Goal: Task Accomplishment & Management: Complete application form

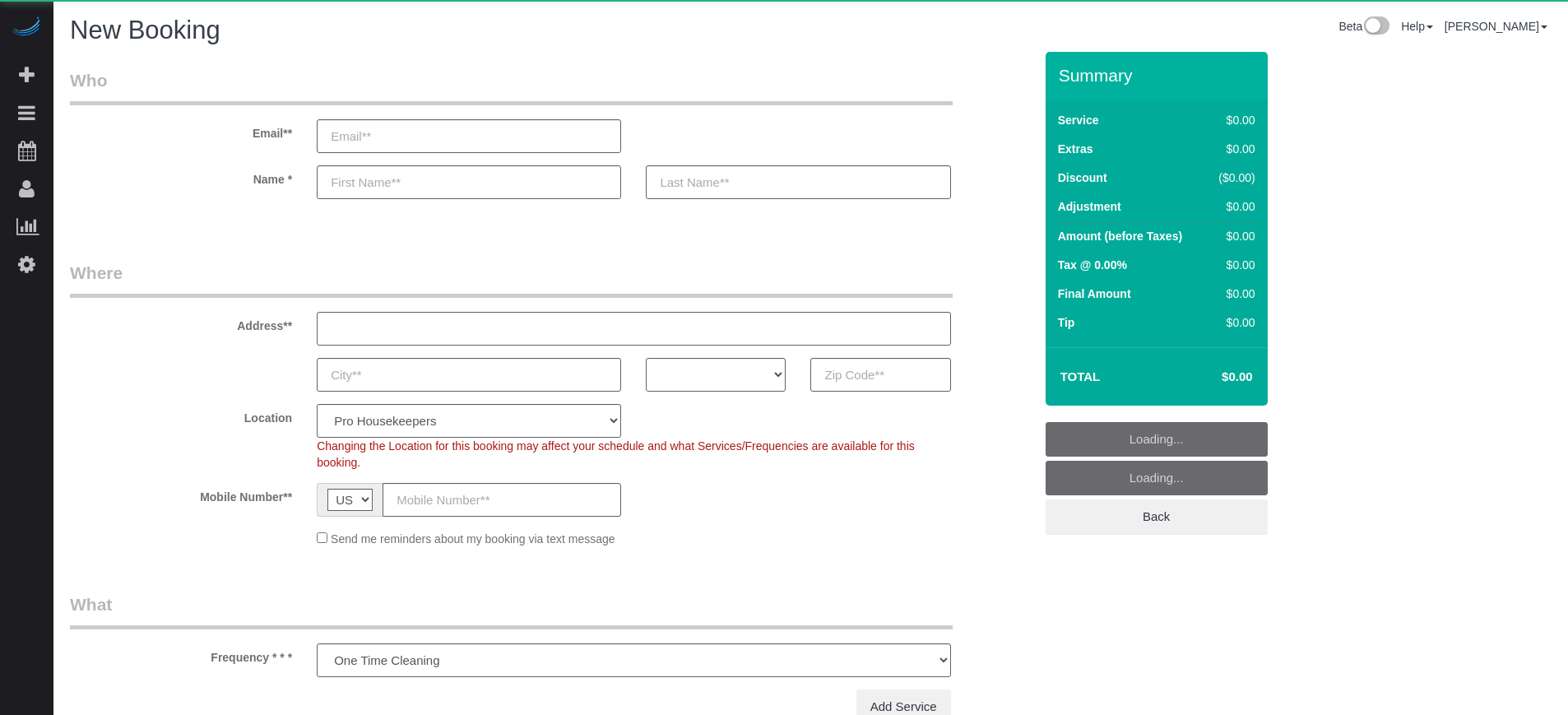
select select "number:9"
select select "object:1196"
select select "4"
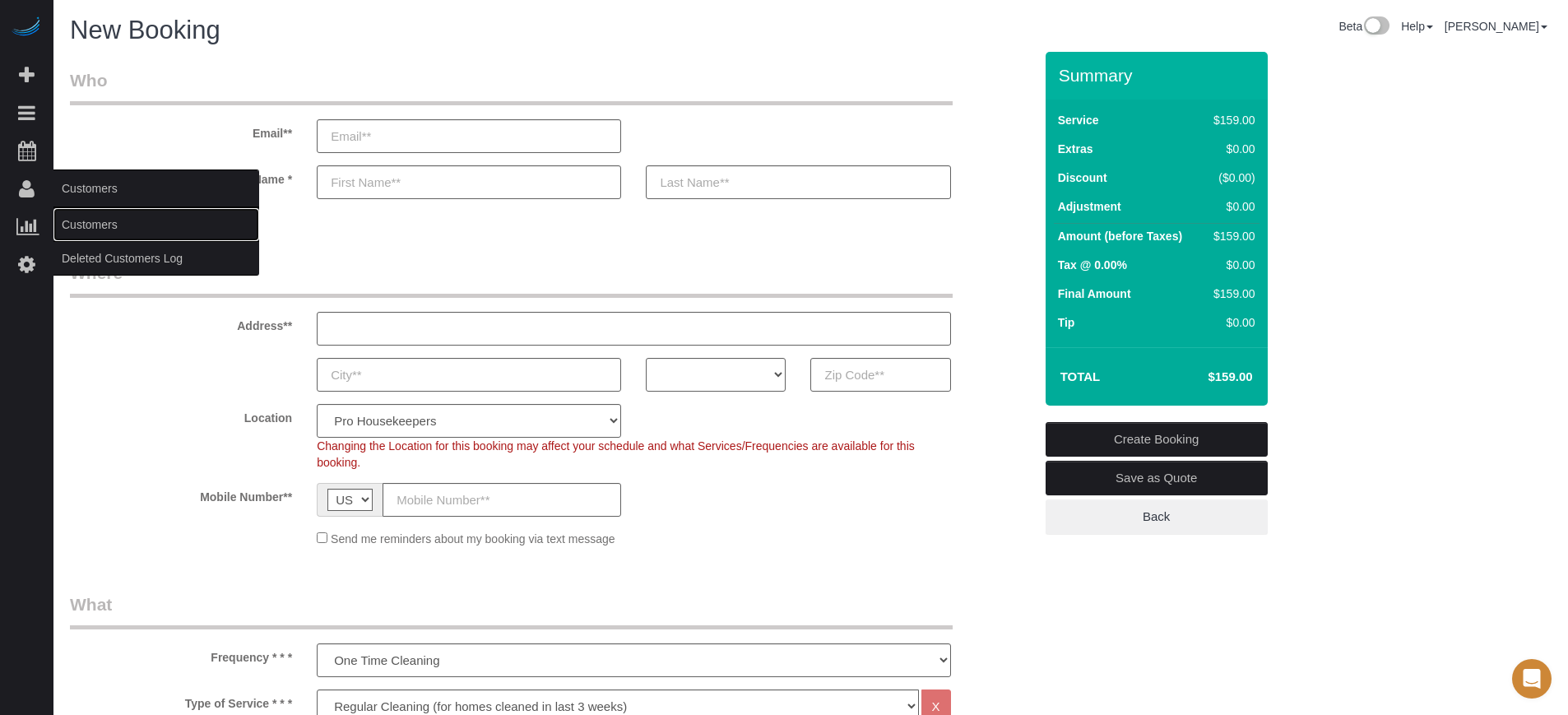
click at [113, 222] on link "Customers" at bounding box center [156, 224] width 206 height 33
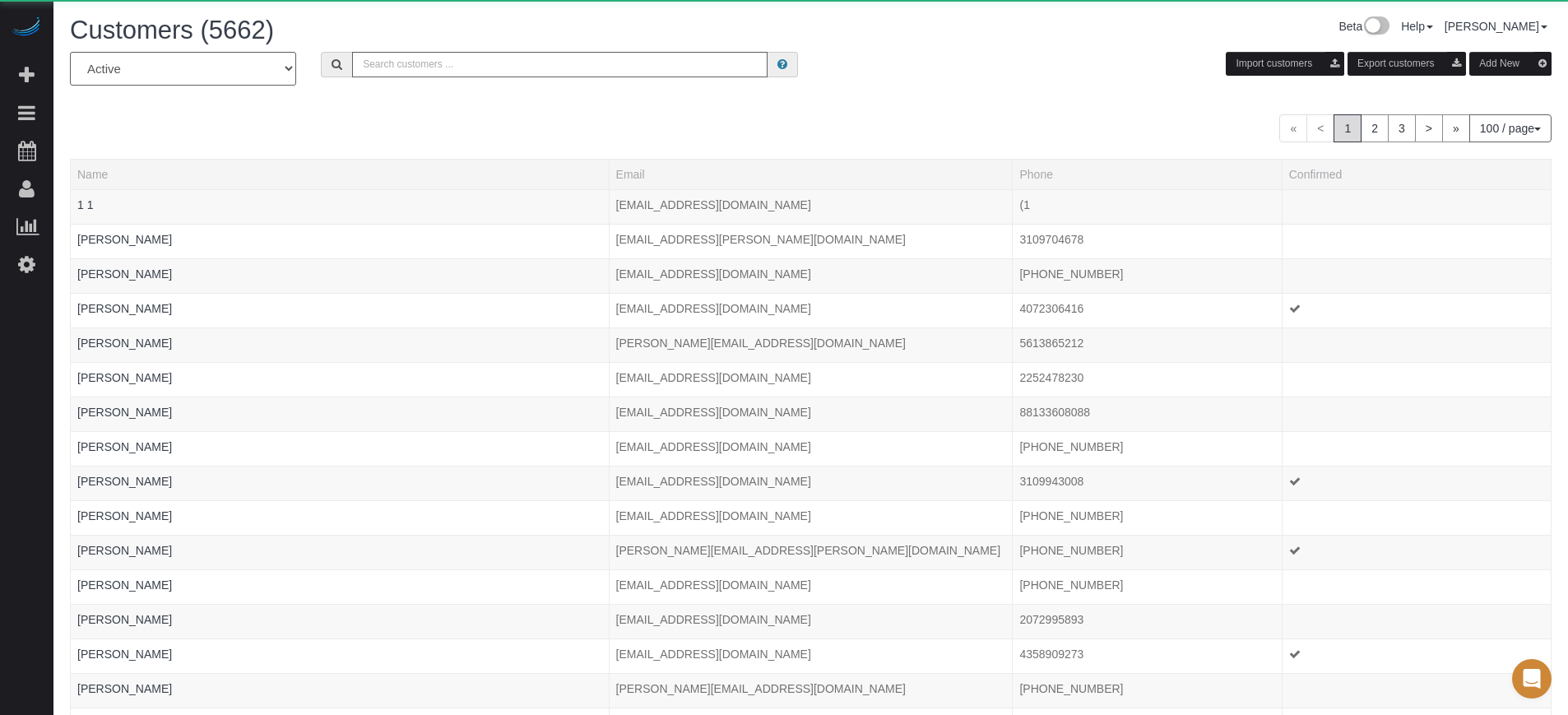
click at [1480, 58] on button "Add New" at bounding box center [1510, 64] width 82 height 24
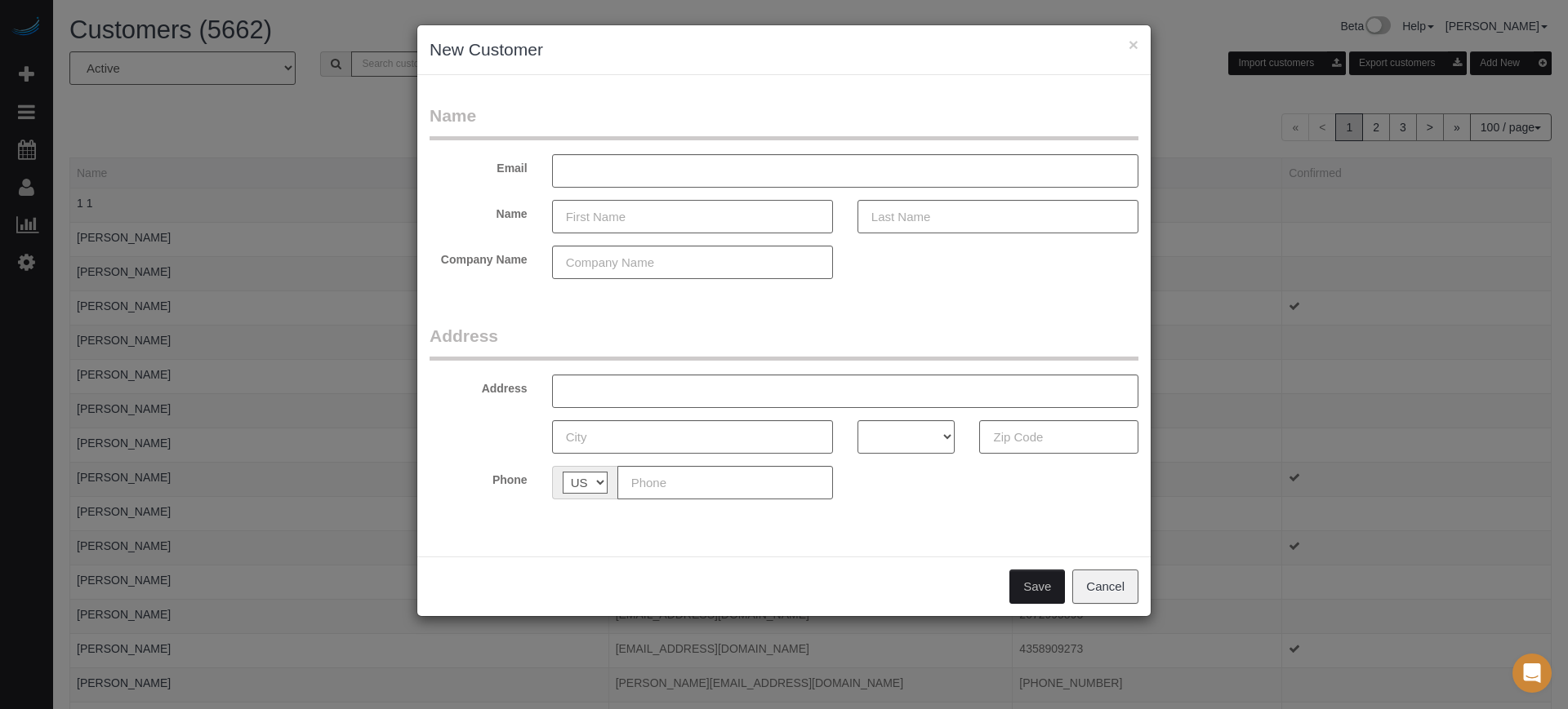
click at [660, 220] on input "text" at bounding box center [692, 216] width 281 height 33
click at [647, 220] on input "text" at bounding box center [692, 216] width 281 height 33
type input "[PERSON_NAME]"
click at [1481, 388] on div "× New Customer Name Email Name Lester Har Company Name Address Address AK AL AR…" at bounding box center [784, 354] width 1568 height 709
click at [964, 216] on input "Har" at bounding box center [998, 216] width 281 height 33
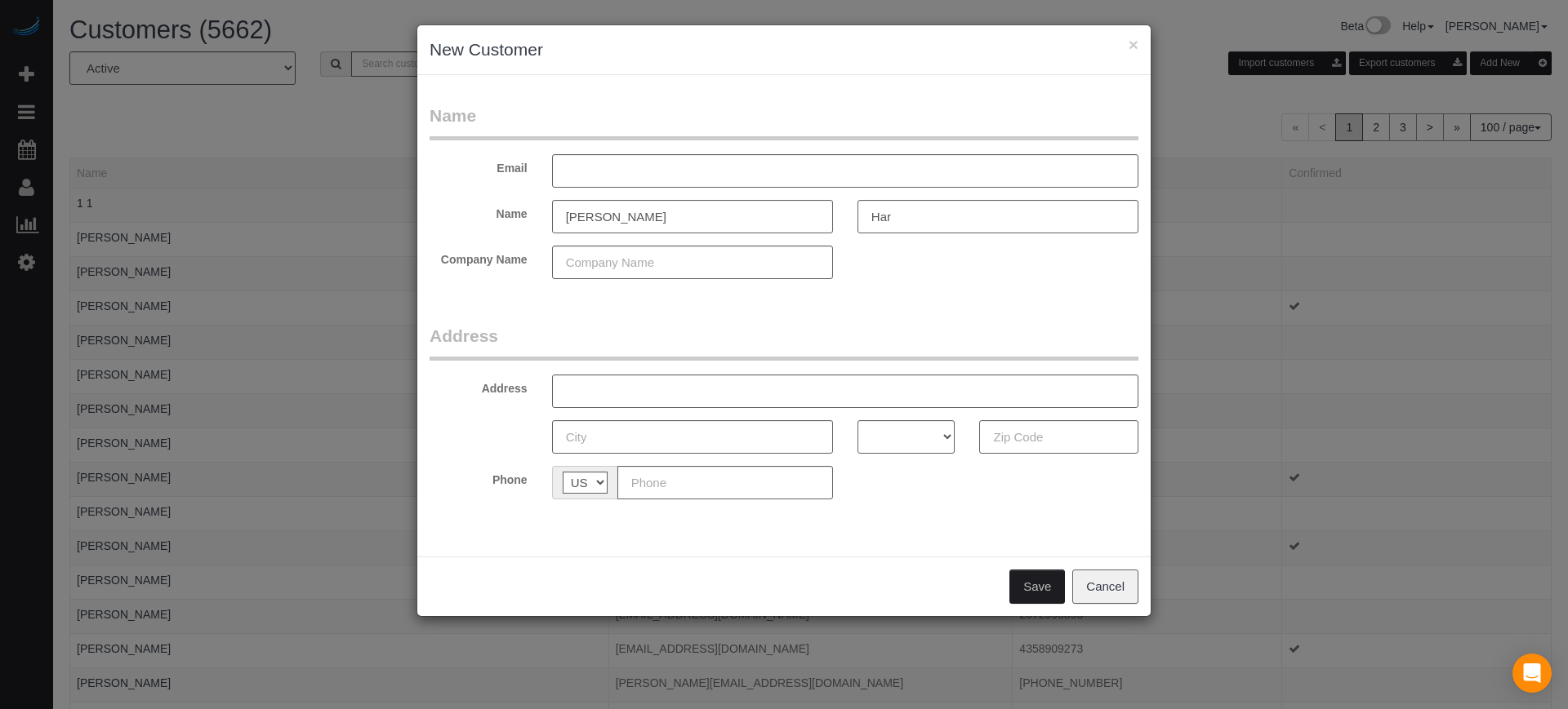
drag, startPoint x: 1488, startPoint y: 396, endPoint x: 1342, endPoint y: 319, distance: 165.1
click at [1488, 396] on div "× New Customer Name Email Name Lester Har Company Name Address Address AK AL AR…" at bounding box center [784, 354] width 1568 height 709
click at [931, 213] on input "Har" at bounding box center [998, 216] width 281 height 33
type input "Hark"
click at [675, 175] on input "text" at bounding box center [845, 171] width 586 height 33
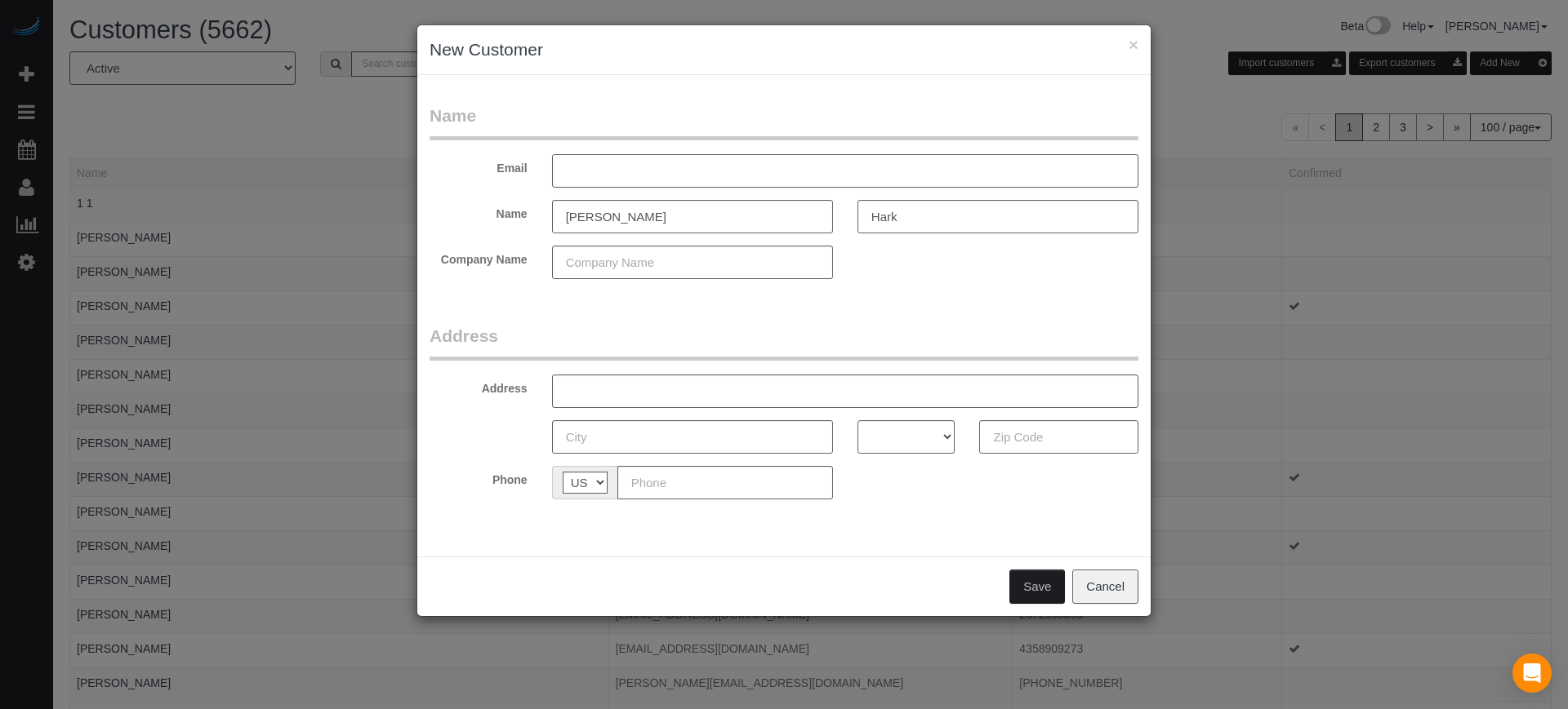
click at [649, 176] on input "text" at bounding box center [845, 171] width 586 height 33
type input "harklester@gmail.com"
click at [1495, 397] on div "× New Customer Name Email harklester@gmail.com Name Lester Hark Company Name Ad…" at bounding box center [784, 354] width 1568 height 709
click at [702, 494] on input "text" at bounding box center [725, 482] width 215 height 33
paste input "(954) 709-7289"
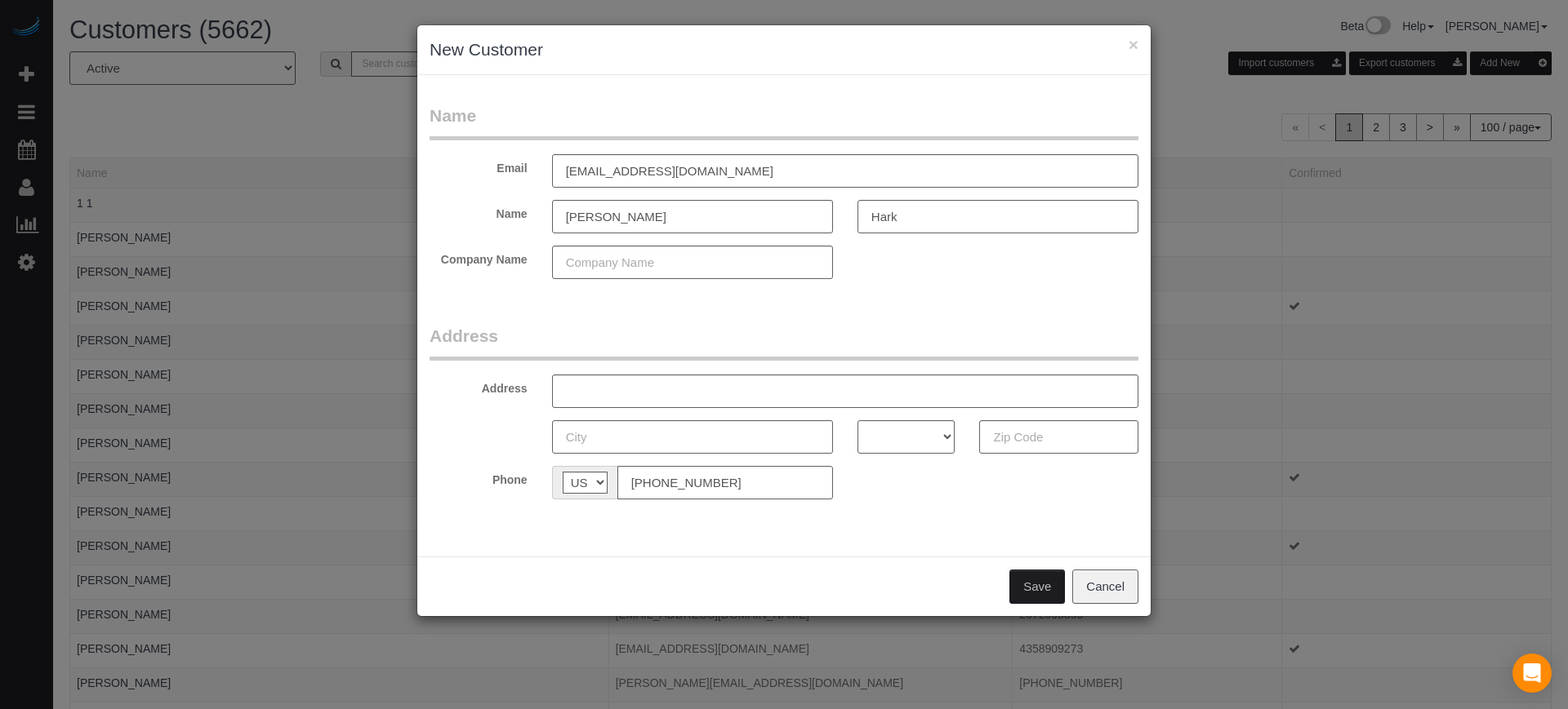
type input "(954) 709-7289"
click at [632, 393] on input "text" at bounding box center [845, 391] width 586 height 33
paste input "13626 Greenfield Dr, Tampa, FL 33618, USA"
click at [770, 388] on input "13626 Greenfield Dr, Tampa, FL 33618, USA Apt 402" at bounding box center [845, 391] width 586 height 33
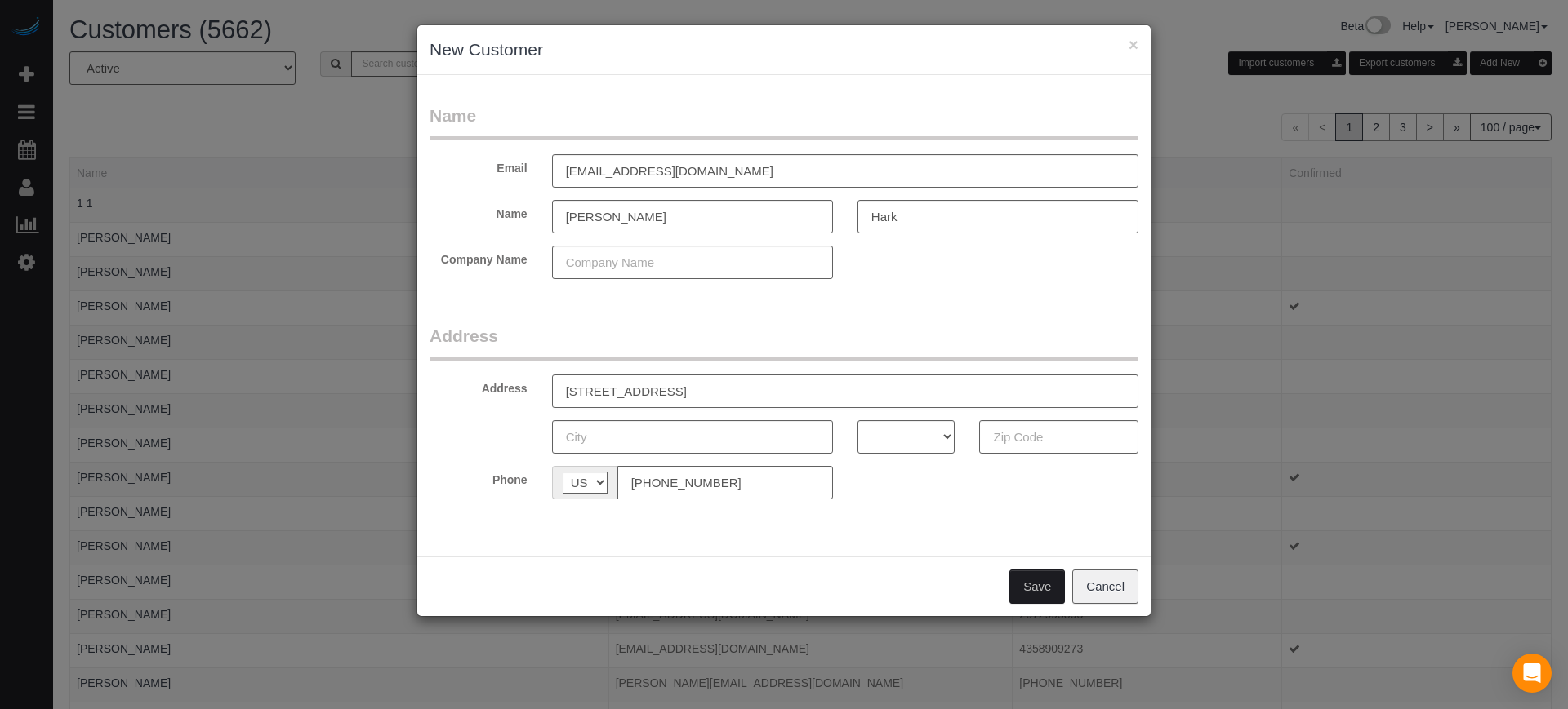
type input "13626 Greenfield Dr, Tampa, FL 33618, USA Apt 402"
click at [1022, 432] on input "text" at bounding box center [1059, 437] width 159 height 33
paste input "33618"
type input "33618"
click at [910, 440] on select "AK AL AR AZ CA CO CT DC DE FL GA HI IA ID IL IN KS KY LA MA MD ME MI MN MO MS M…" at bounding box center [907, 437] width 98 height 33
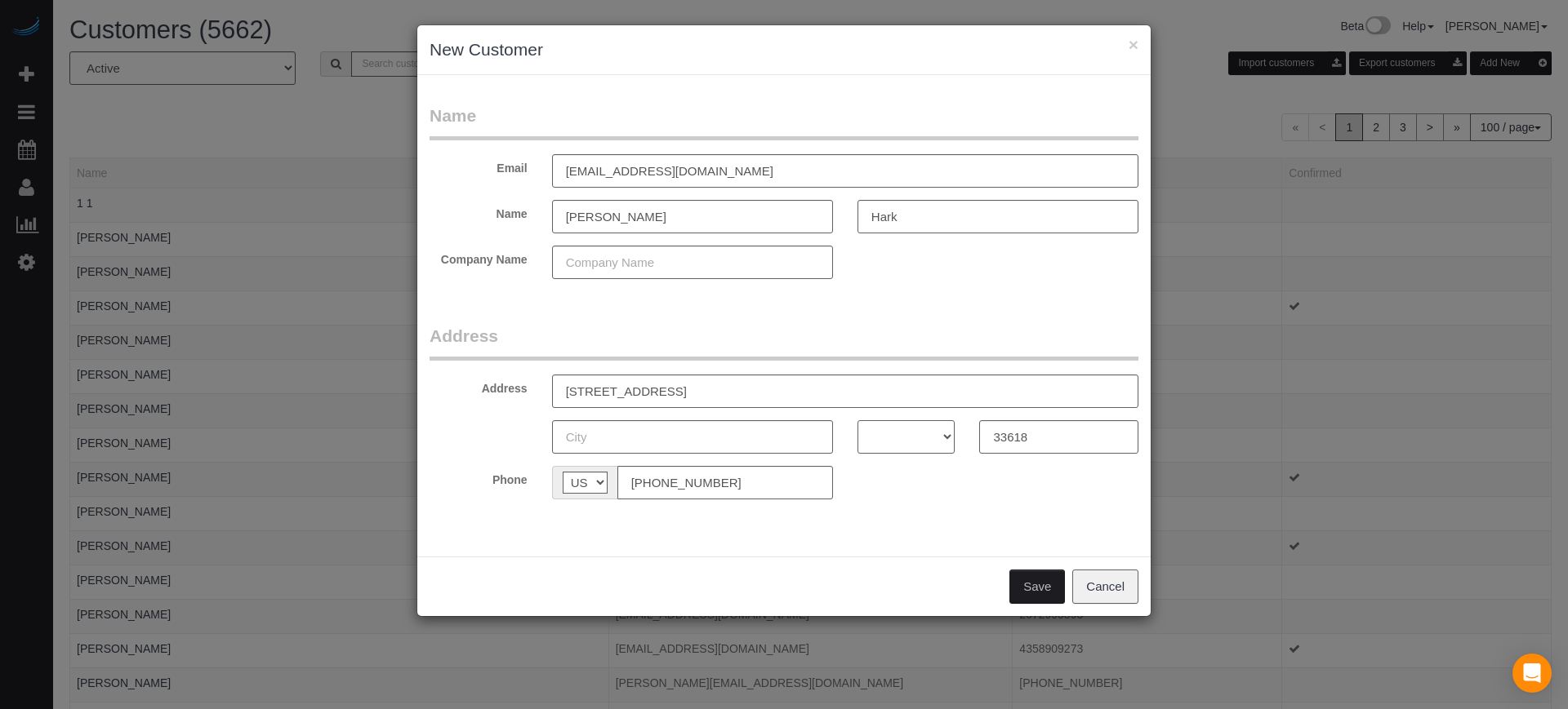
select select "FL"
click at [858, 421] on select "AK AL AR AZ CA CO CT DC DE FL GA HI IA ID IL IN KS KY LA MA MD ME MI MN MO MS M…" at bounding box center [907, 437] width 98 height 33
click at [702, 388] on input "13626 Greenfield Dr, Tampa, FL 33618, USA Apt 402" at bounding box center [845, 391] width 586 height 33
click at [653, 439] on input "text" at bounding box center [692, 437] width 281 height 33
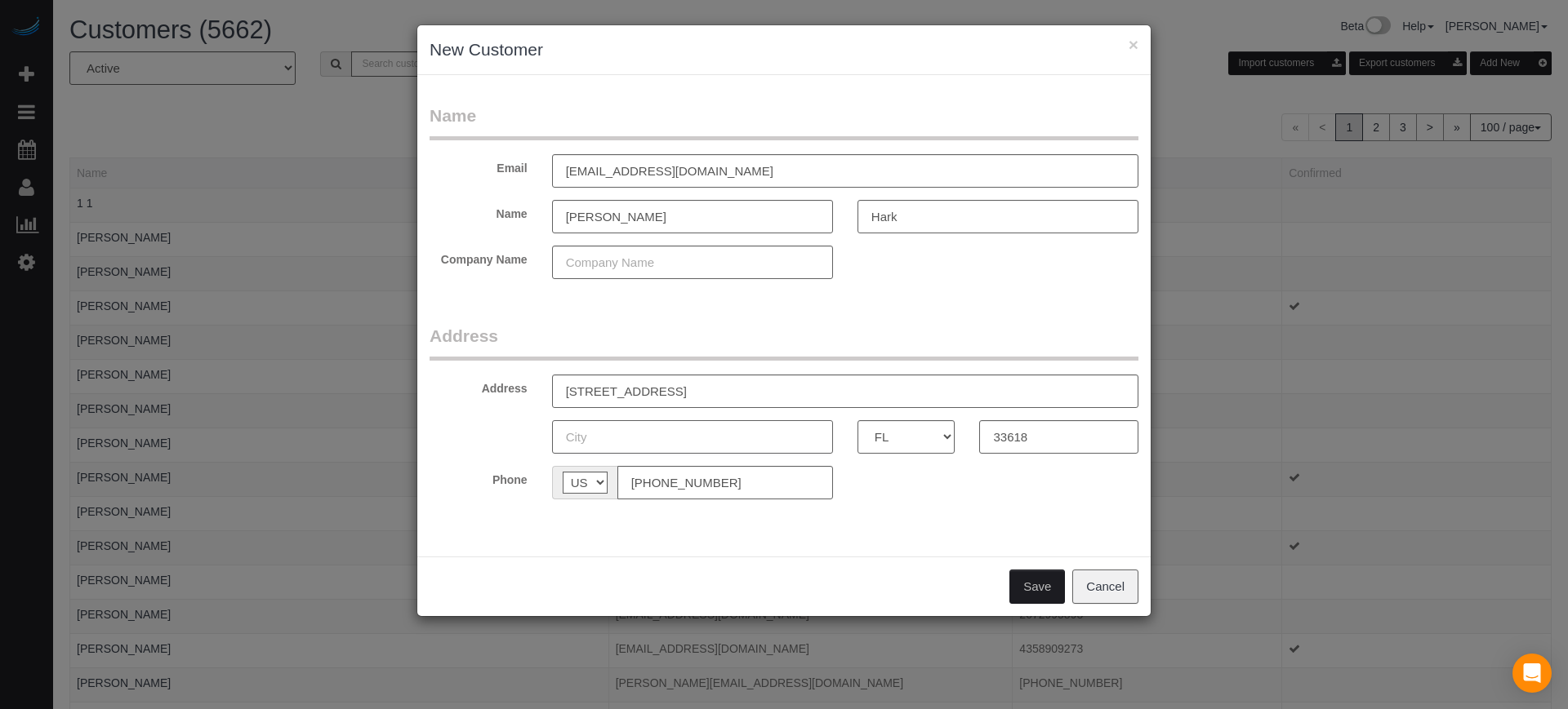
paste input "Tampa"
type input "Tampa"
drag, startPoint x: 808, startPoint y: 390, endPoint x: 680, endPoint y: 396, distance: 128.1
click at [680, 396] on input "13626 Greenfield Dr, Tampa, FL 33618, USA Apt 402" at bounding box center [845, 391] width 586 height 33
type input "13626 Greenfield Dr, Apt 402"
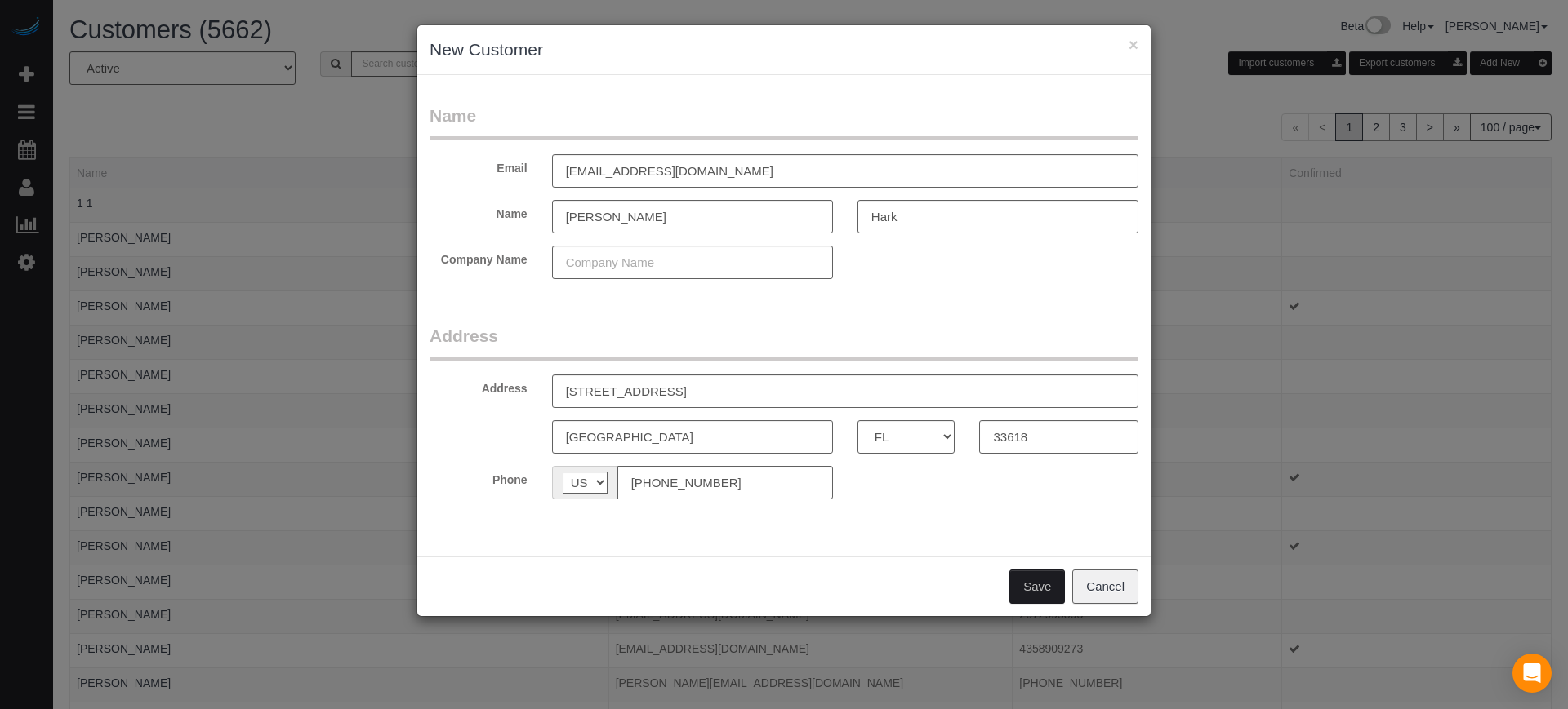
click at [1036, 583] on button "Save" at bounding box center [1037, 587] width 55 height 34
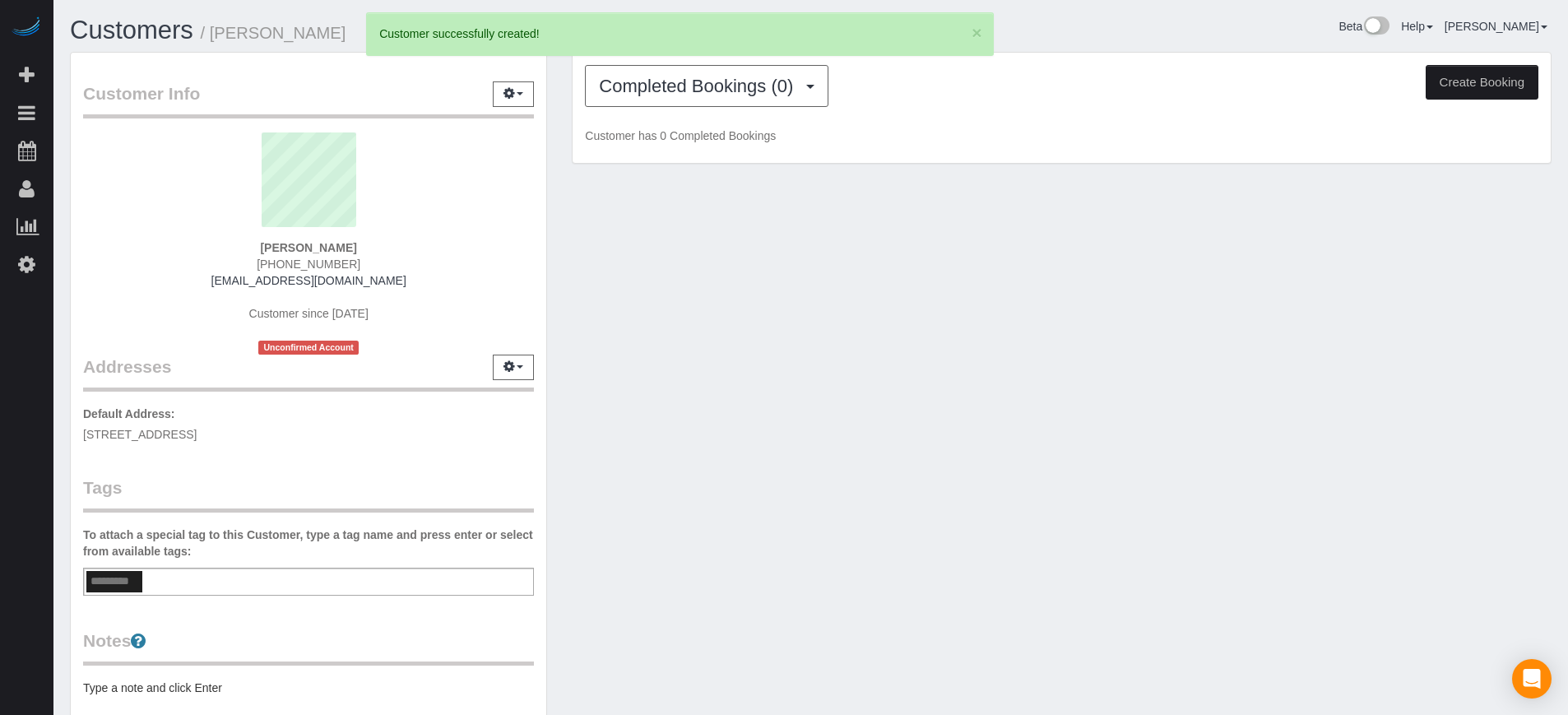
click at [1499, 87] on button "Create Booking" at bounding box center [1482, 82] width 113 height 34
select select "FL"
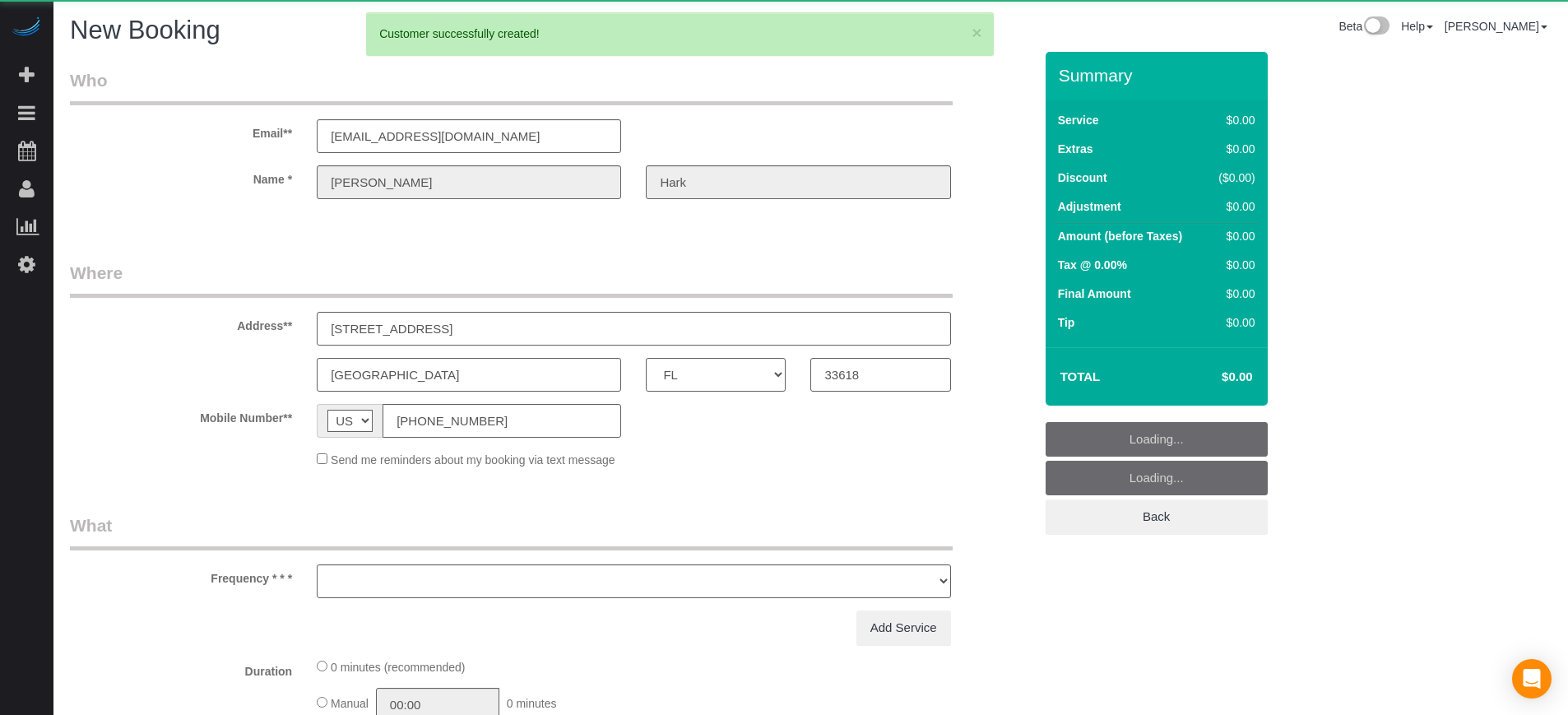
select select "number:9"
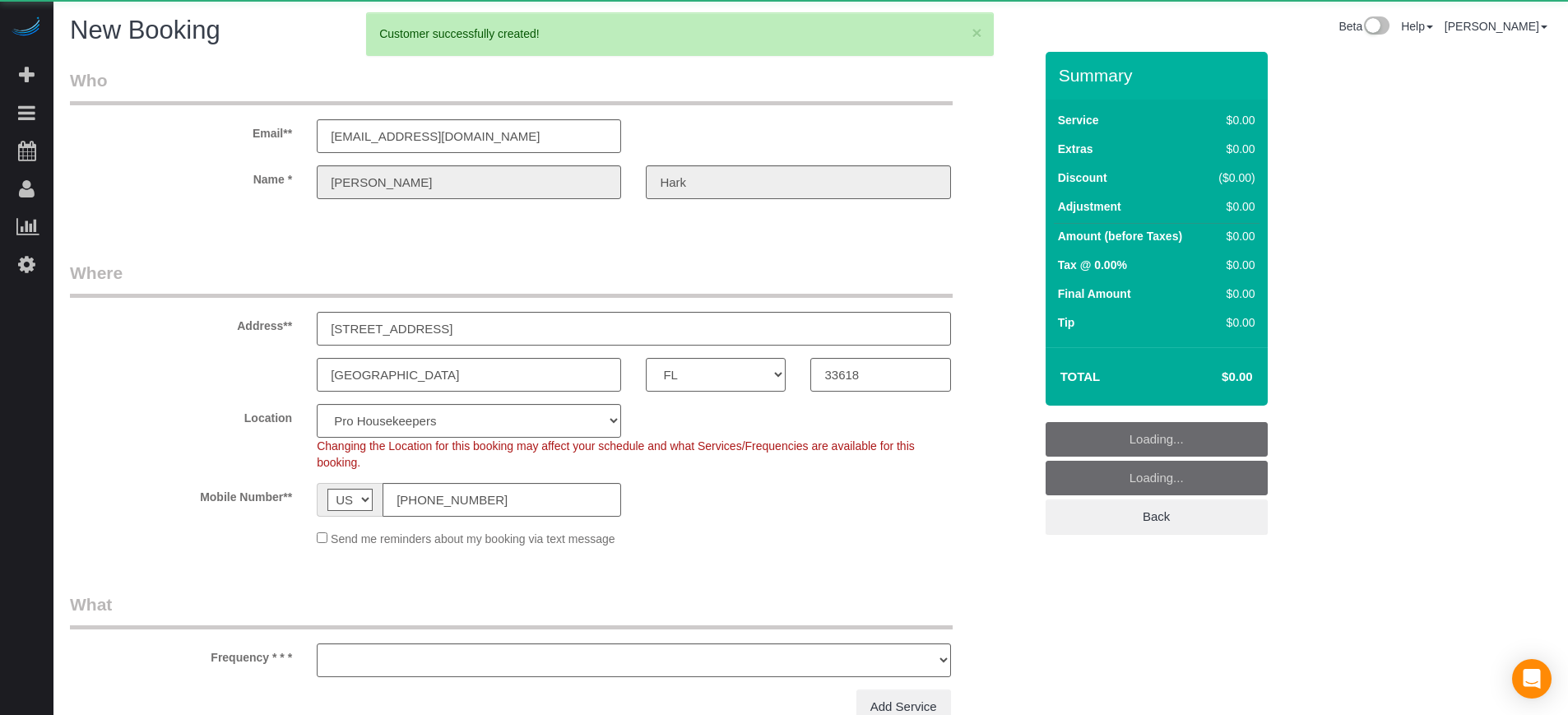
select select "object:2680"
select select "4"
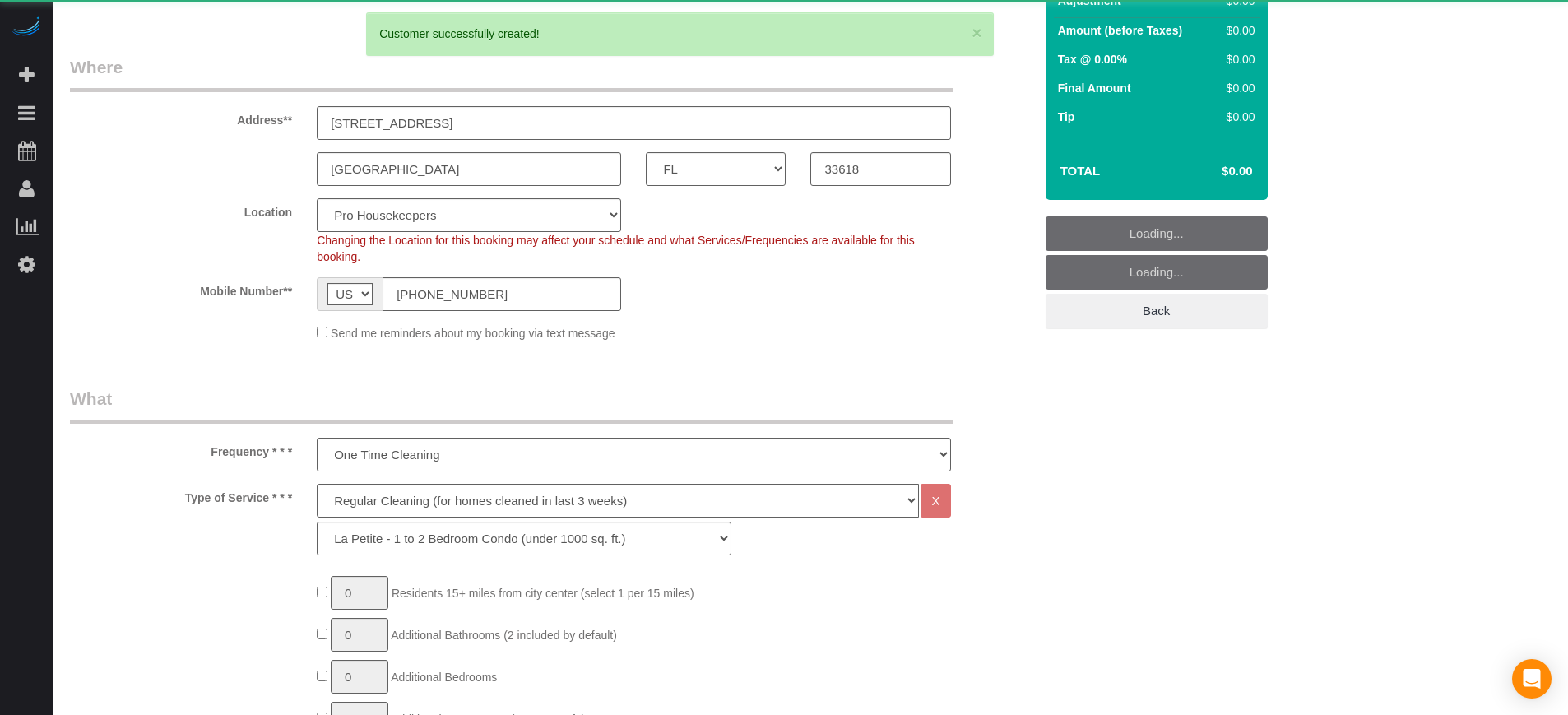
select select "24"
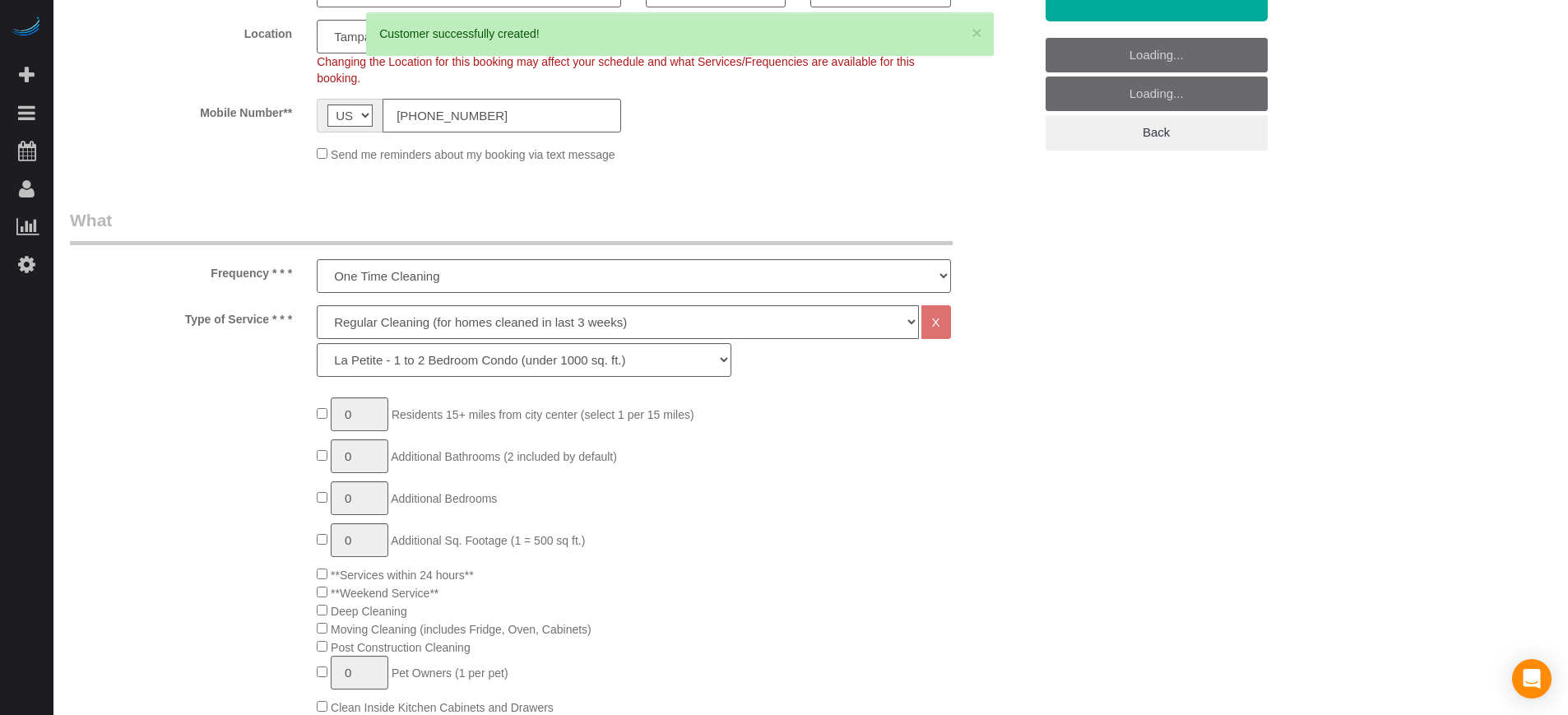
select select "object:2816"
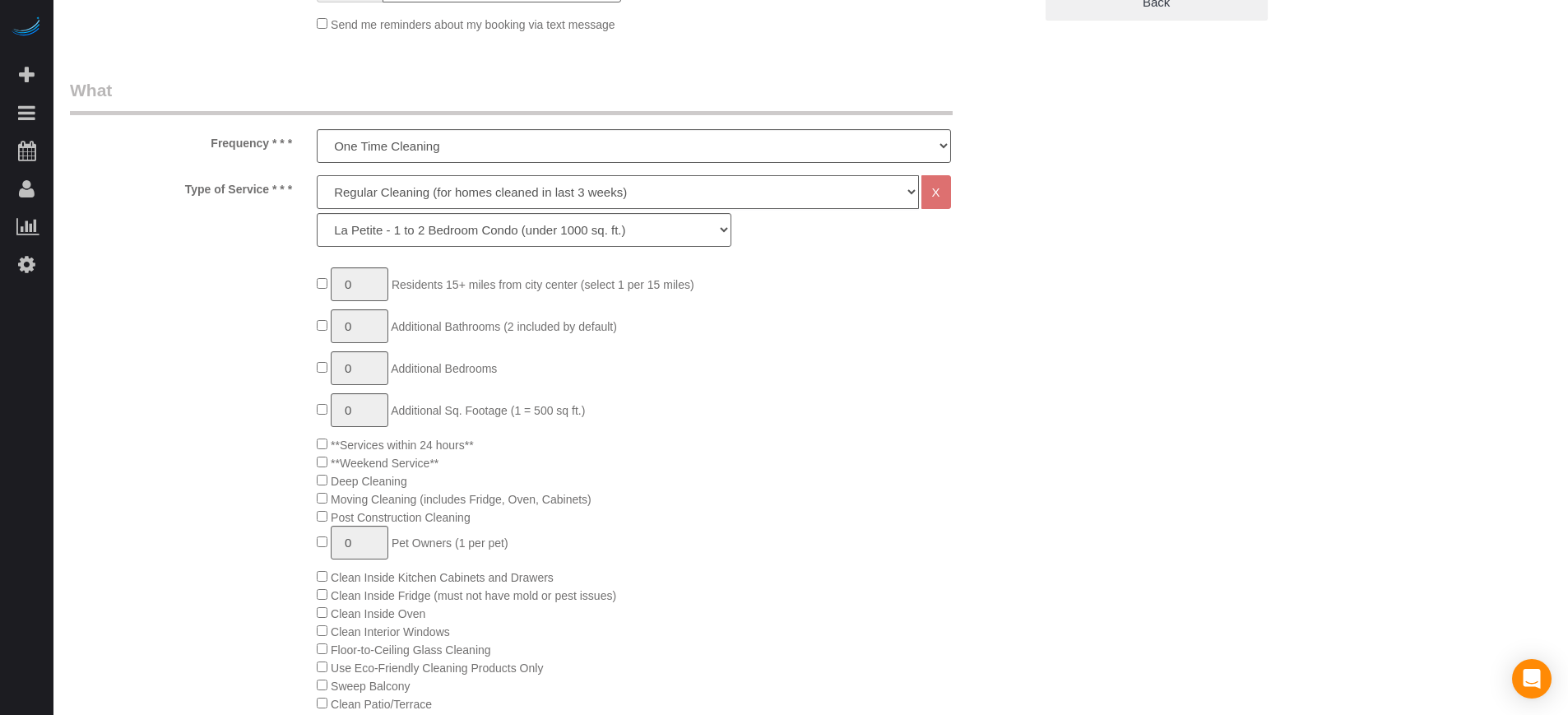
click at [389, 178] on select "Deep Cleaning (for homes that have not been cleaned in 3+ weeks) Spruce Regular…" at bounding box center [617, 192] width 601 height 33
select select "5"
click at [317, 176] on select "Deep Cleaning (for homes that have not been cleaned in 3+ weeks) Spruce Regular…" at bounding box center [617, 192] width 601 height 33
select select "93"
type input "1"
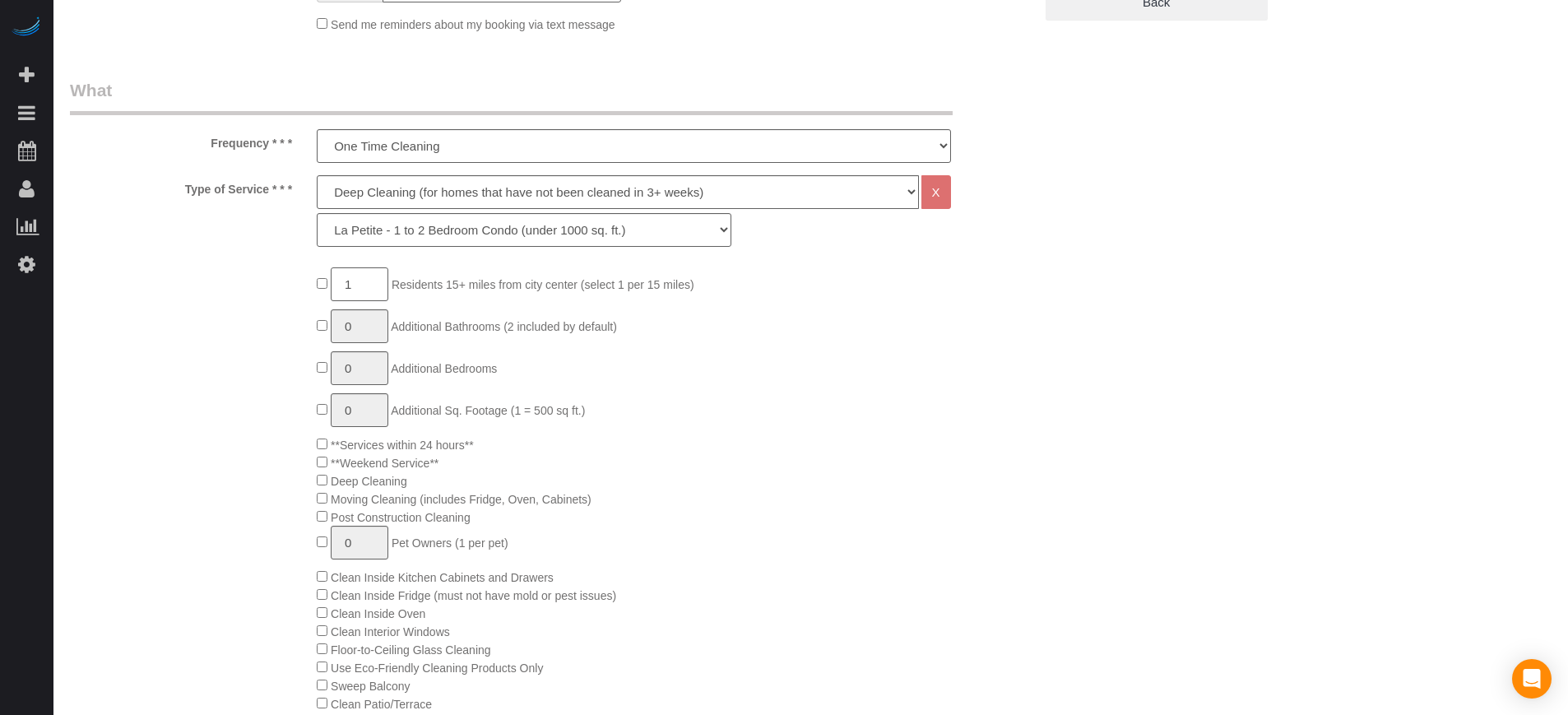
click at [359, 292] on input "1" at bounding box center [359, 284] width 58 height 33
type input "2"
click at [284, 312] on div "2 Residents 15+ miles from city center (select 1 per 15 miles) 0 Additional Bat…" at bounding box center [552, 676] width 988 height 818
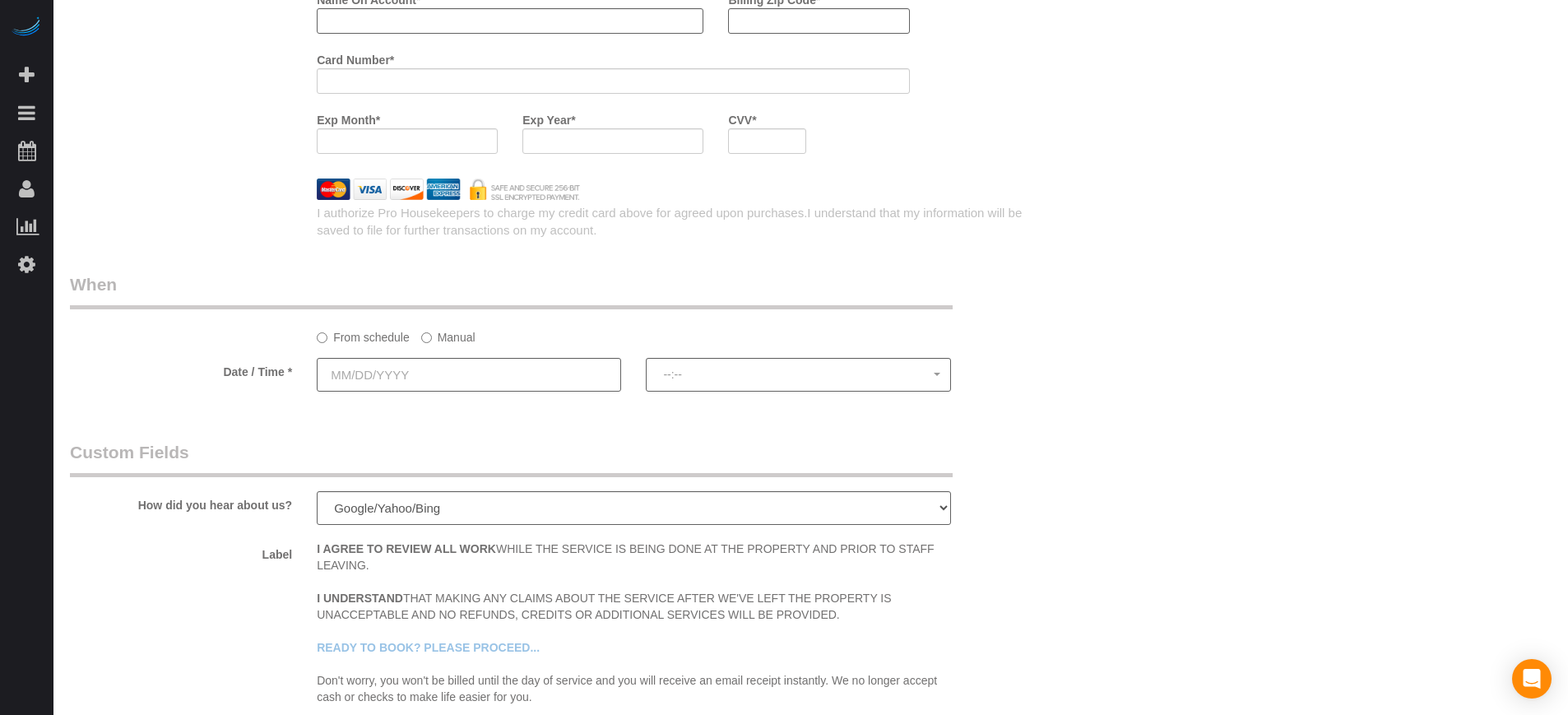
scroll to position [2264, 0]
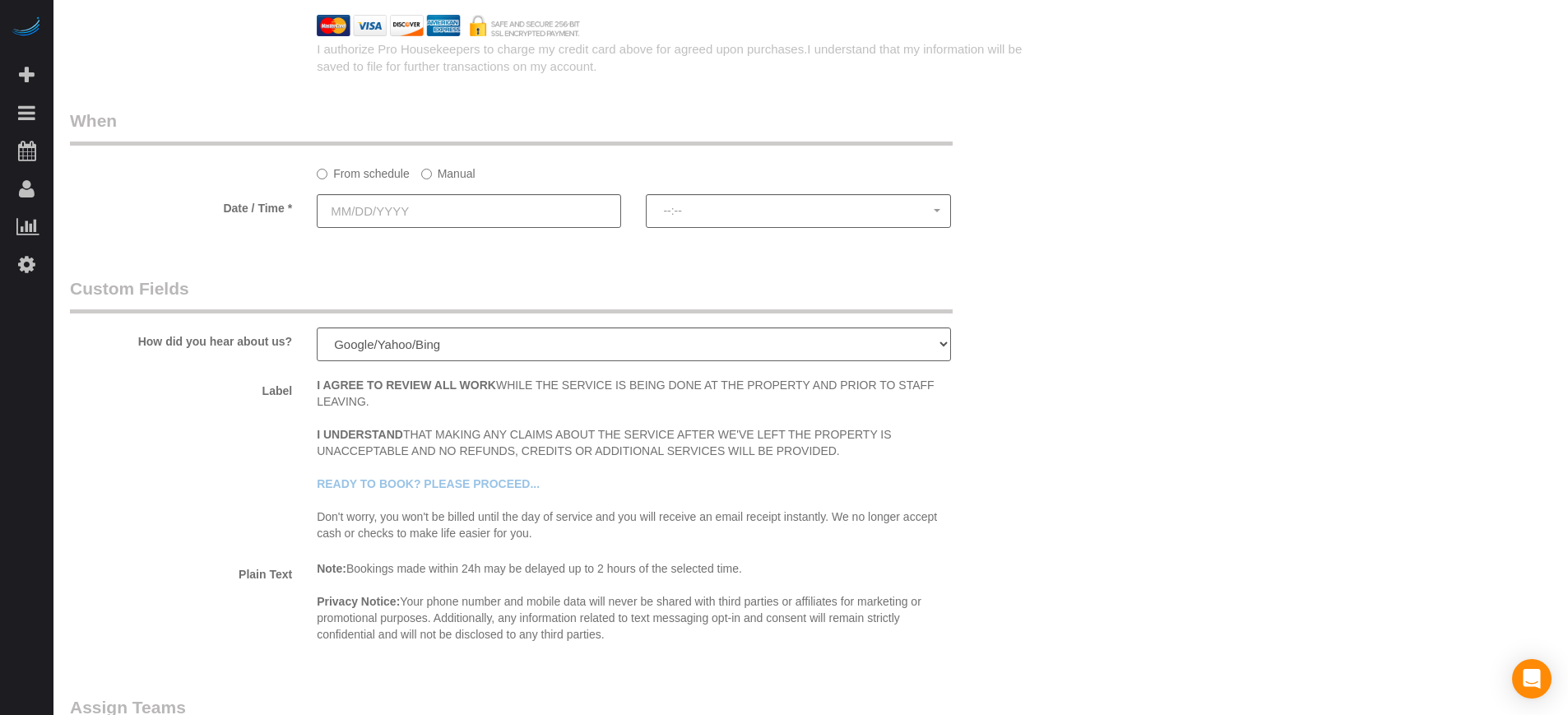
click at [482, 186] on sui-booking-spot "From schedule Manual Date / Time * --:-- --:--" at bounding box center [552, 170] width 963 height 122
click at [490, 204] on input "text" at bounding box center [469, 211] width 304 height 33
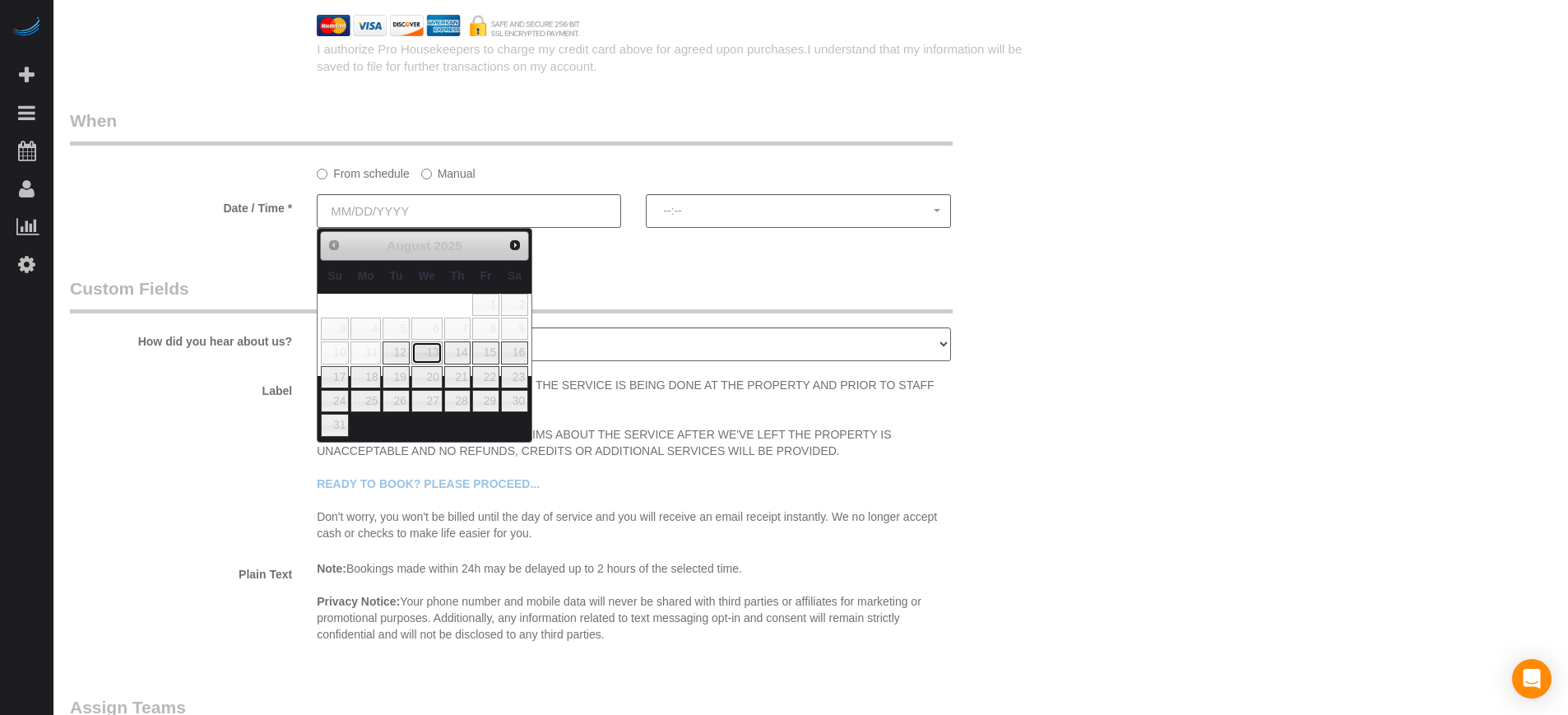
click at [435, 356] on link "13" at bounding box center [427, 352] width 32 height 23
type input "08/13/2025"
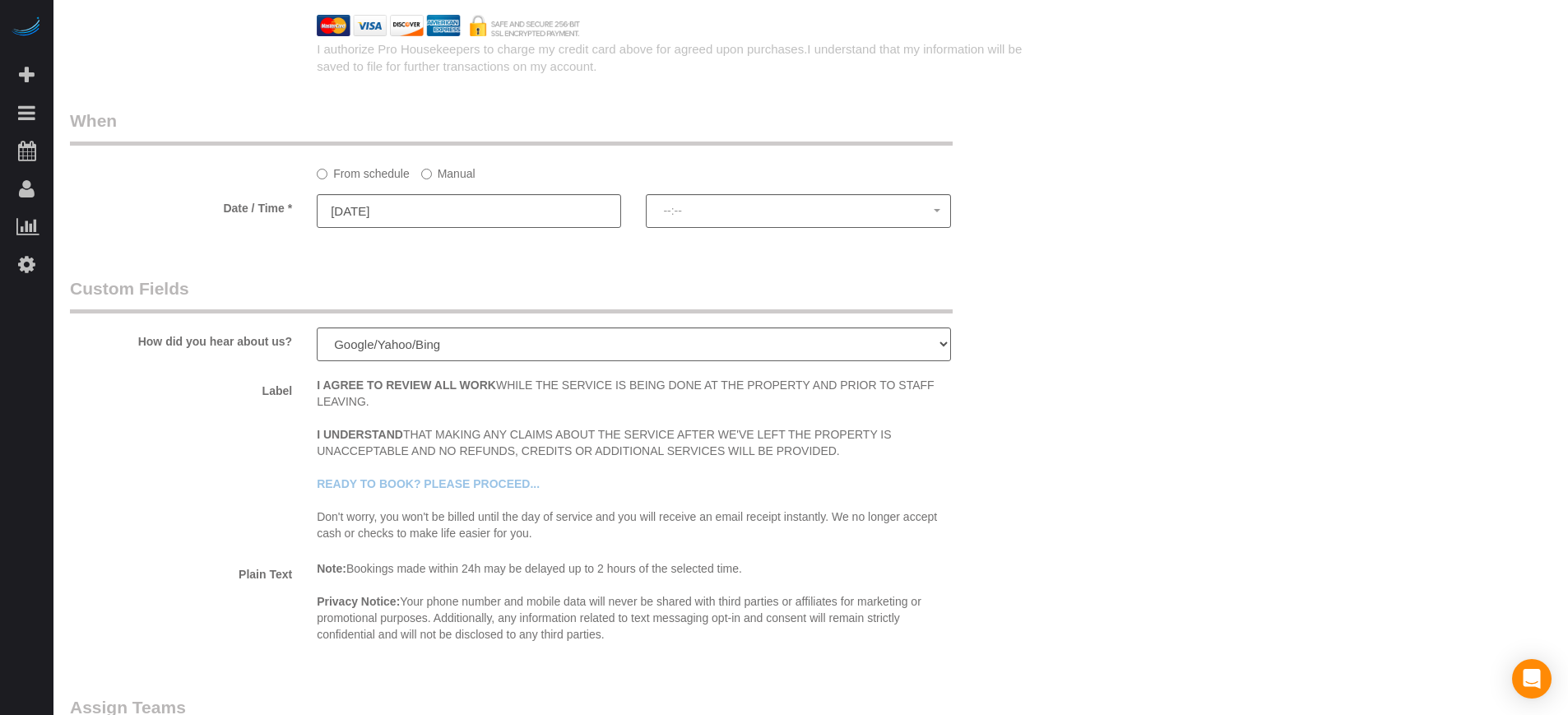
select select "spot1"
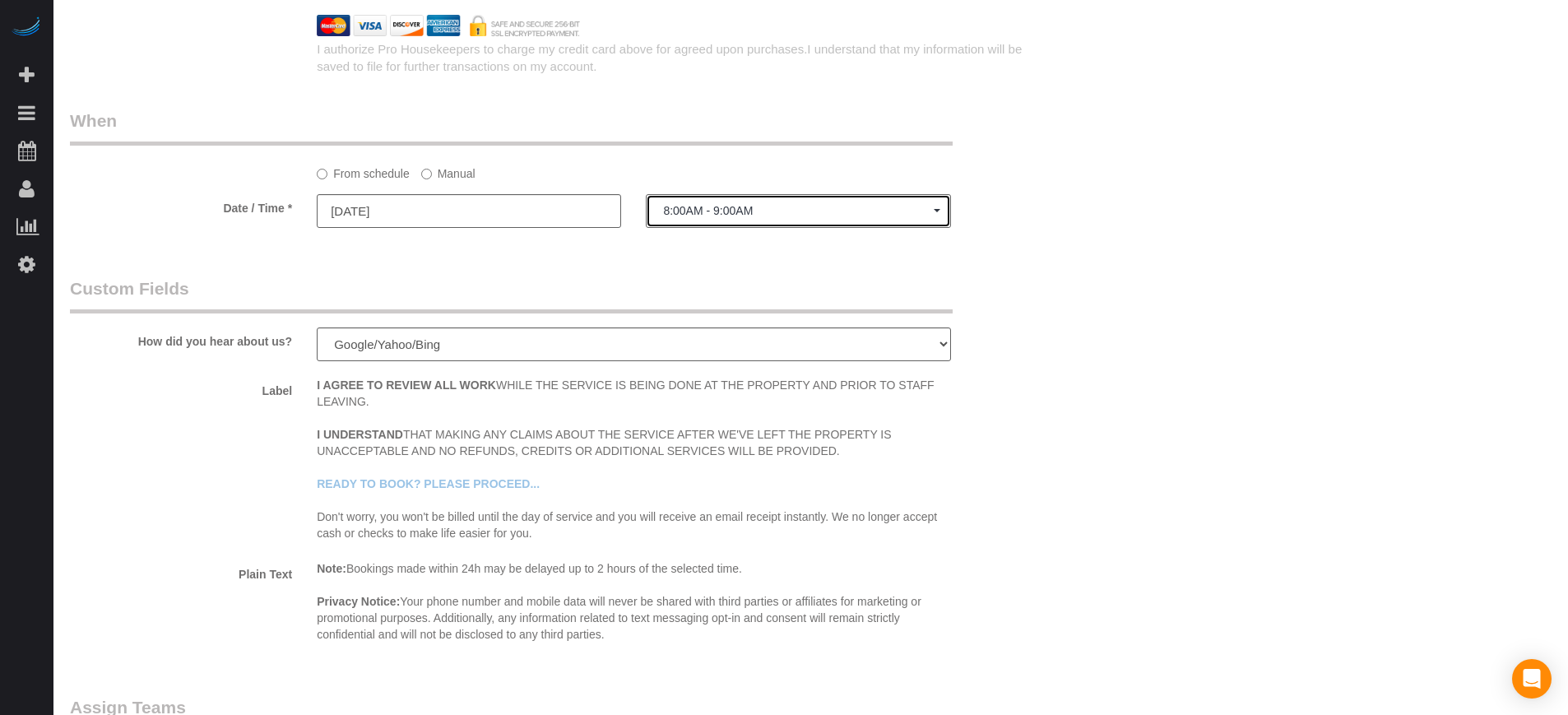
click at [707, 213] on span "8:00AM - 9:00AM" at bounding box center [798, 211] width 270 height 14
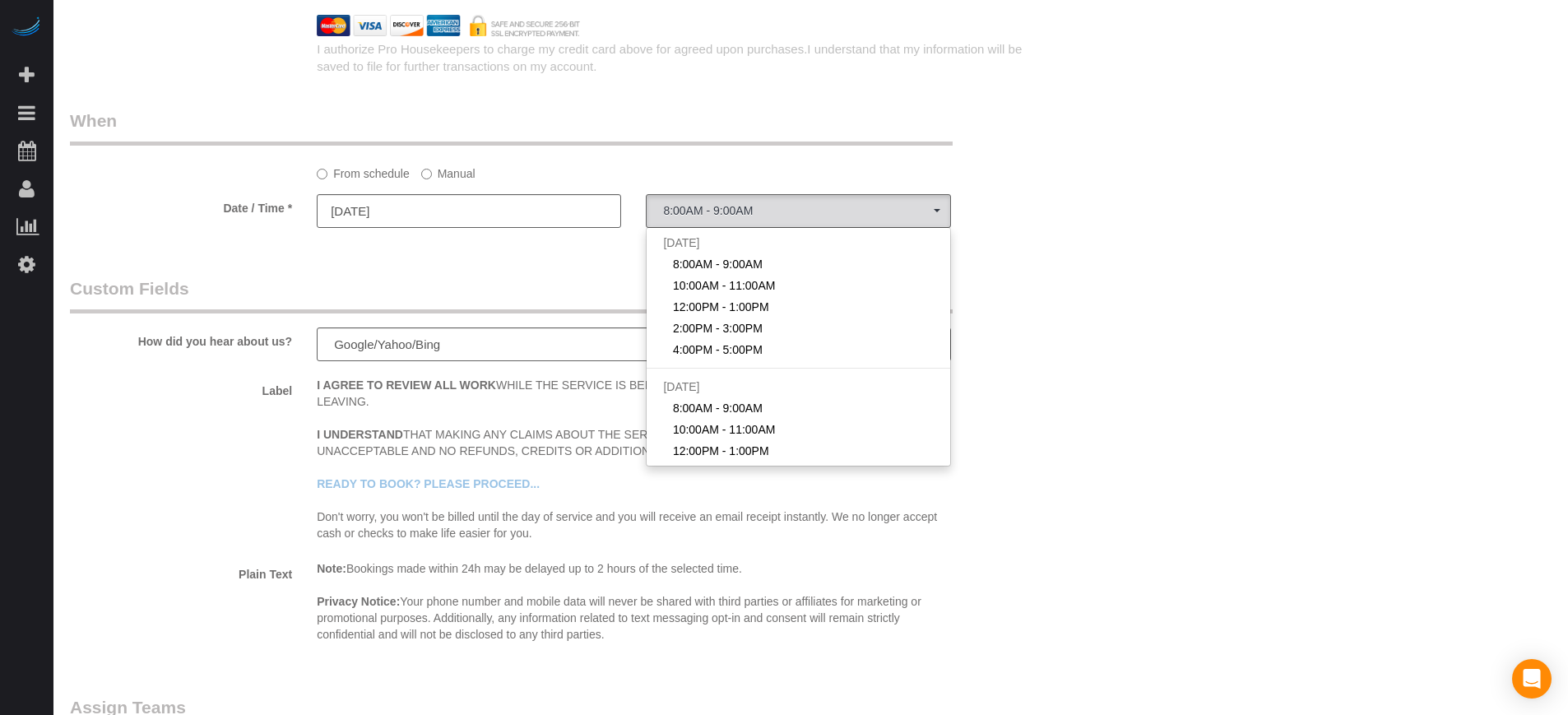
click at [442, 172] on label "Manual" at bounding box center [448, 170] width 54 height 23
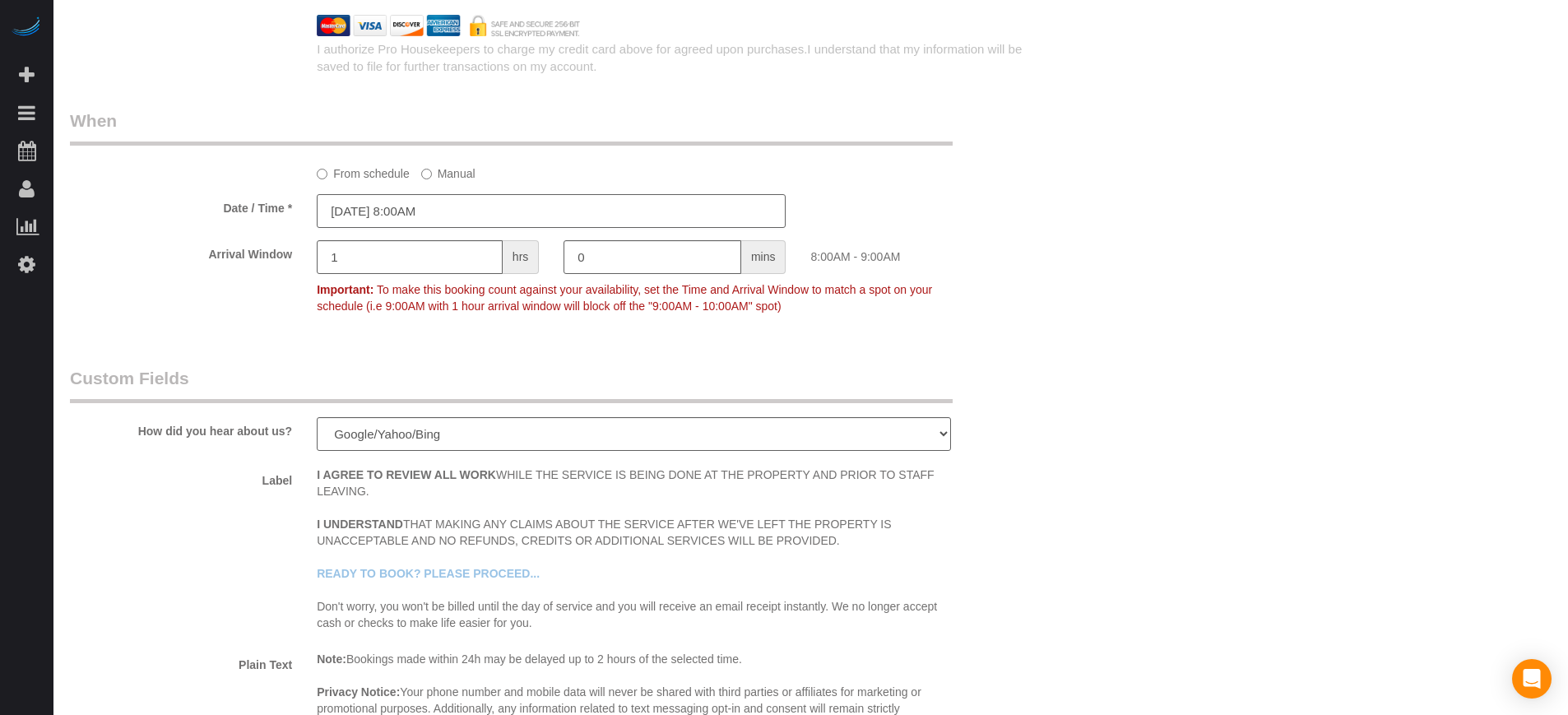
click at [448, 210] on input "08/13/2025 8:00AM" at bounding box center [551, 211] width 469 height 33
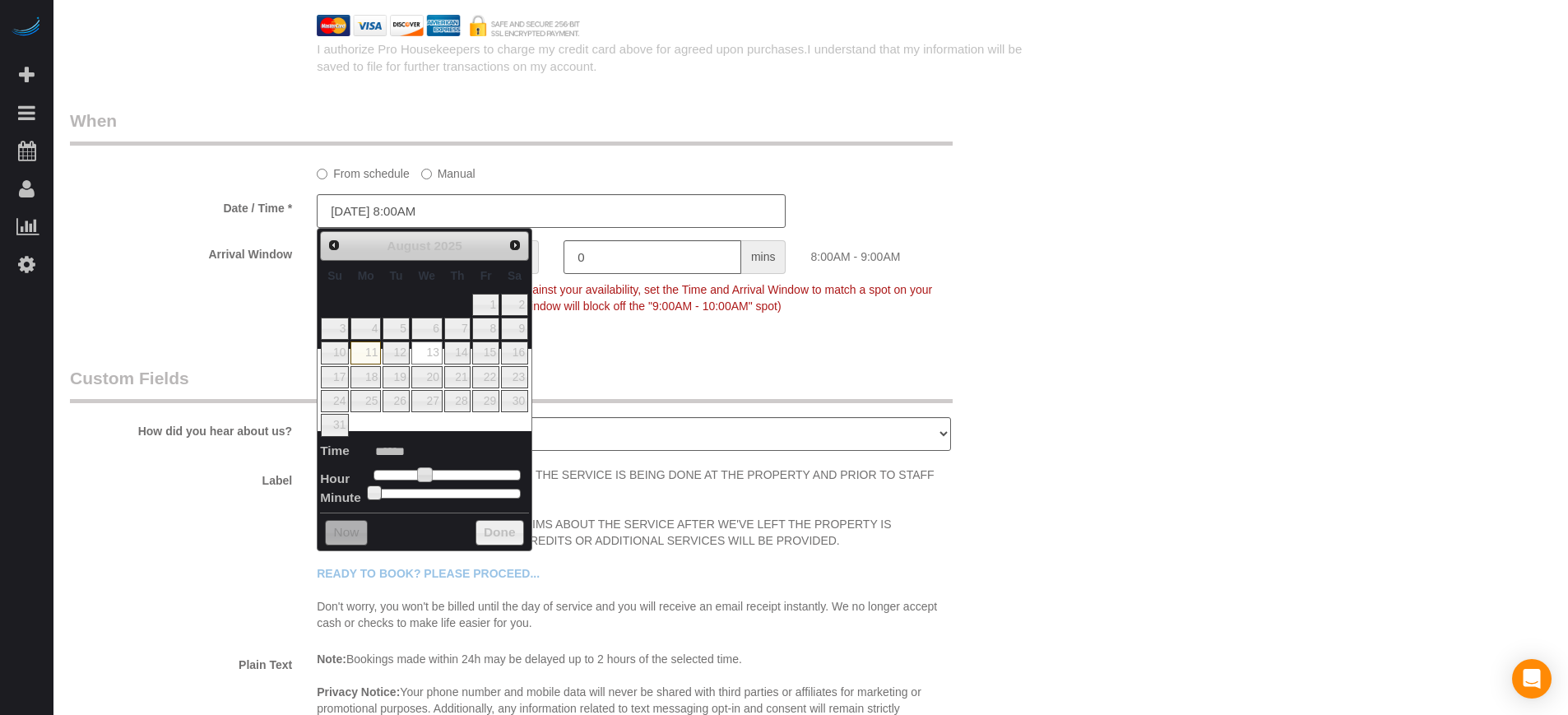
type input "08/13/2025 9:00AM"
type input "******"
click at [434, 477] on span at bounding box center [431, 475] width 14 height 14
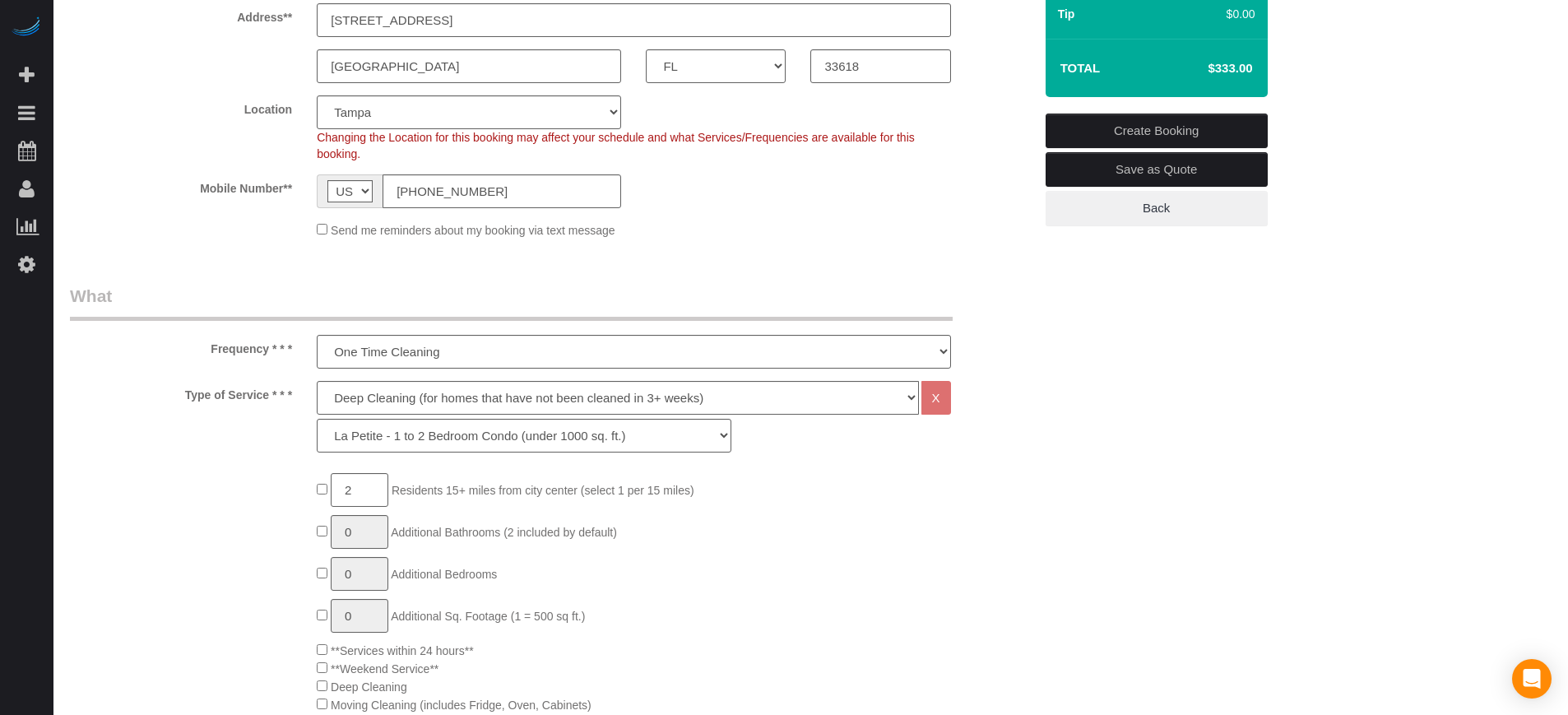
scroll to position [0, 0]
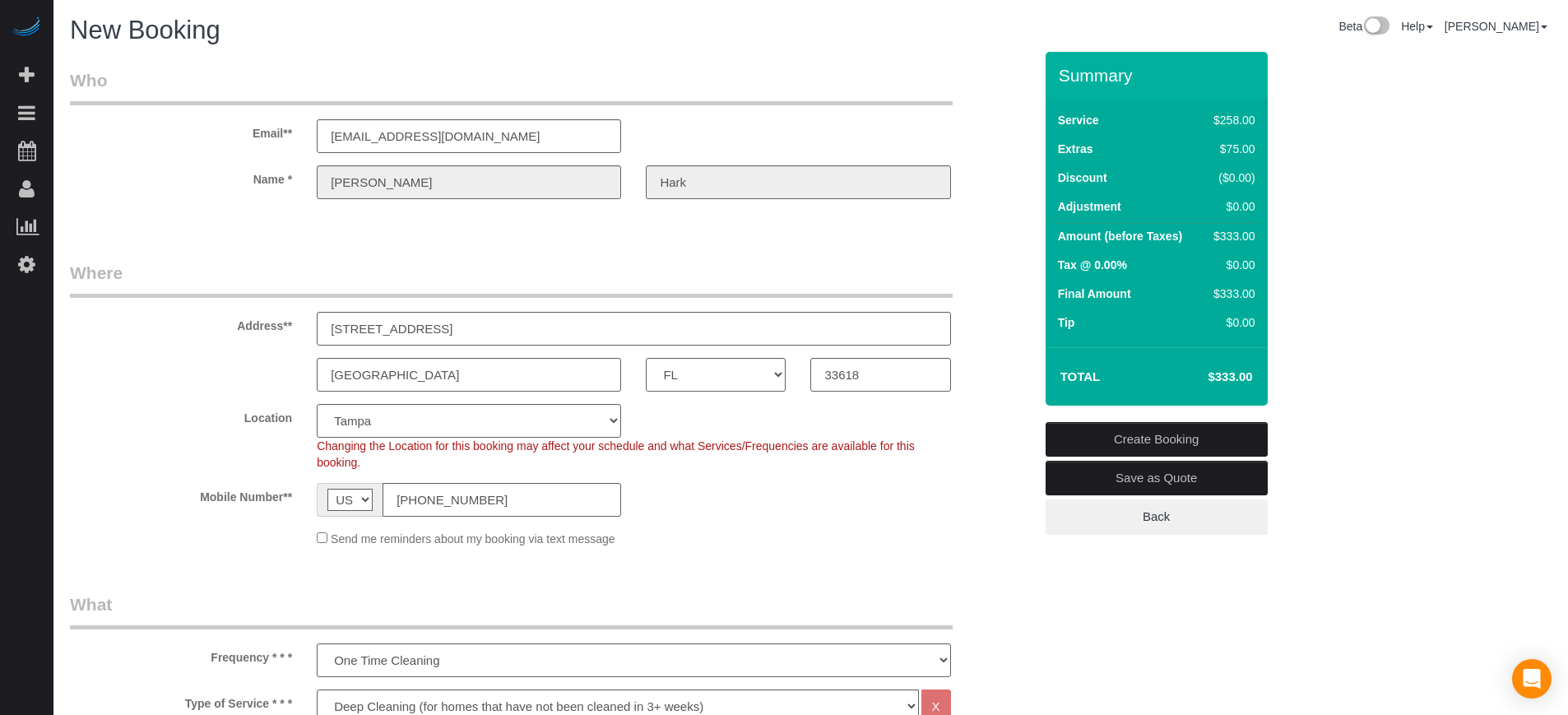
click at [996, 457] on div "Location Pro Housekeepers Atlanta Austin Boston Chicago Cincinnati Clearwater D…" at bounding box center [552, 438] width 988 height 67
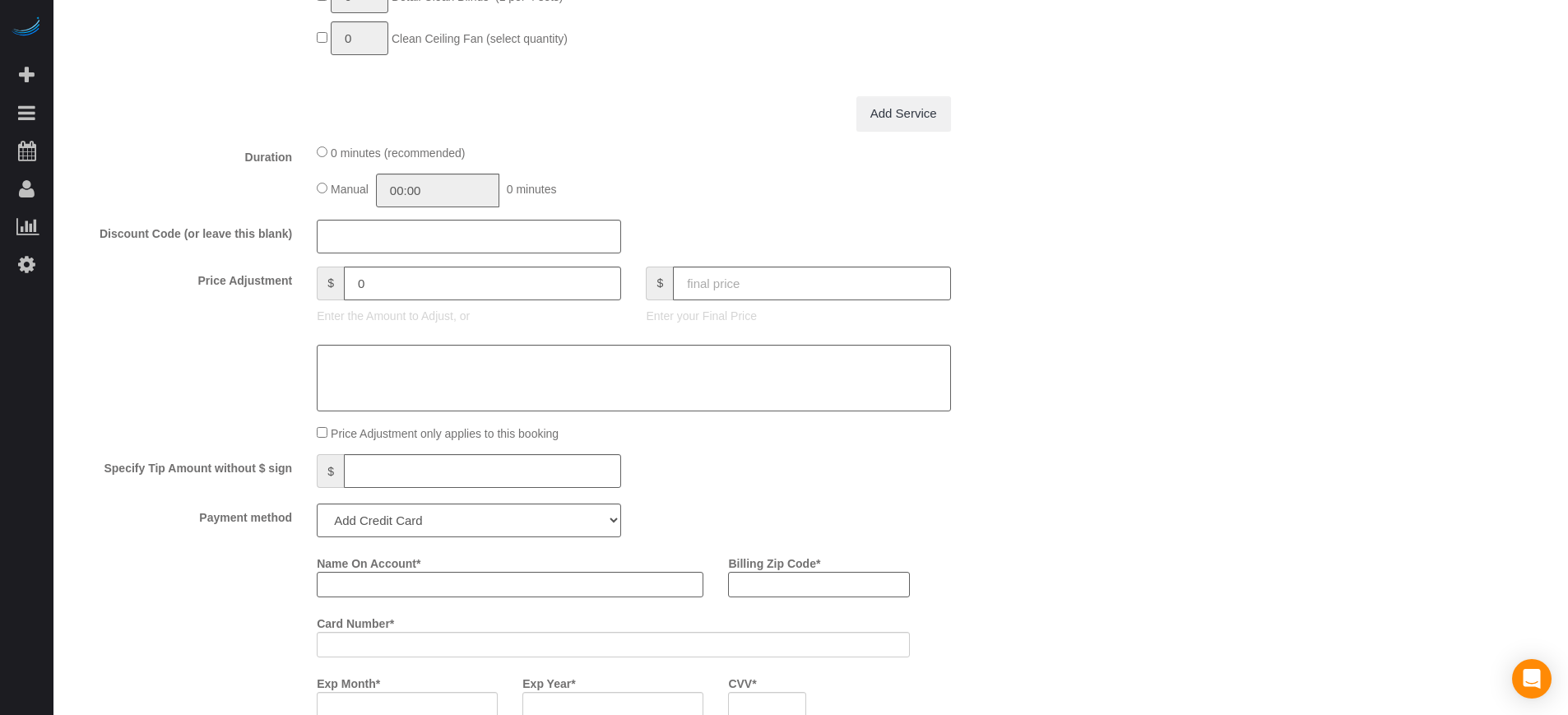
scroll to position [1543, 0]
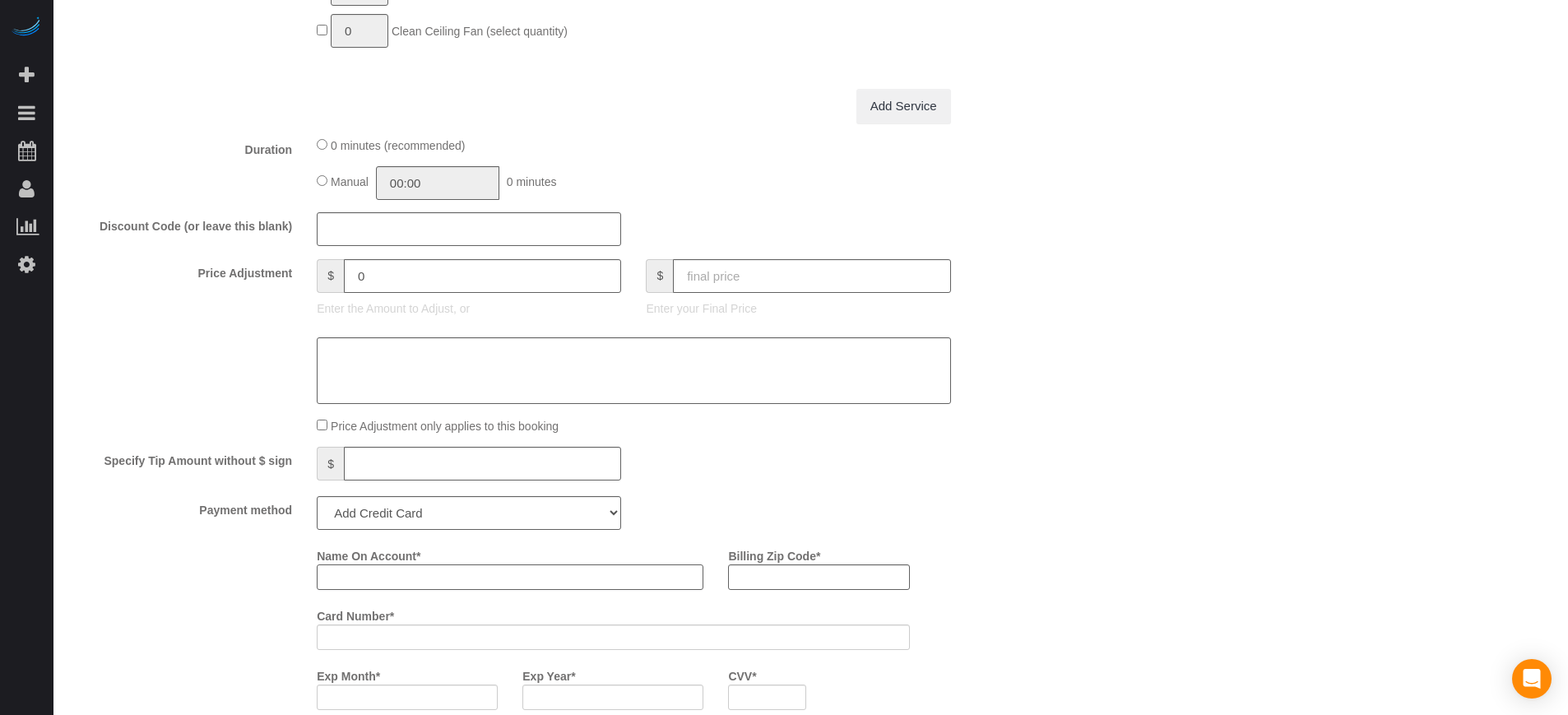
click at [439, 582] on input "Name On Account *" at bounding box center [510, 577] width 387 height 25
type input "Lester Hark"
click at [1052, 421] on div "Who Email** harklester@gmail.com Name * Lester Hark Where Address** 13626 Green…" at bounding box center [811, 258] width 1482 height 3499
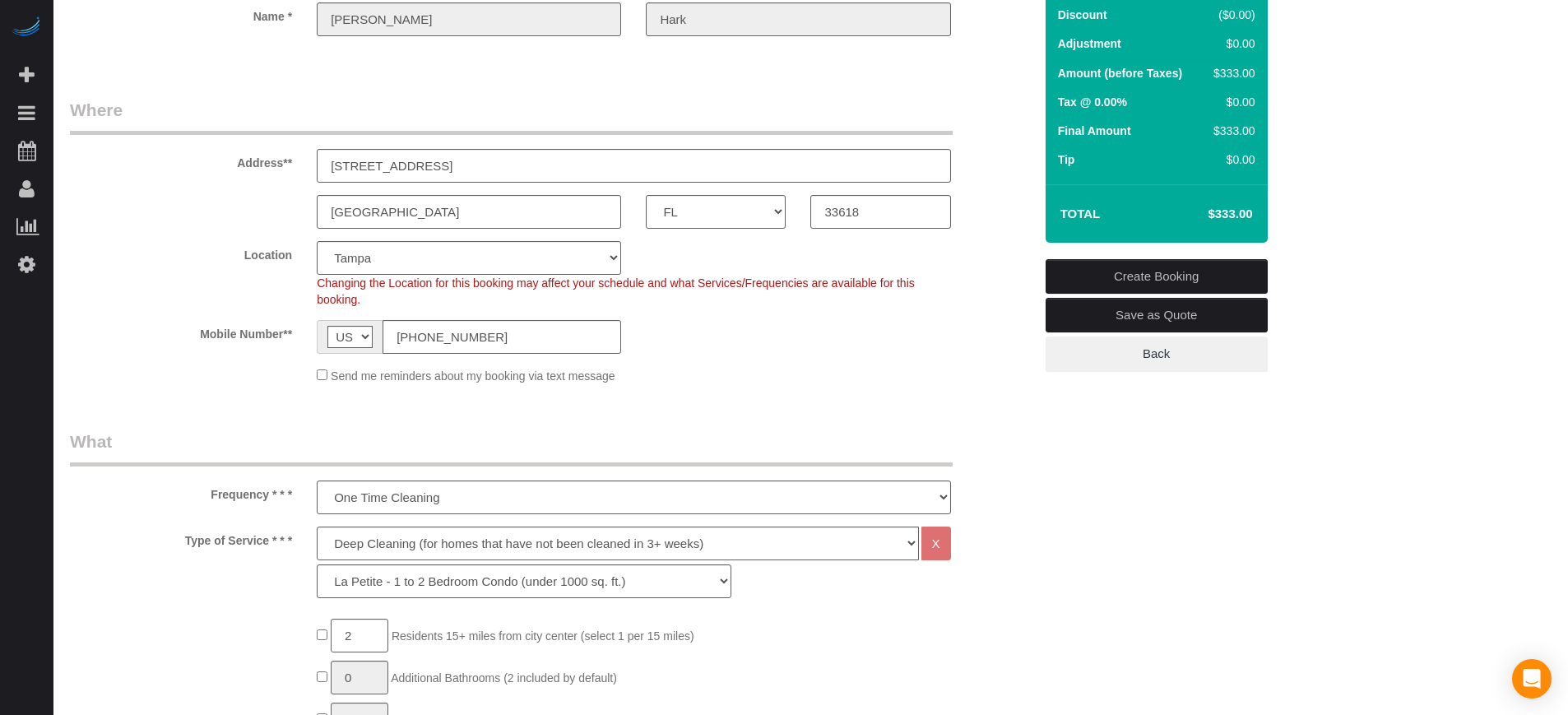
scroll to position [0, 0]
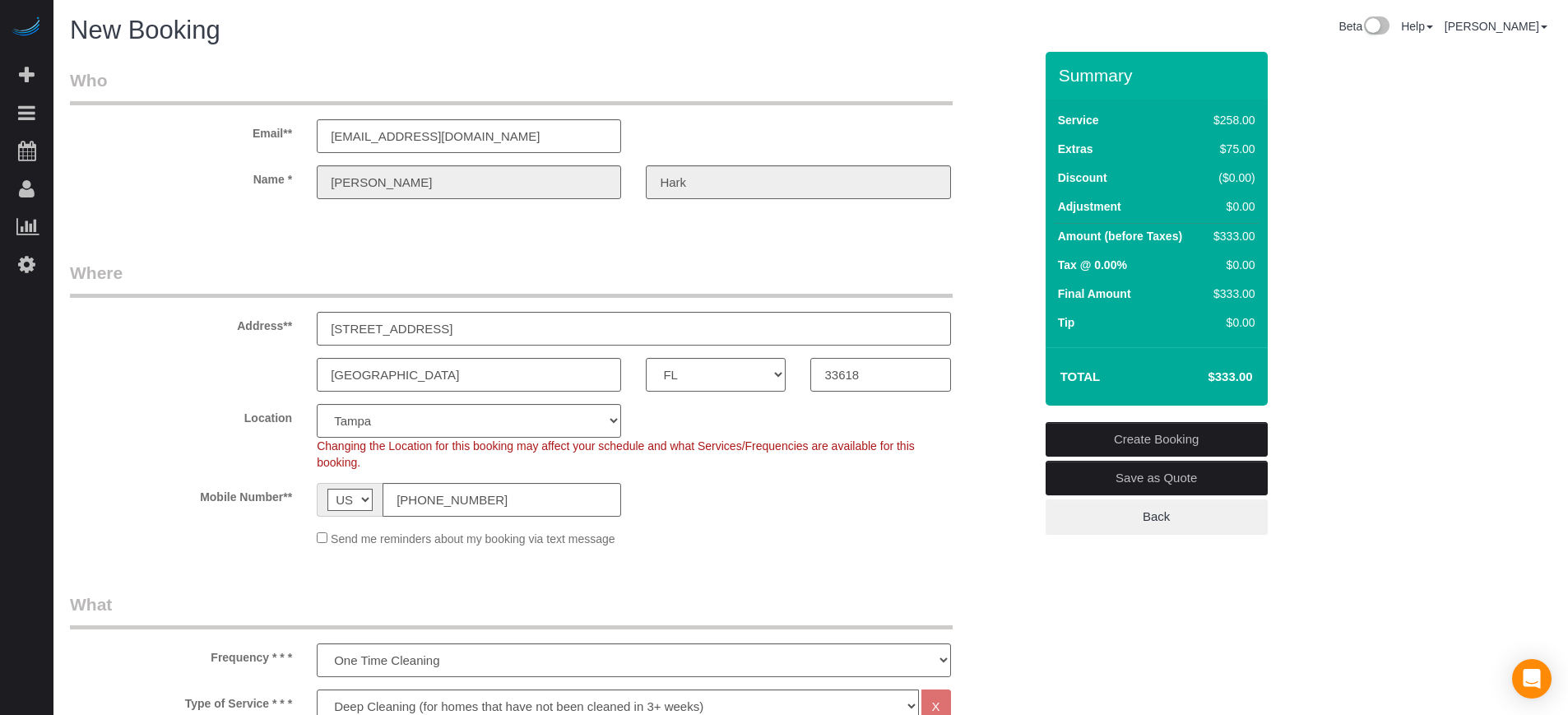
click at [907, 371] on input "33618" at bounding box center [879, 375] width 140 height 33
click at [1016, 376] on div "Tampa AK AL AR AZ CA CO CT DC DE FL GA HI IA ID IL IN KS KY LA MA MD ME MI MN M…" at bounding box center [552, 375] width 988 height 33
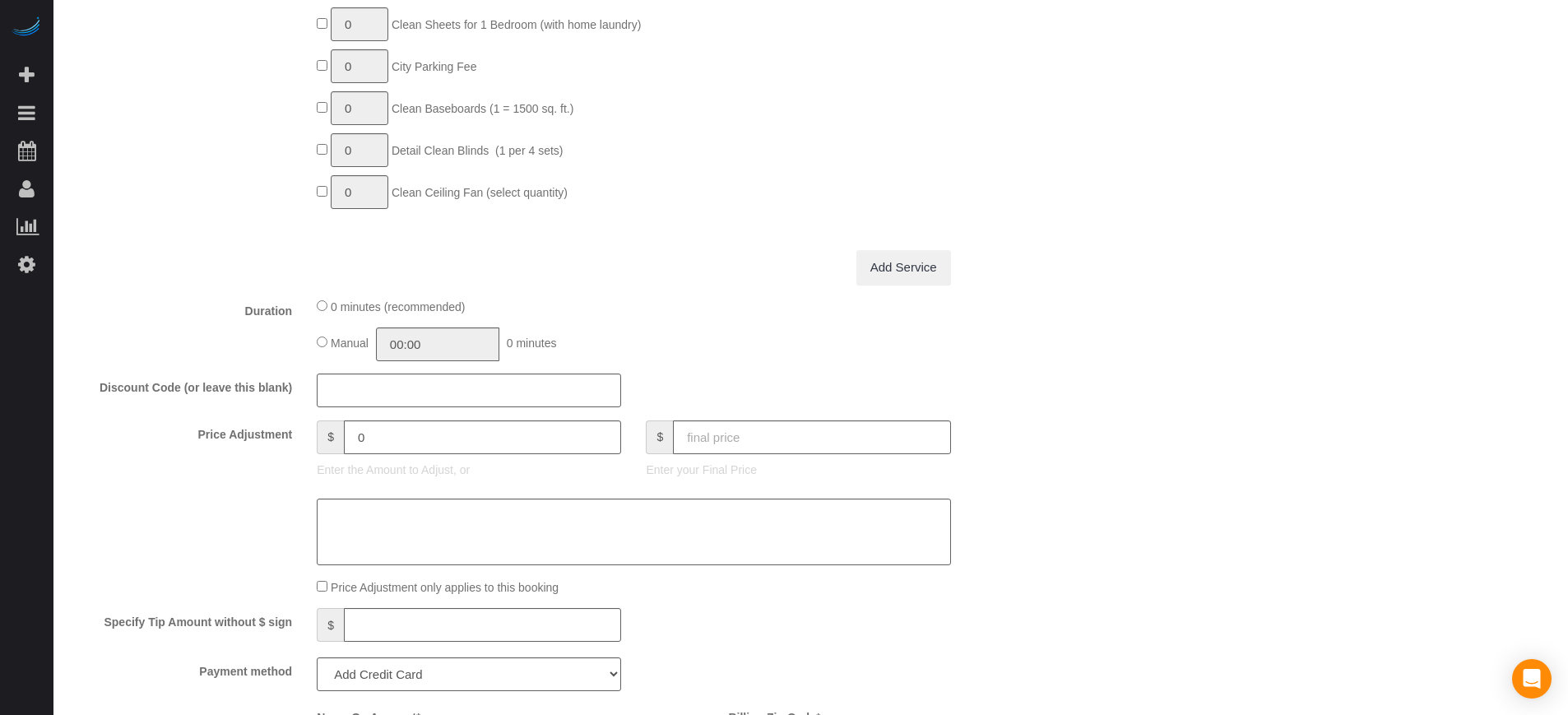
scroll to position [1646, 0]
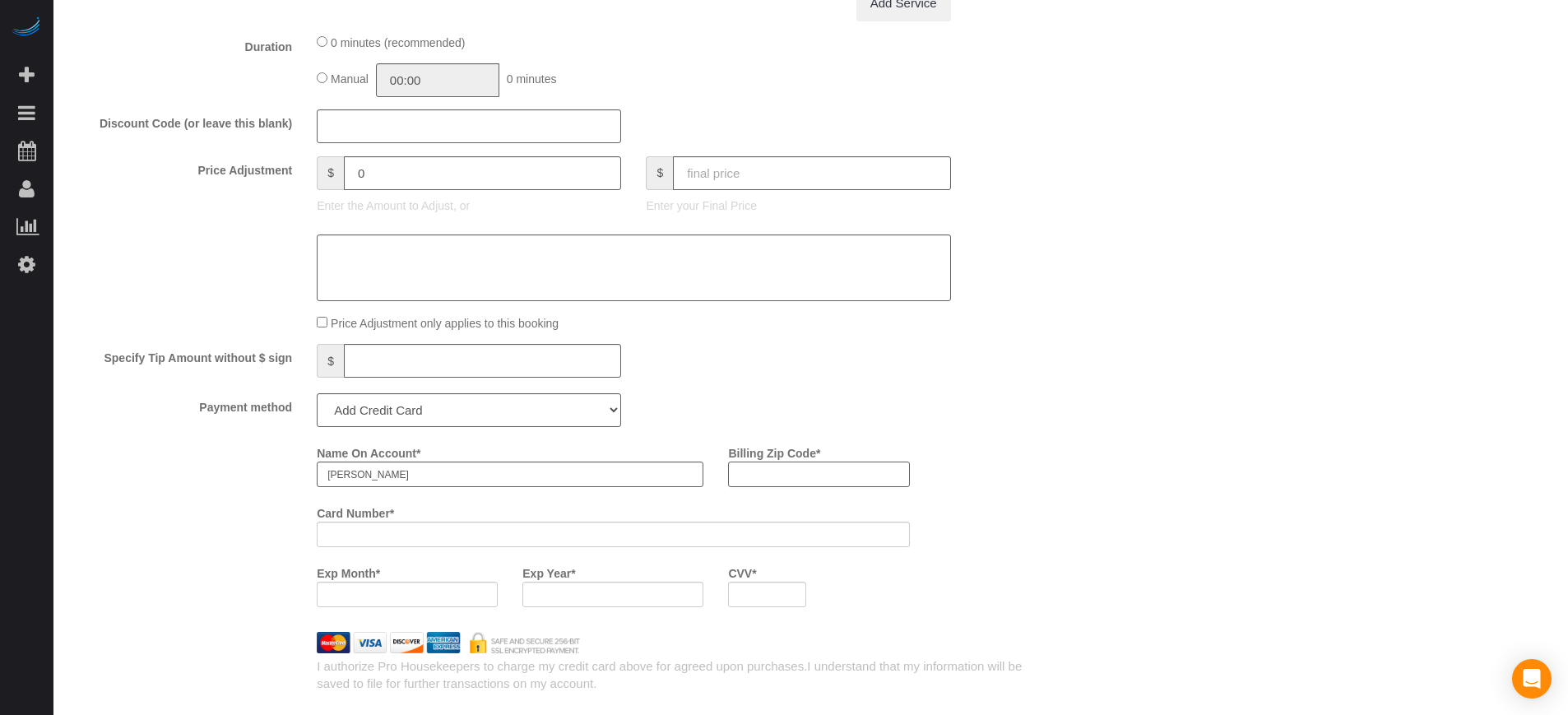
click at [788, 474] on input "Billing Zip Code *" at bounding box center [818, 475] width 181 height 25
paste input "33618"
type input "33618"
click at [942, 447] on div "Name On Account * Lester Hark Billing Zip Code * 33618 Card Number * Exp Month …" at bounding box center [674, 529] width 741 height 180
click at [1455, 325] on div "Who Email** harklester@gmail.com Name * Lester Hark Where Address** 13626 Green…" at bounding box center [811, 155] width 1482 height 3499
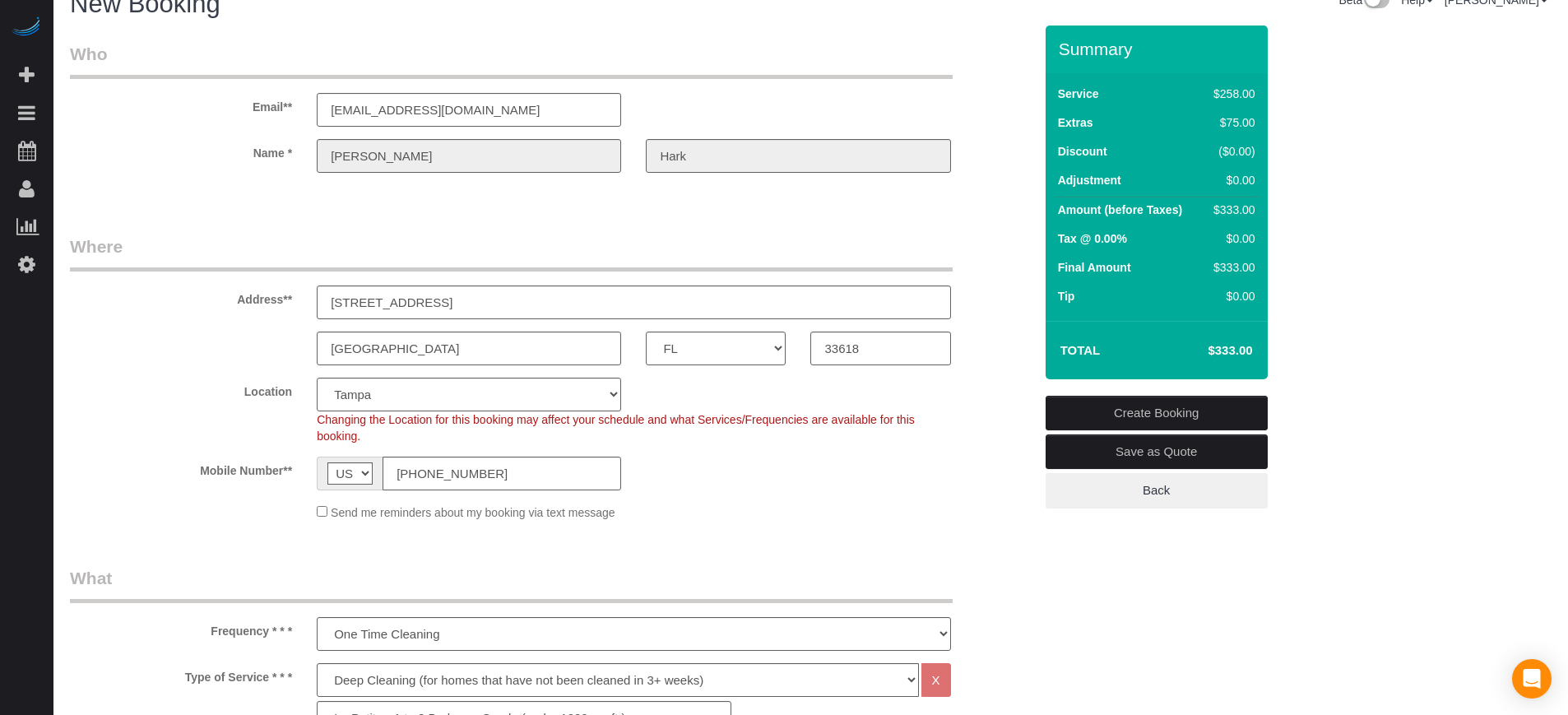
scroll to position [8, 0]
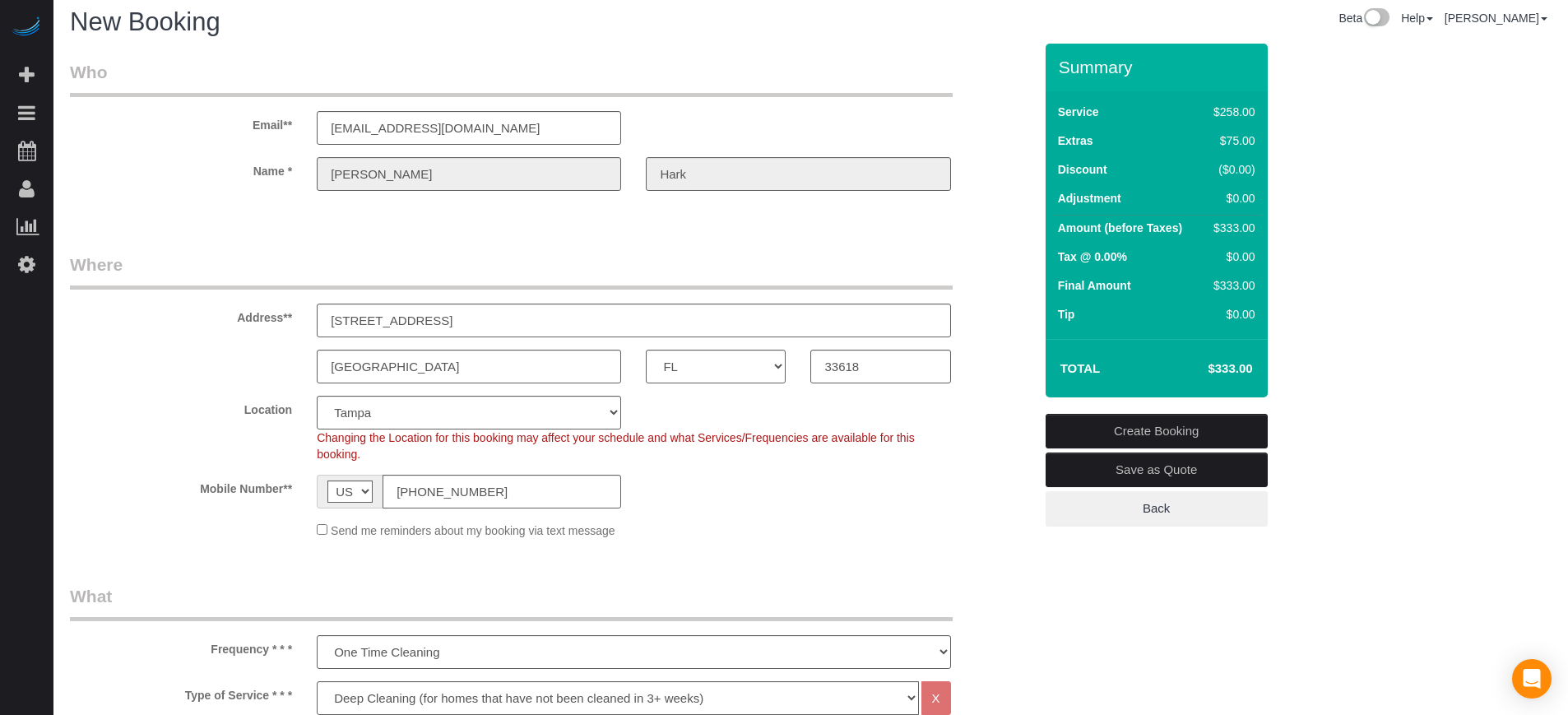
drag, startPoint x: 1058, startPoint y: 62, endPoint x: 1225, endPoint y: 351, distance: 333.8
click at [1225, 351] on div "Summary Service $258.00 Extras $75.00 Discount ($0.00) Adjustment $0.00 Amount …" at bounding box center [1157, 220] width 222 height 354
click at [1299, 367] on div "Summary Service $258.00 Extras $75.00 Discount ($0.00) Adjustment $0.00 Amount …" at bounding box center [1218, 301] width 370 height 515
click at [895, 367] on input "33618" at bounding box center [879, 366] width 140 height 33
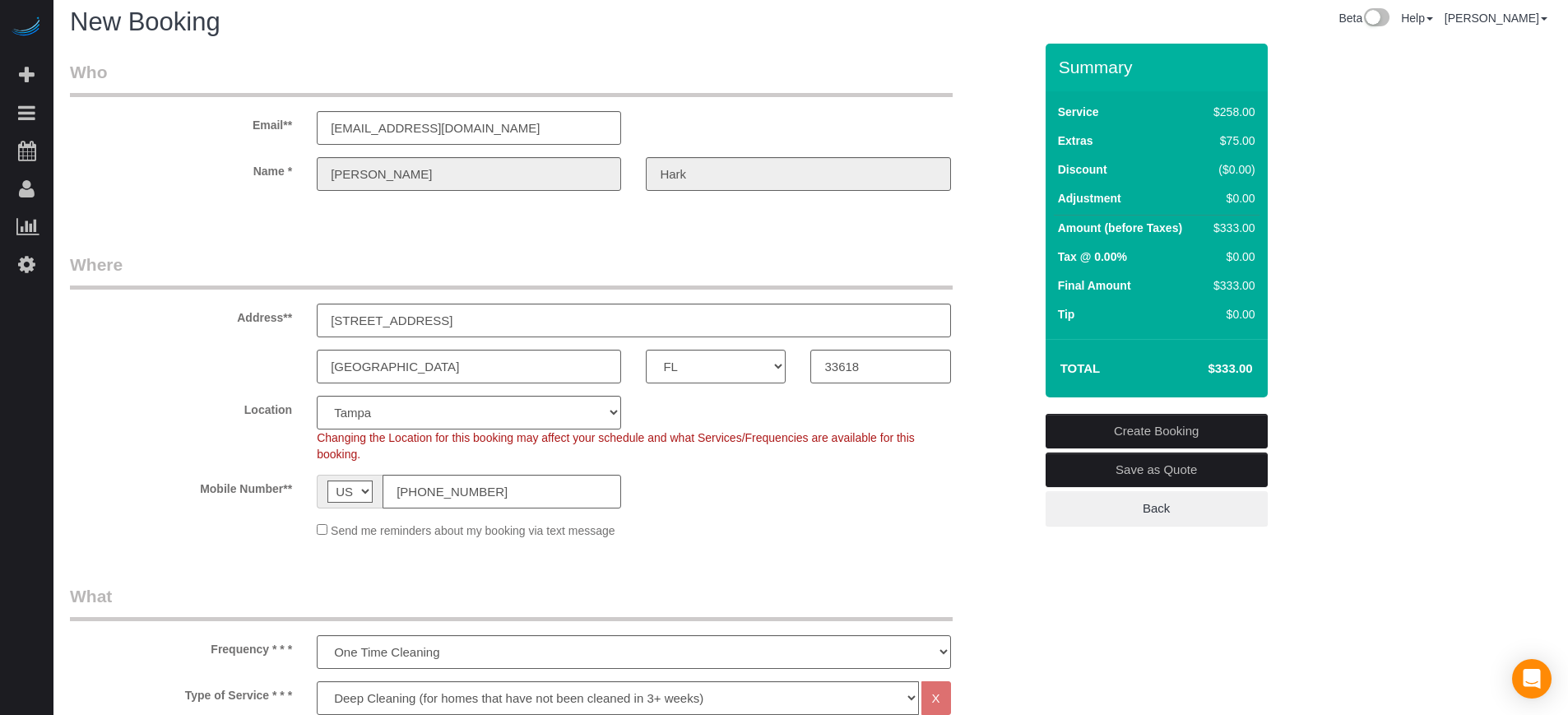
click at [999, 370] on div "Tampa AK AL AR AZ CA CO CT DC DE FL GA HI IA ID IL IN KS KY LA MA MD ME MI MN M…" at bounding box center [552, 366] width 988 height 33
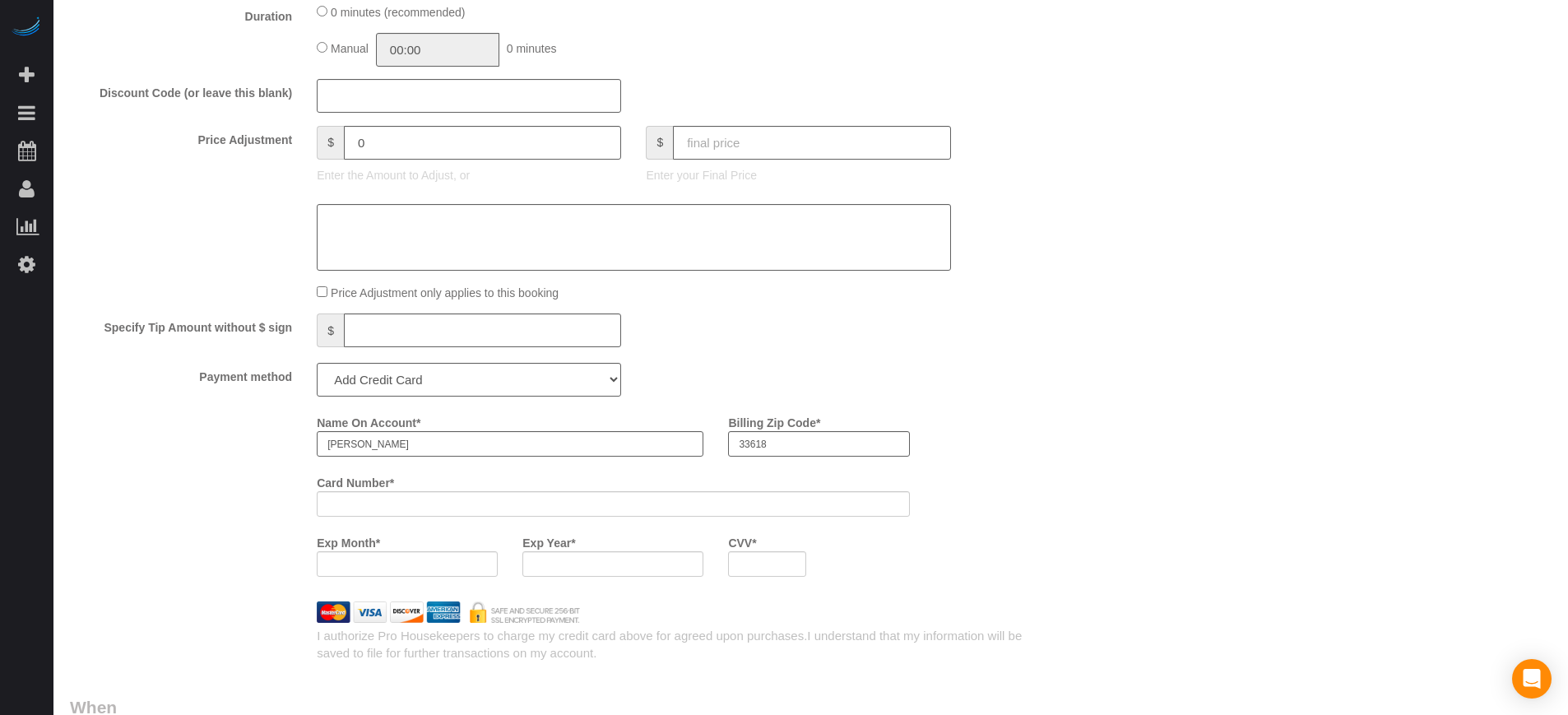
scroll to position [1758, 0]
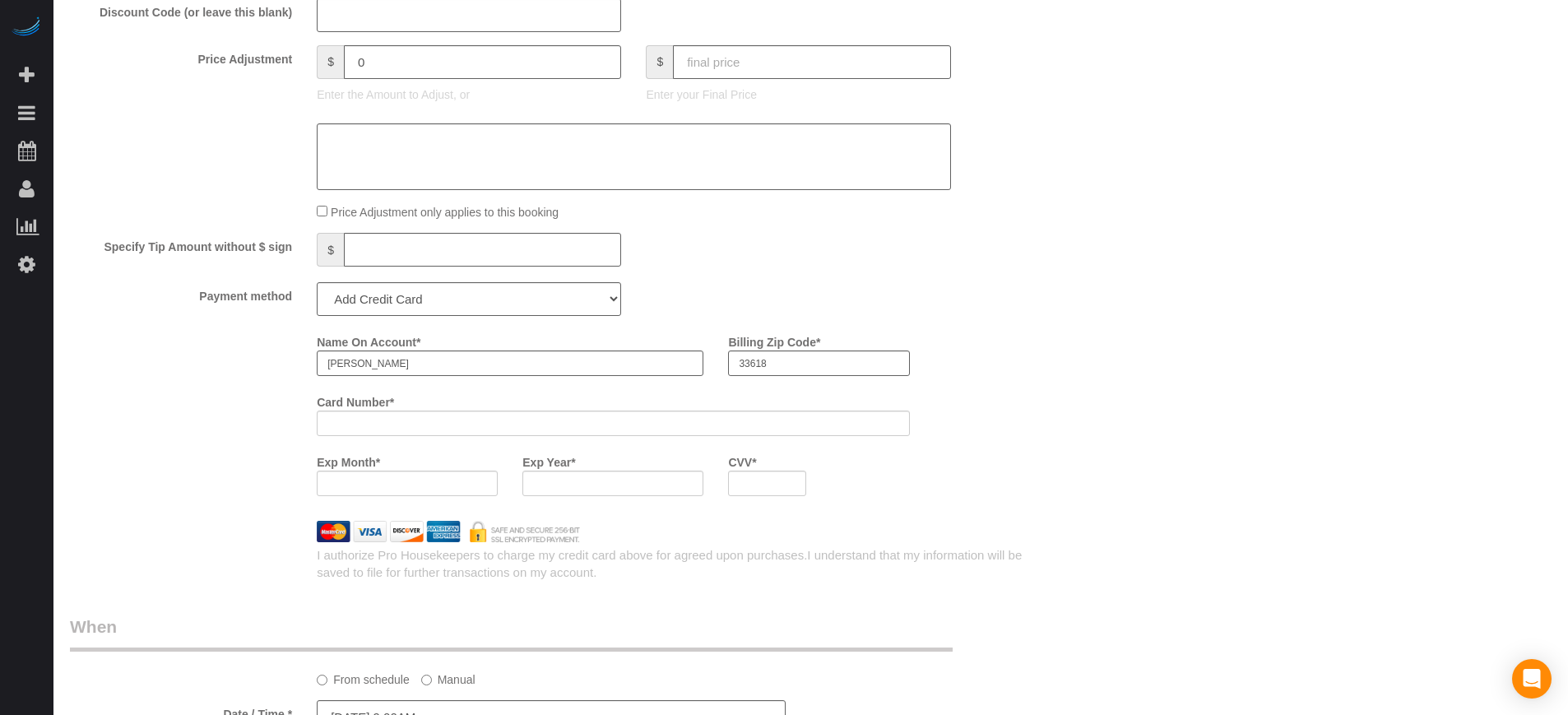
click at [220, 427] on div "Name On Account * Lester Hark Billing Zip Code * 33618 Card Number * Exp Month …" at bounding box center [552, 419] width 988 height 180
click at [265, 365] on div "Name On Account * Lester Hark Billing Zip Code * 33618 Card Number * Exp Month …" at bounding box center [552, 419] width 988 height 180
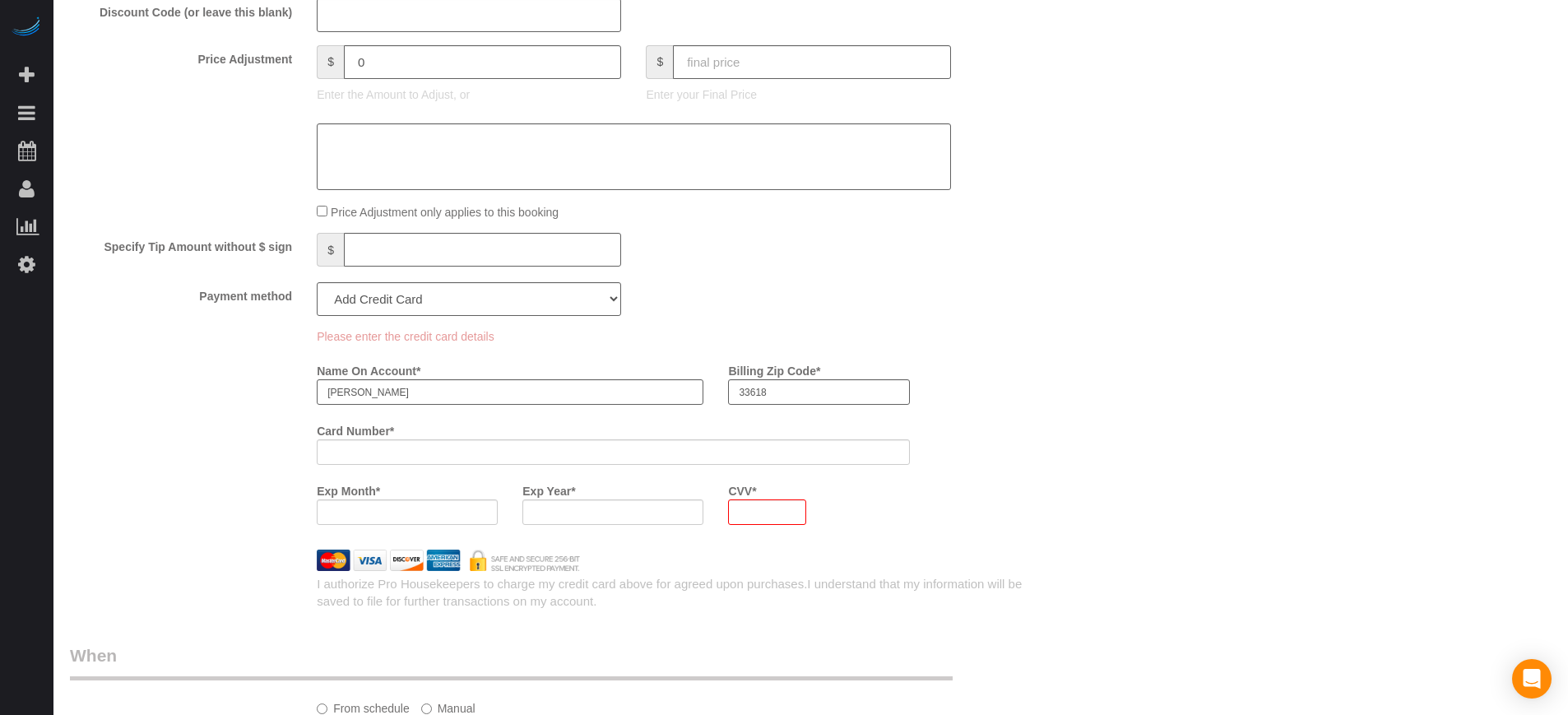
click at [1095, 538] on div "Who Email** harklester@gmail.com Name * Lester Hark Where Address** 13626 Green…" at bounding box center [811, 59] width 1482 height 3528
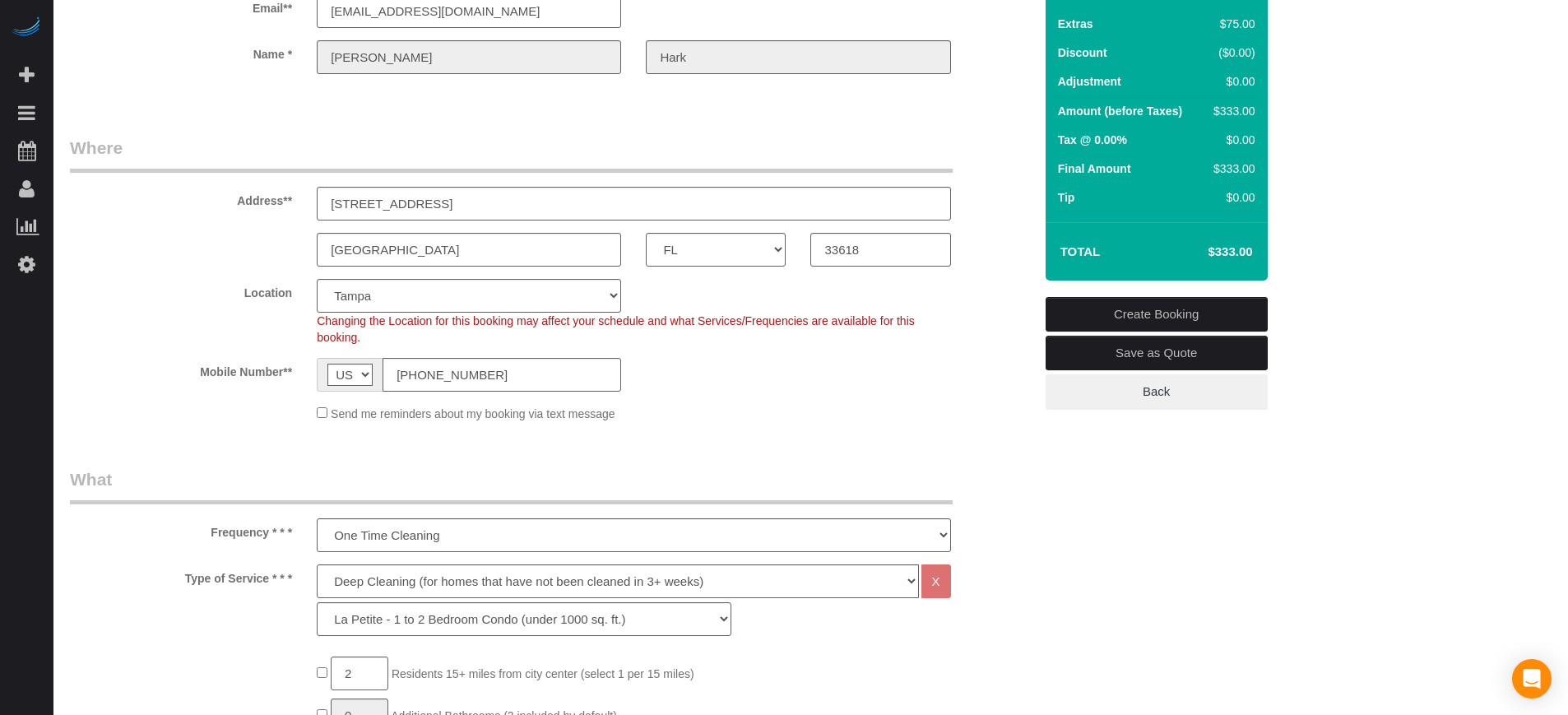
scroll to position [111, 0]
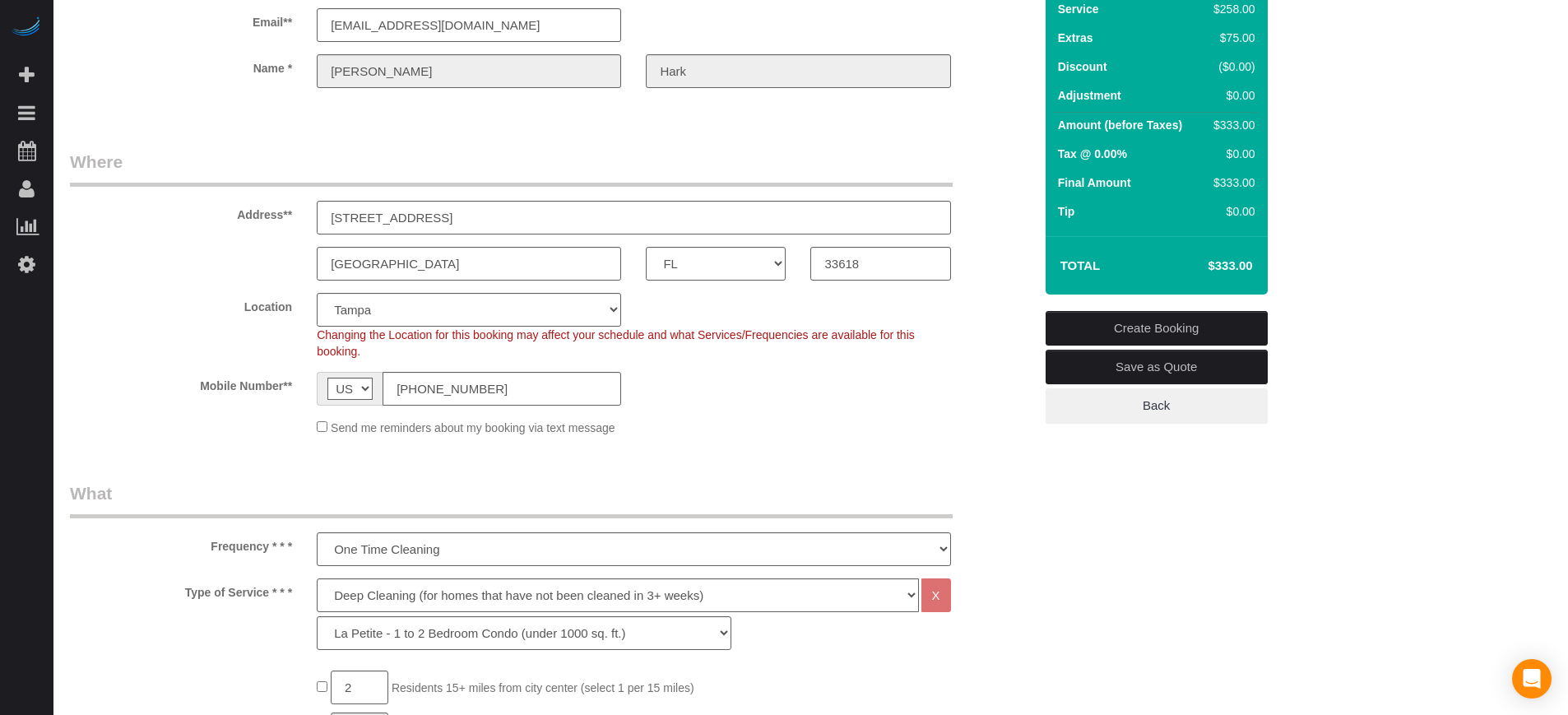
click at [1149, 330] on link "Create Booking" at bounding box center [1157, 329] width 222 height 34
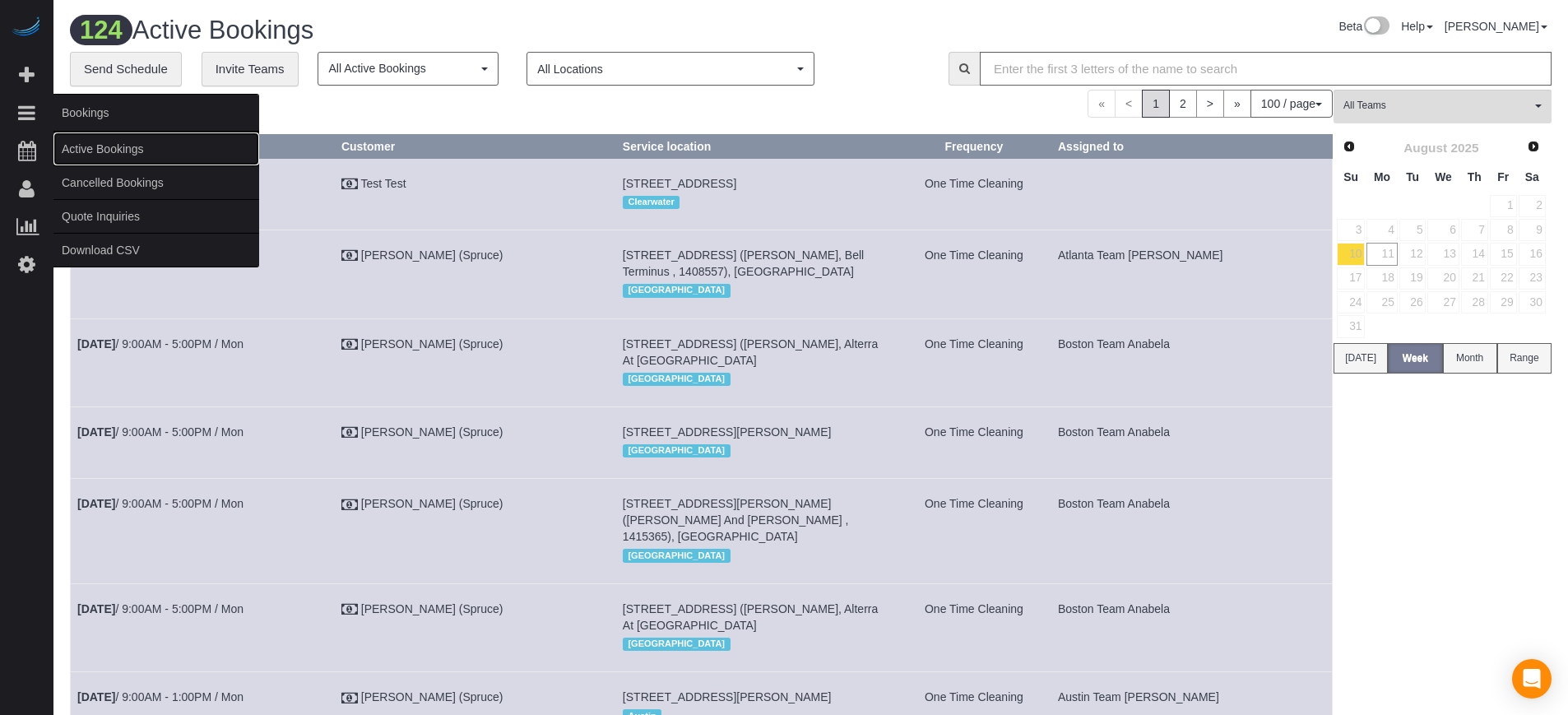
click at [66, 141] on link "Active Bookings" at bounding box center [156, 149] width 206 height 33
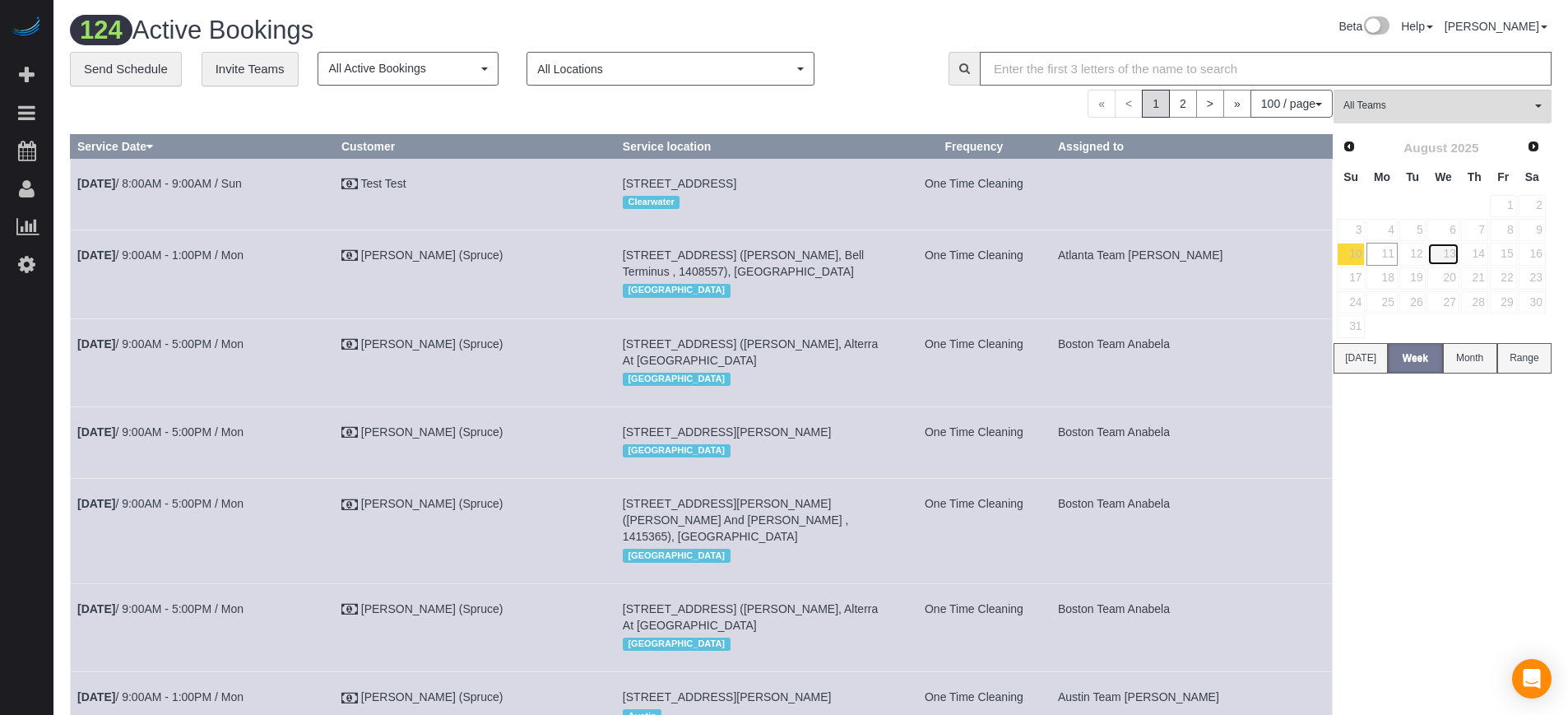
click at [1446, 246] on link "13" at bounding box center [1443, 254] width 32 height 23
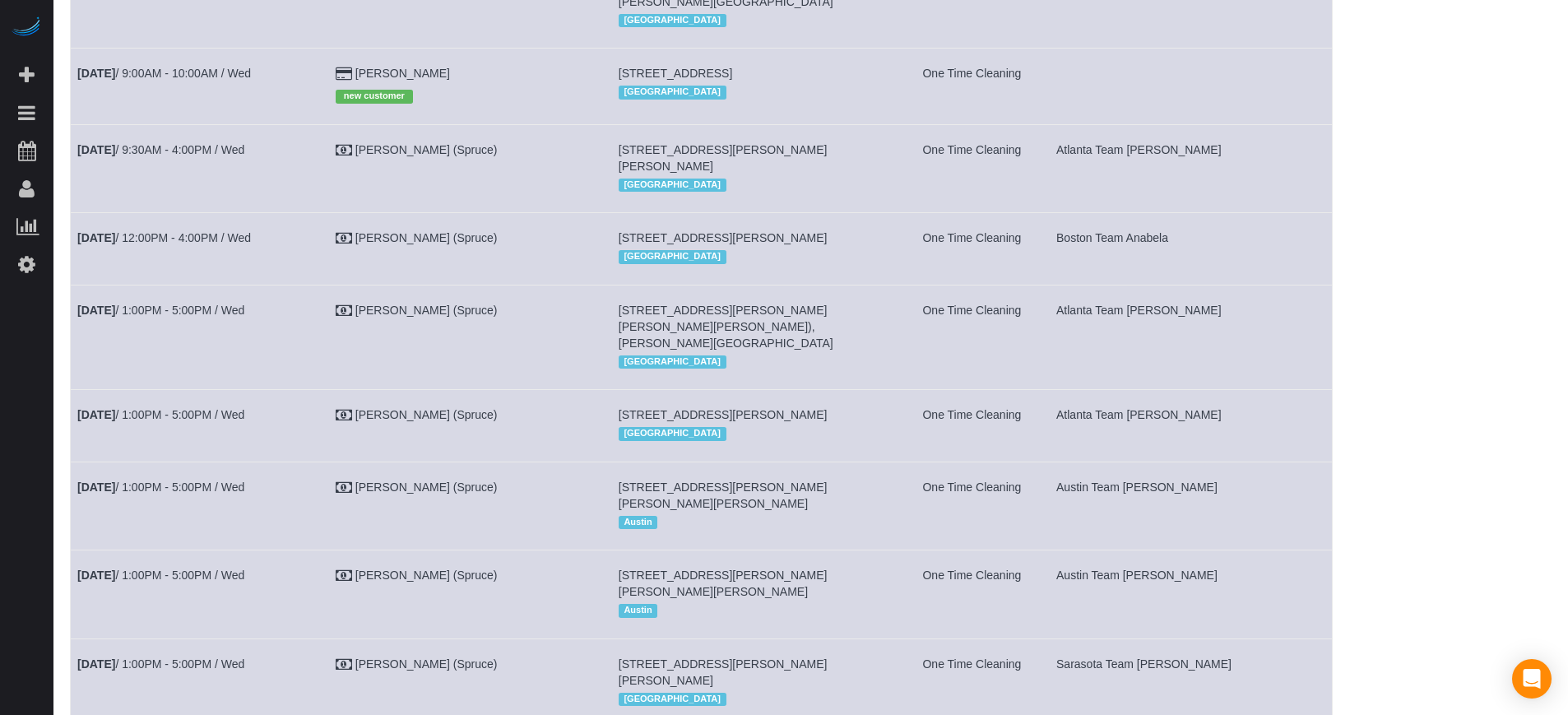
scroll to position [2160, 0]
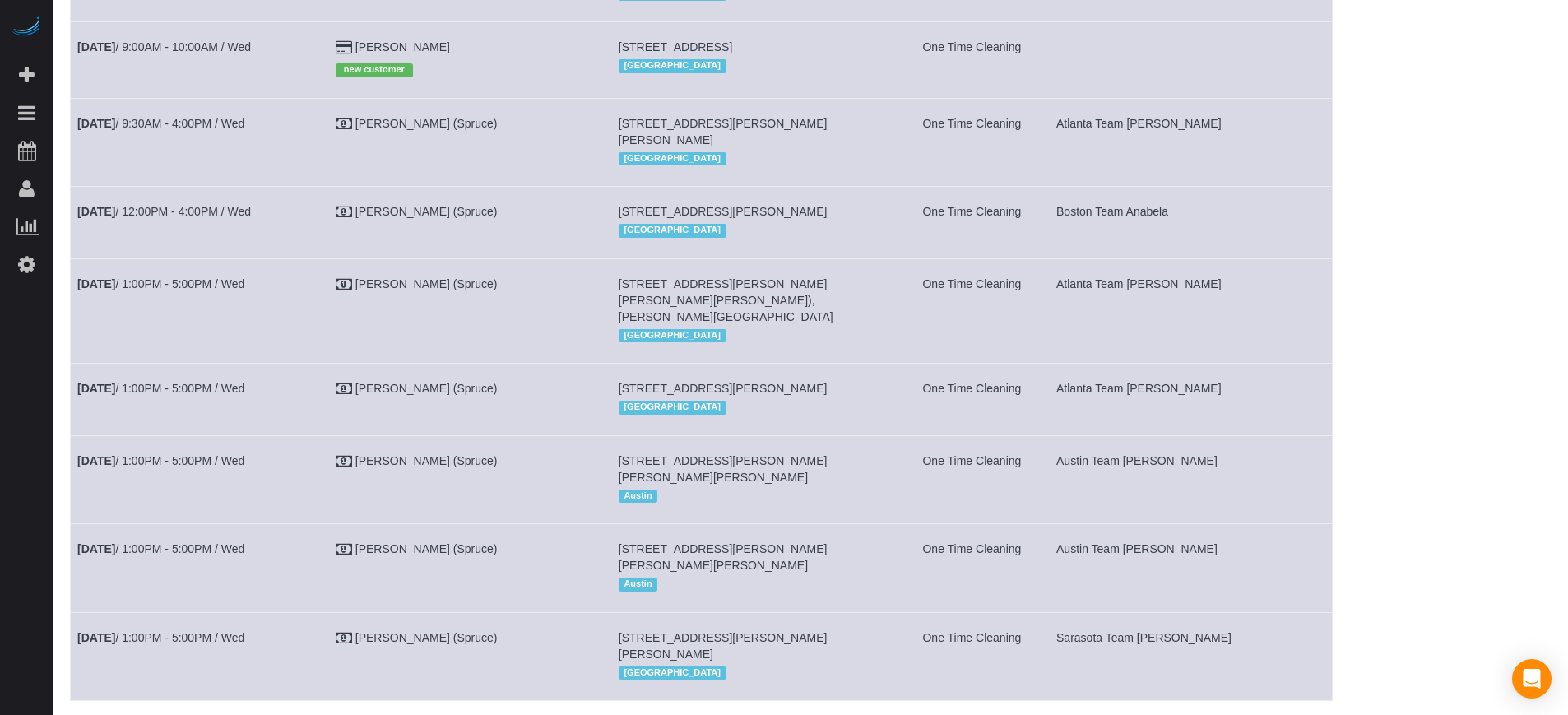
click at [423, 53] on link "Lester Hark" at bounding box center [402, 47] width 95 height 14
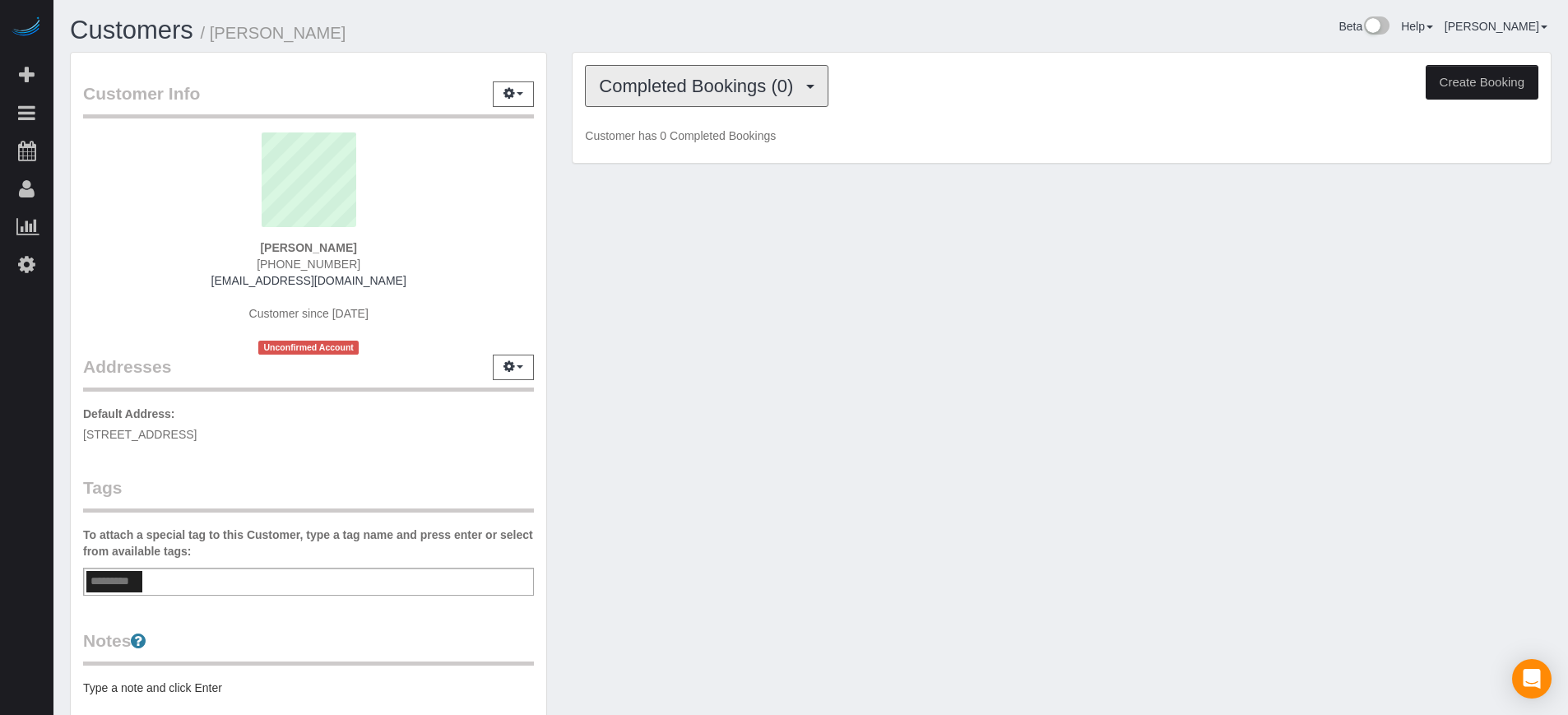
click at [695, 88] on span "Completed Bookings (0)" at bounding box center [699, 86] width 203 height 21
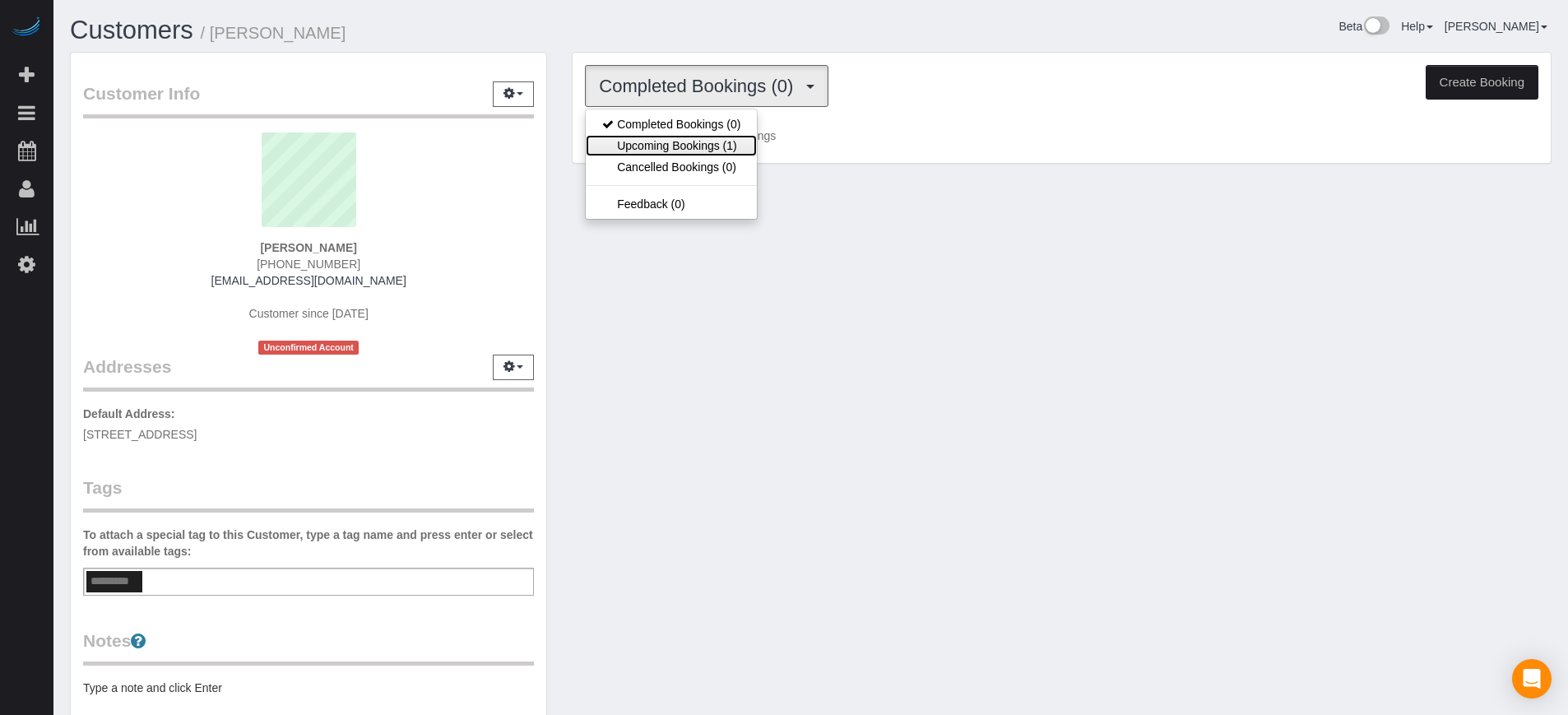
drag, startPoint x: 685, startPoint y: 136, endPoint x: 974, endPoint y: 135, distance: 289.0
click at [685, 137] on link "Upcoming Bookings (1)" at bounding box center [671, 146] width 171 height 22
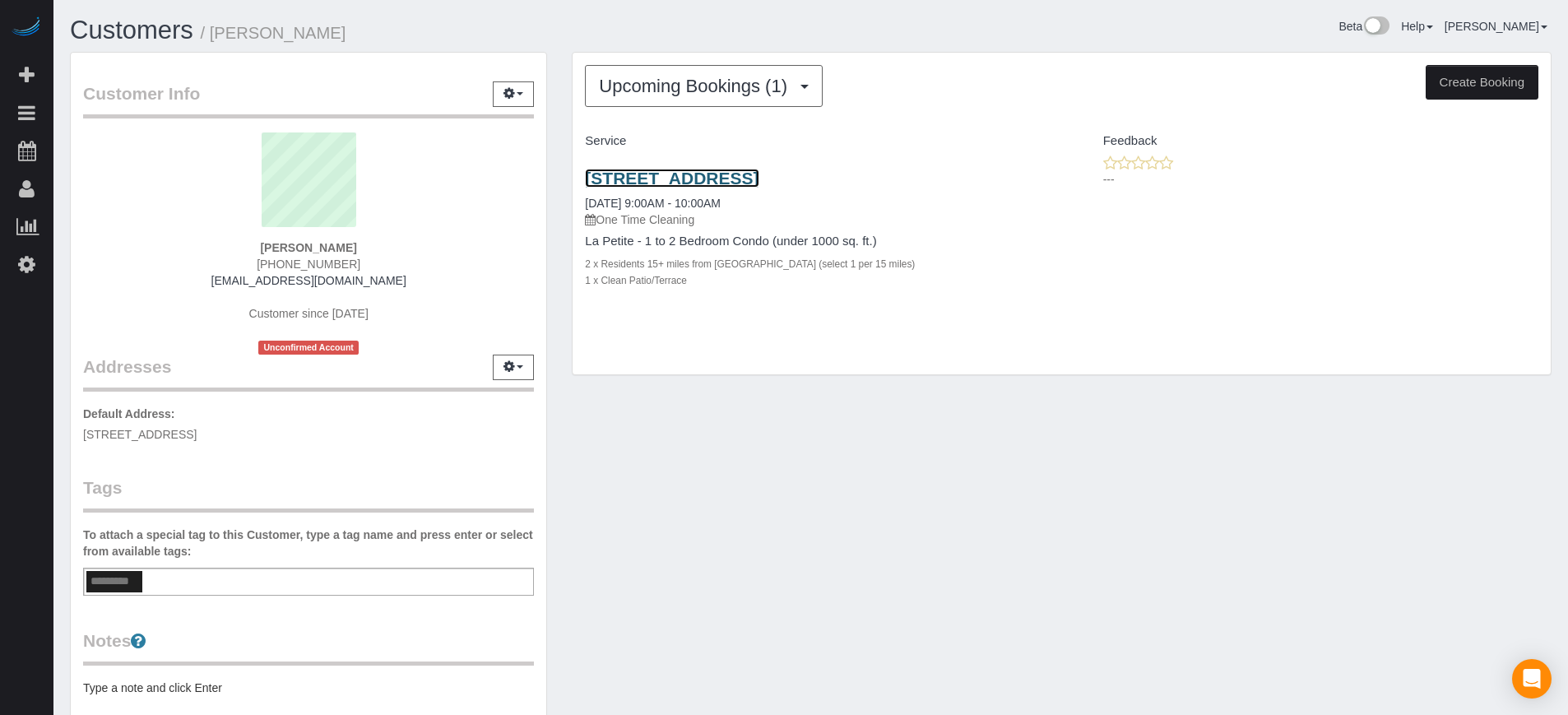
click at [759, 174] on link "13626 Greenfield Dr, Apt 402, Tampa, FL 33618" at bounding box center [671, 177] width 174 height 19
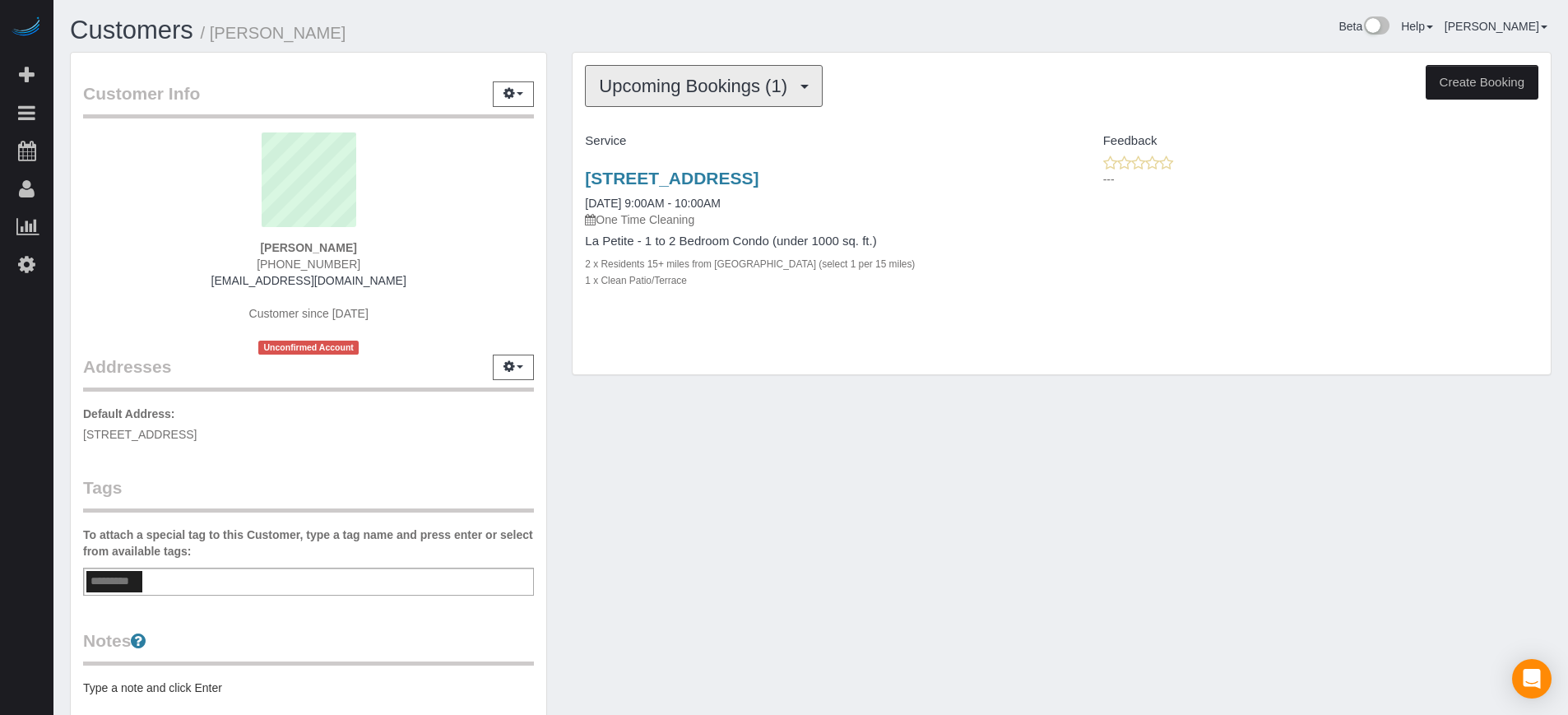
click at [687, 81] on span "Upcoming Bookings (1)" at bounding box center [697, 86] width 196 height 21
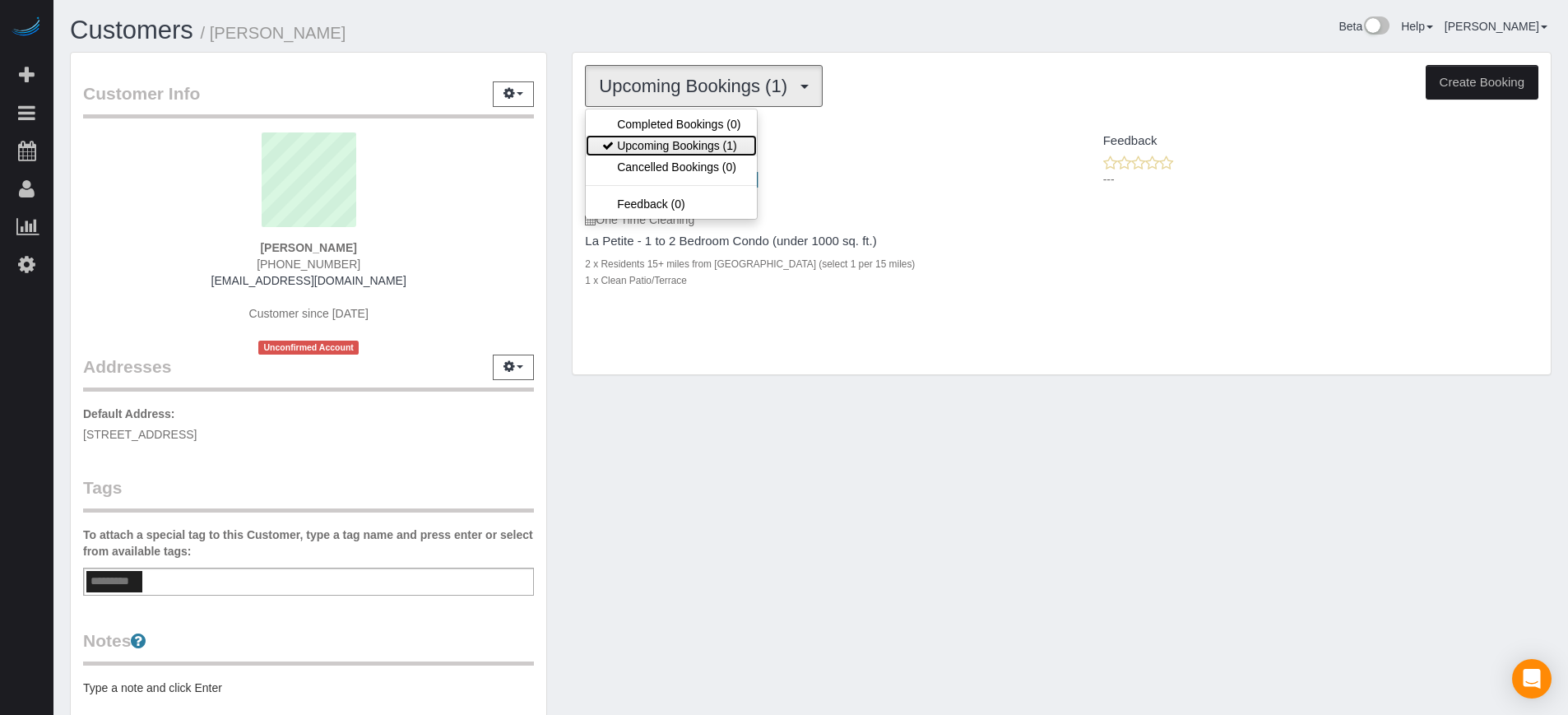
click at [687, 139] on link "Upcoming Bookings (1)" at bounding box center [671, 146] width 171 height 22
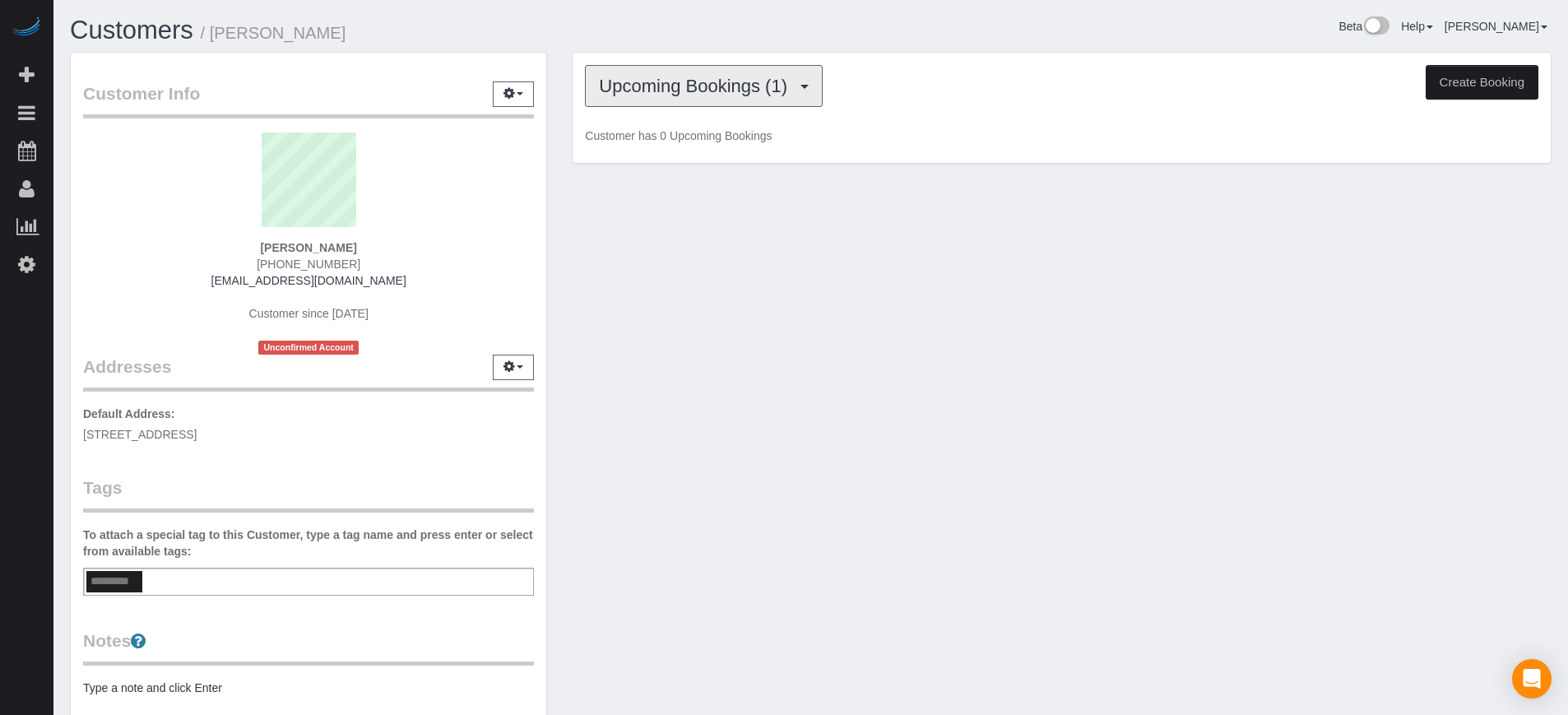
click at [692, 94] on span "Upcoming Bookings (1)" at bounding box center [697, 86] width 196 height 21
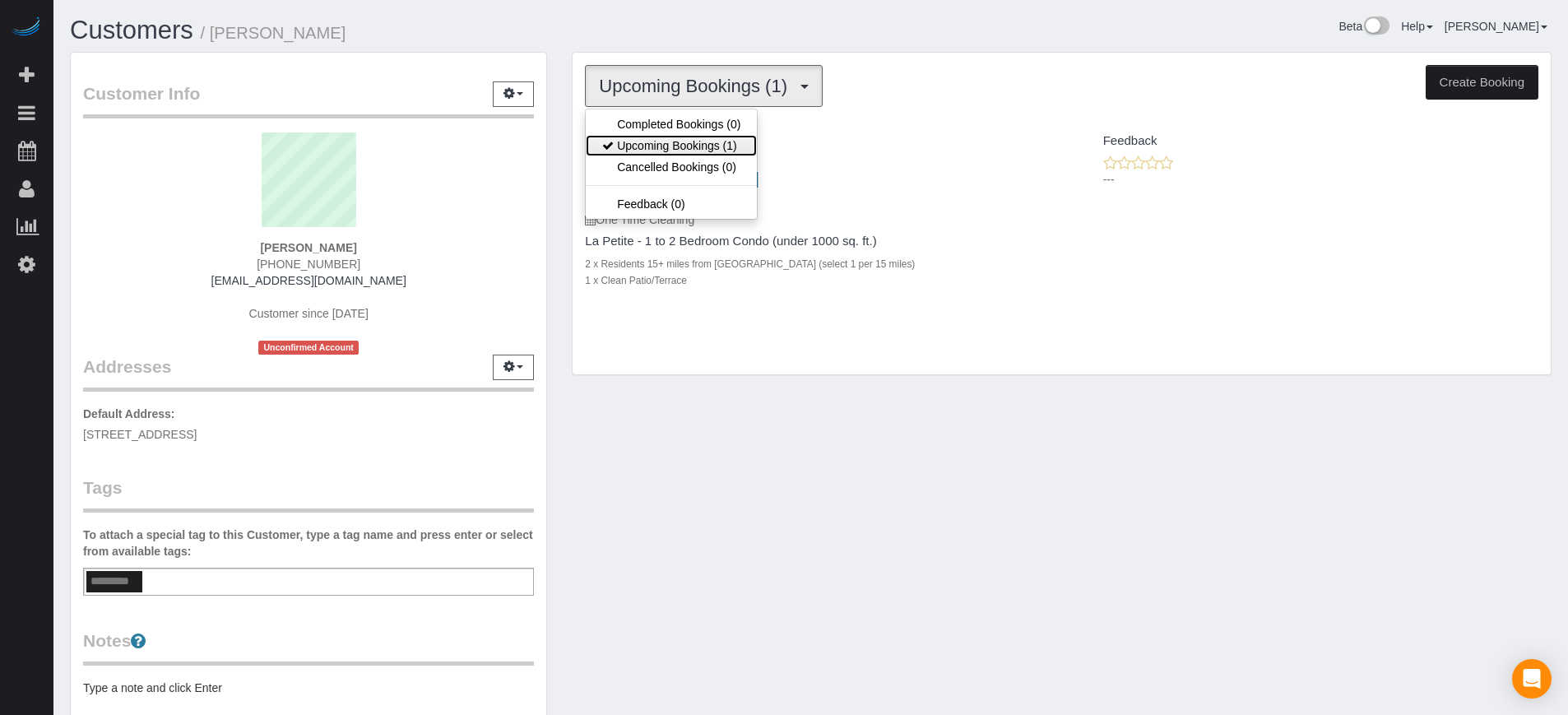
click at [684, 139] on link "Upcoming Bookings (1)" at bounding box center [671, 146] width 171 height 22
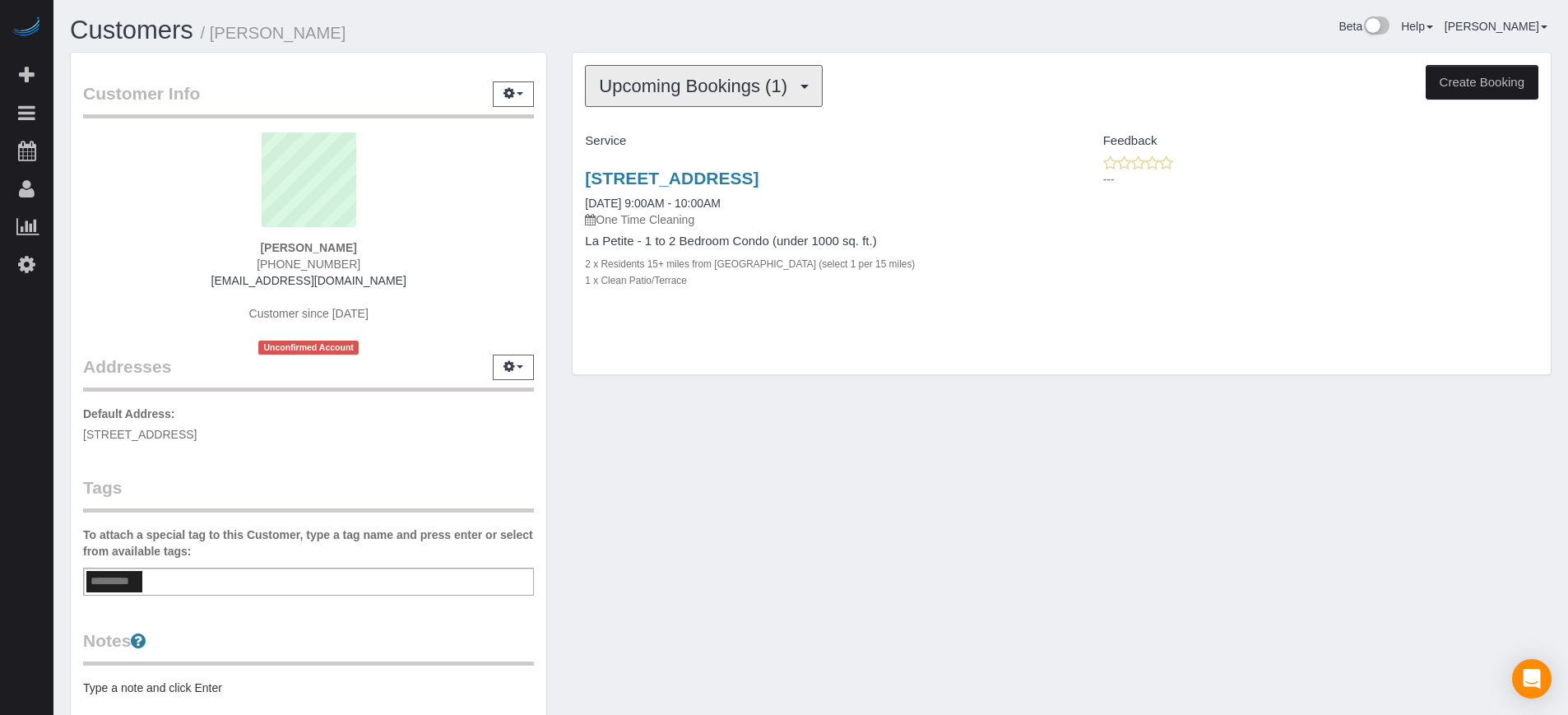
click at [690, 80] on span "Upcoming Bookings (1)" at bounding box center [697, 86] width 196 height 21
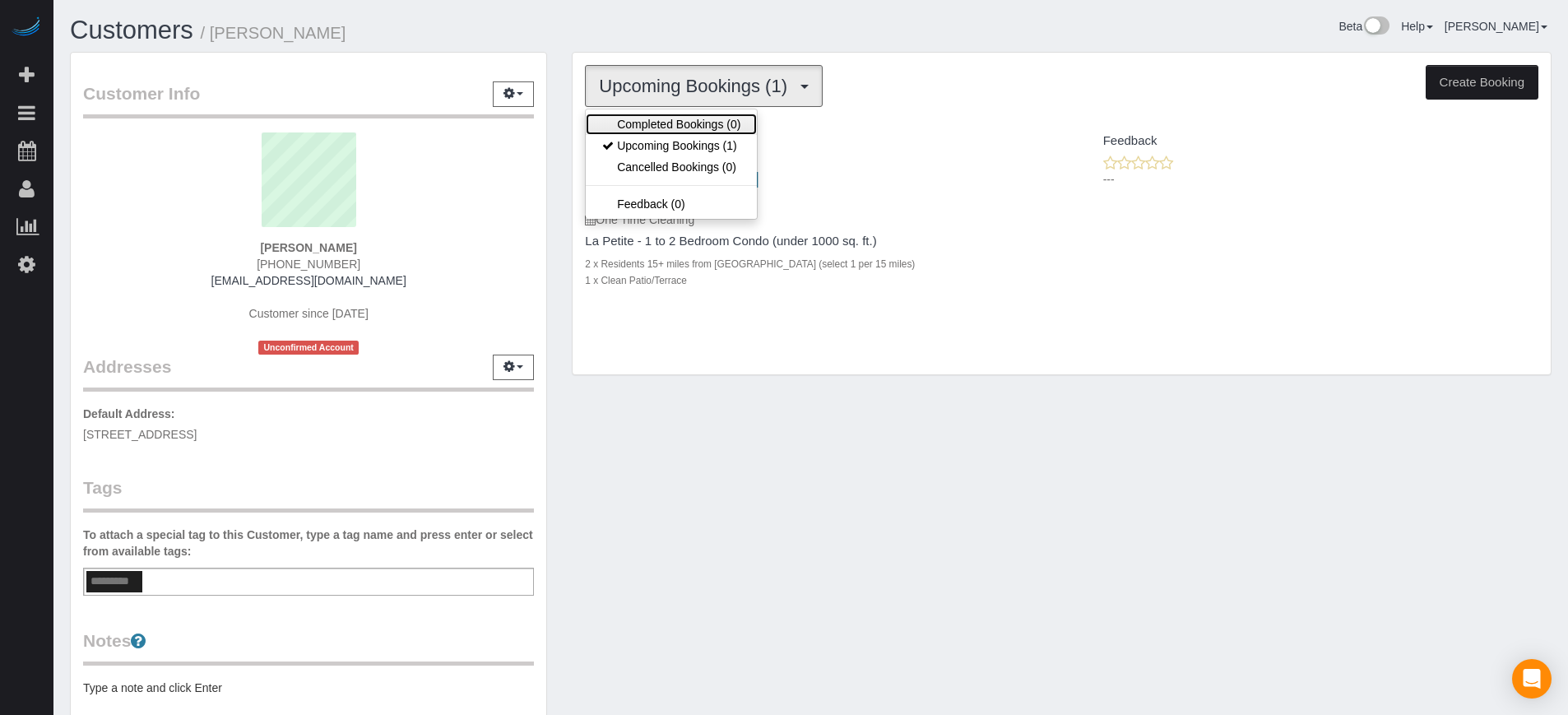
click at [688, 120] on link "Completed Bookings (0)" at bounding box center [671, 124] width 171 height 22
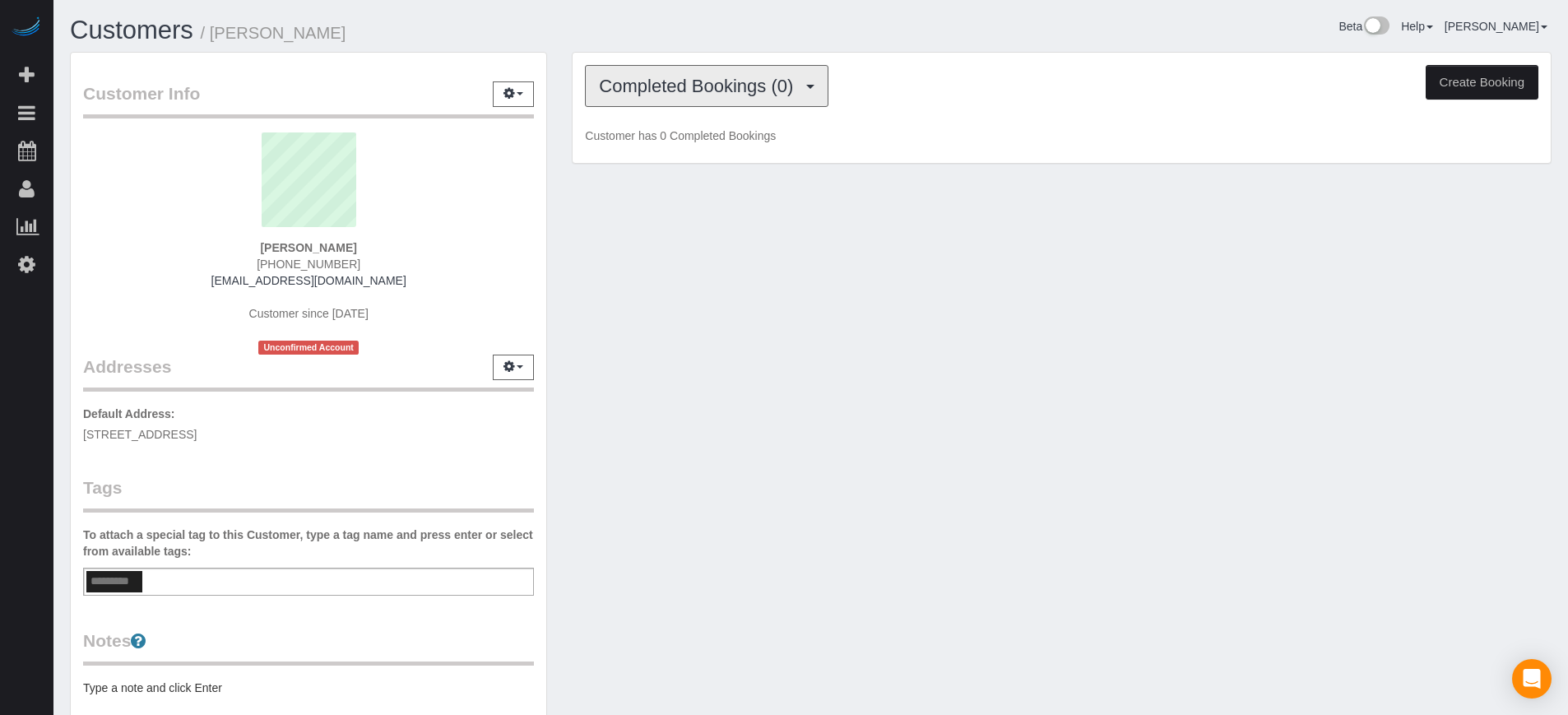
drag, startPoint x: 689, startPoint y: 86, endPoint x: 691, endPoint y: 97, distance: 11.2
click at [689, 86] on span "Completed Bookings (0)" at bounding box center [699, 86] width 203 height 21
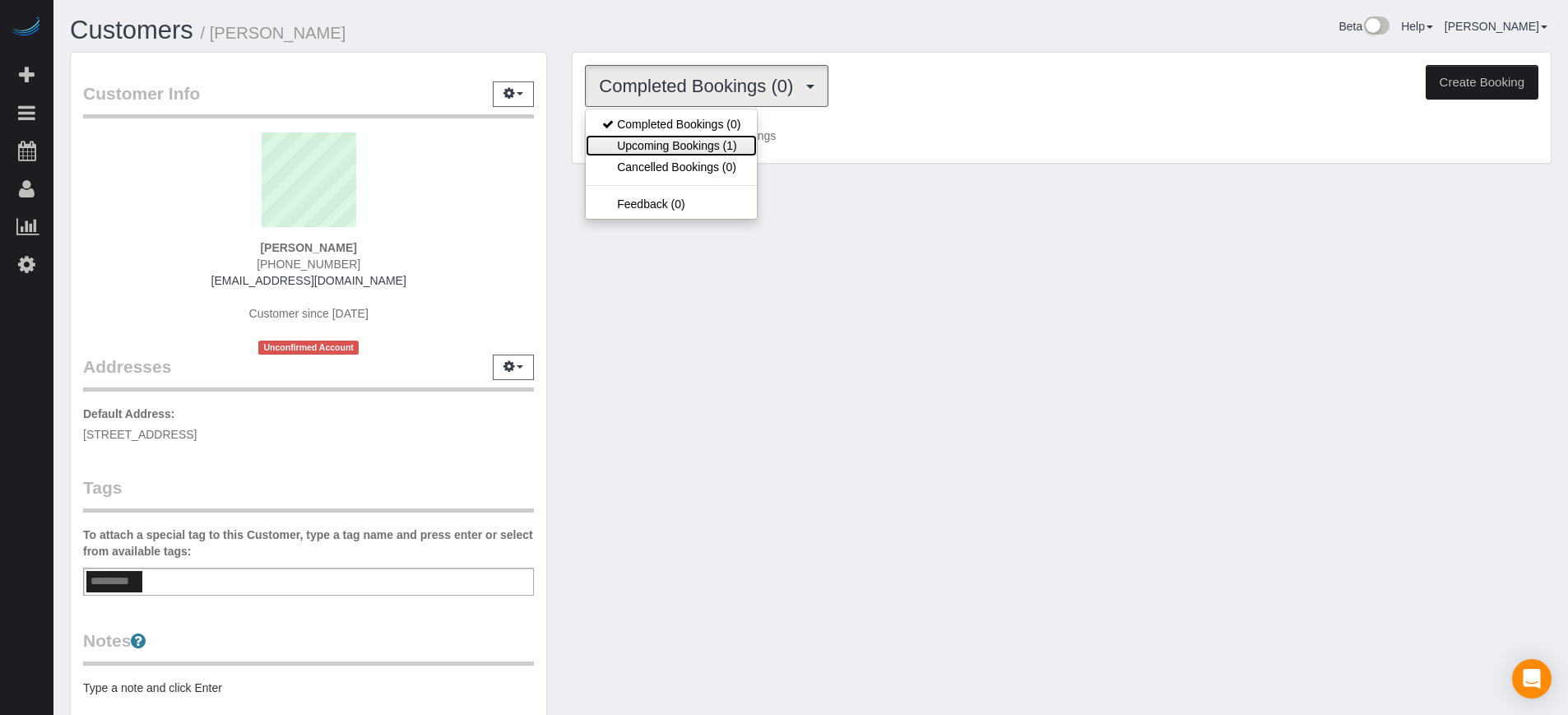
click at [684, 146] on link "Upcoming Bookings (1)" at bounding box center [671, 146] width 171 height 22
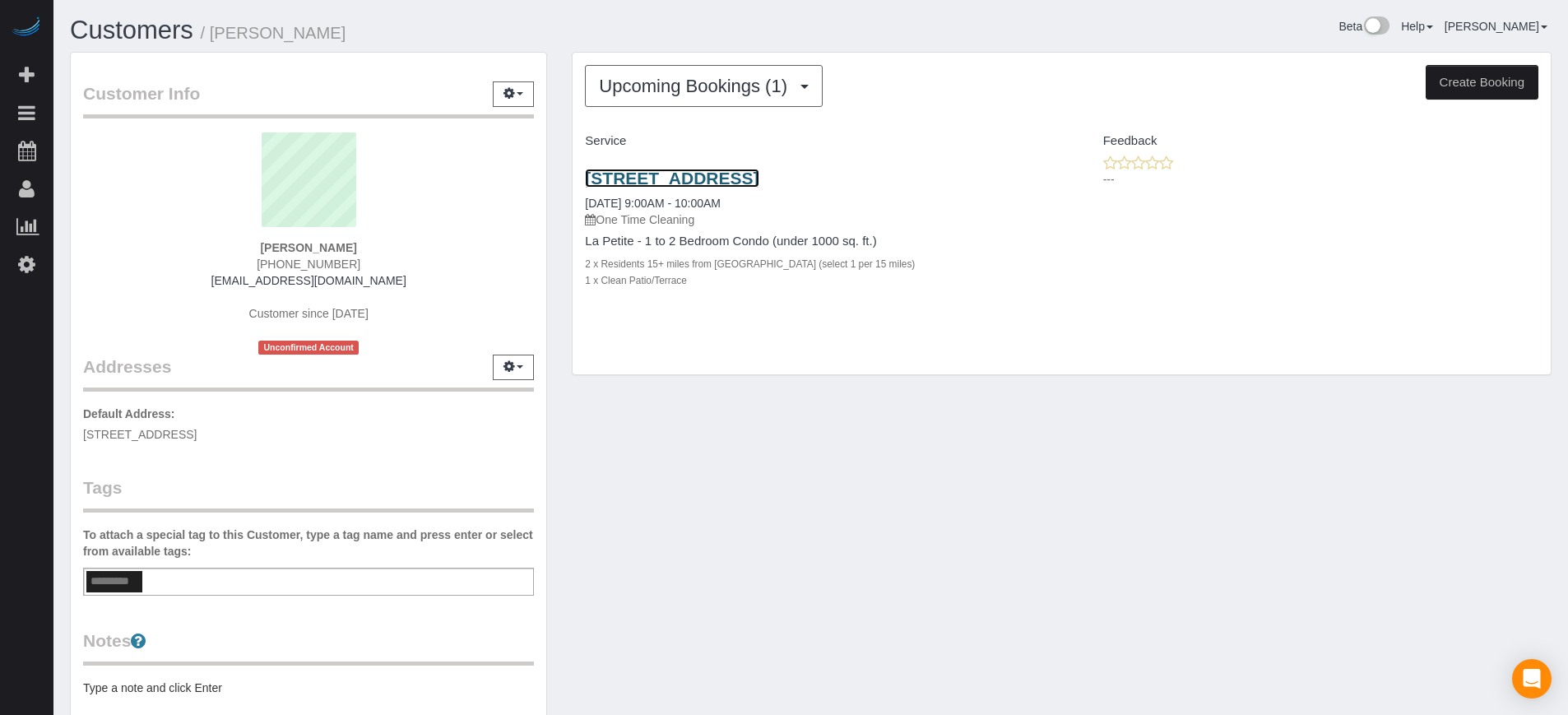
click at [698, 179] on link "13626 Greenfield Dr, Apt 402, Tampa, FL 33618" at bounding box center [671, 177] width 174 height 19
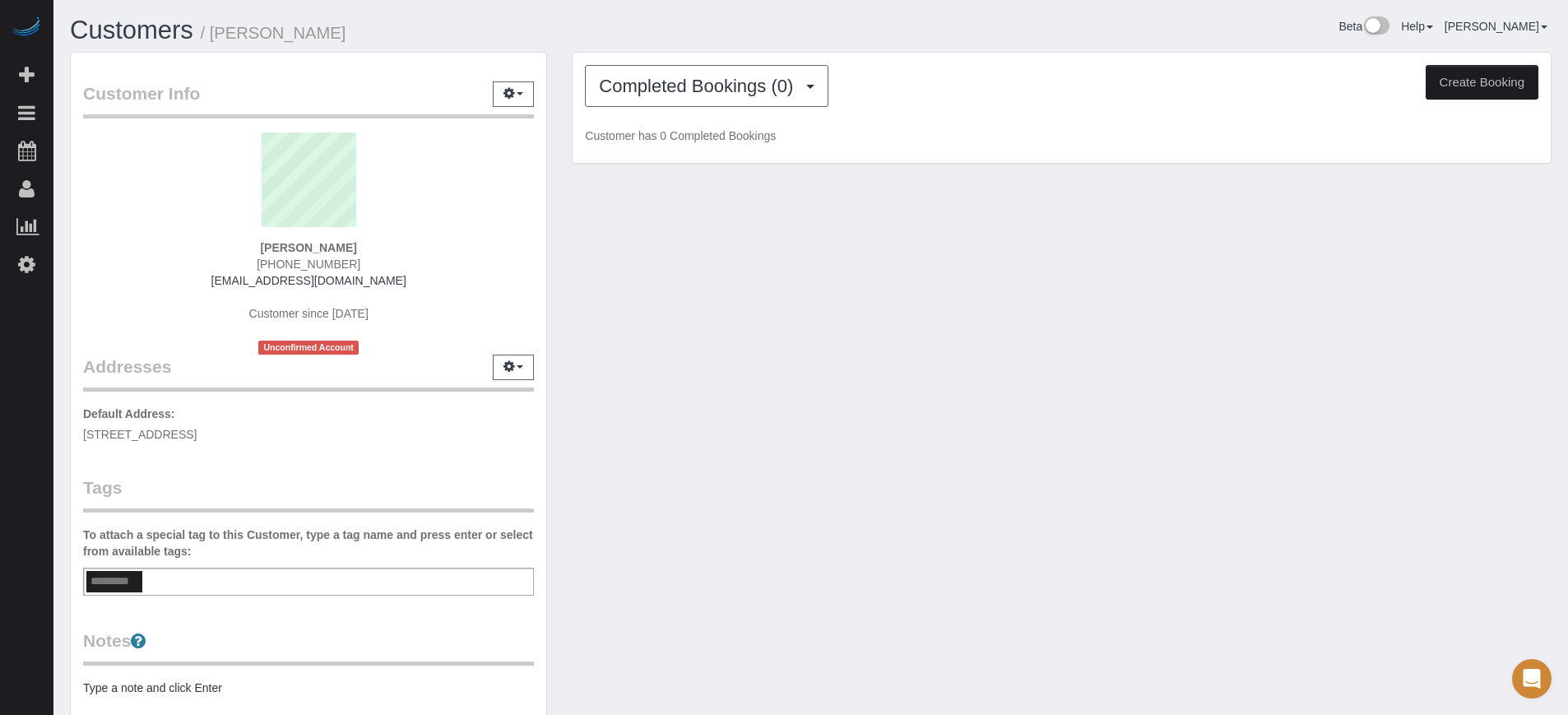
drag, startPoint x: 1495, startPoint y: 416, endPoint x: 1473, endPoint y: 412, distance: 22.4
click at [1495, 416] on div "Customer Info Edit Contact Info Send Message Email Preferences Special Sales Ta…" at bounding box center [811, 458] width 1507 height 812
click at [991, 217] on div "Customer Info Edit Contact Info Send Message Email Preferences Special Sales Ta…" at bounding box center [811, 458] width 1507 height 812
click at [1090, 334] on div "Customer Info Edit Contact Info Send Message Email Preferences Special Sales Ta…" at bounding box center [811, 458] width 1507 height 812
click at [752, 81] on span "Completed Bookings (0)" at bounding box center [699, 86] width 203 height 21
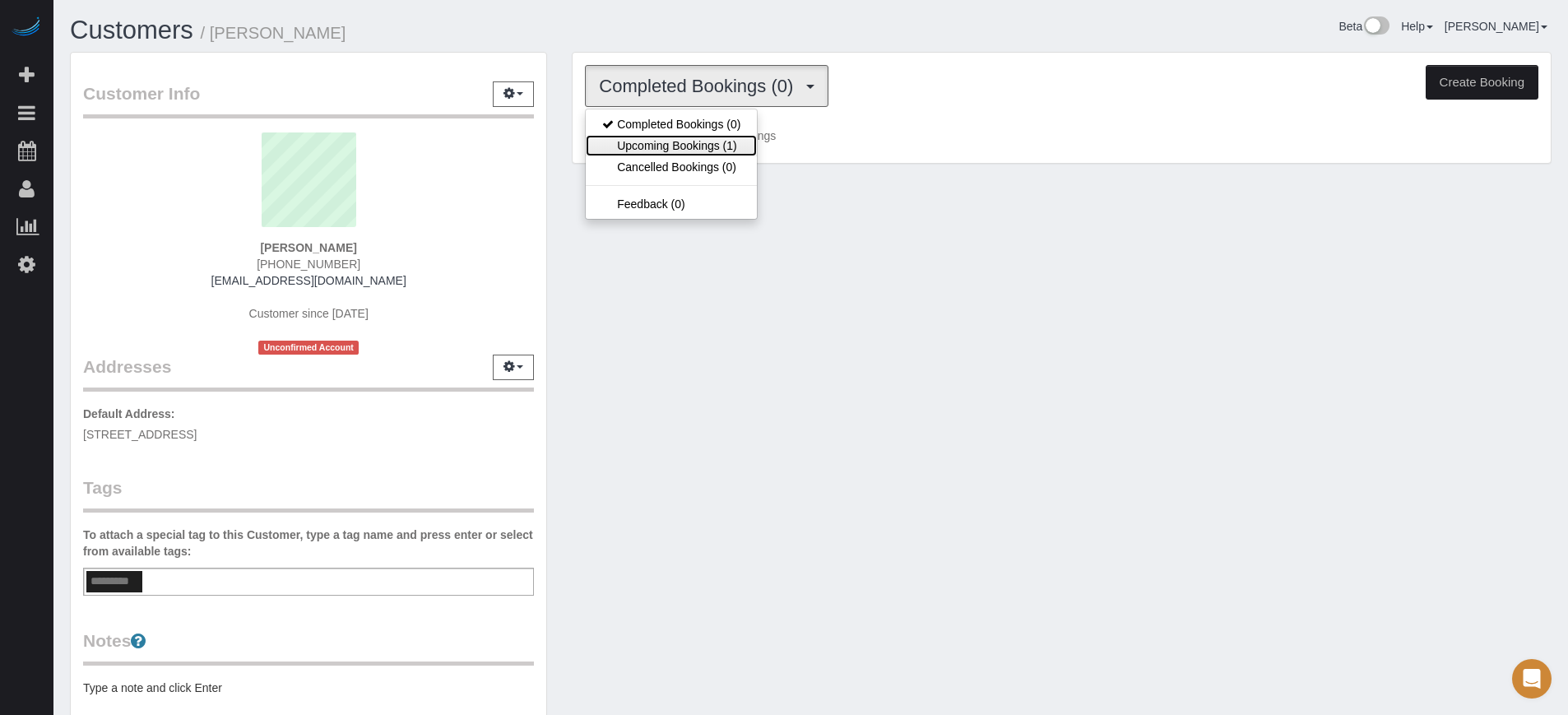
click at [712, 147] on link "Upcoming Bookings (1)" at bounding box center [671, 146] width 171 height 22
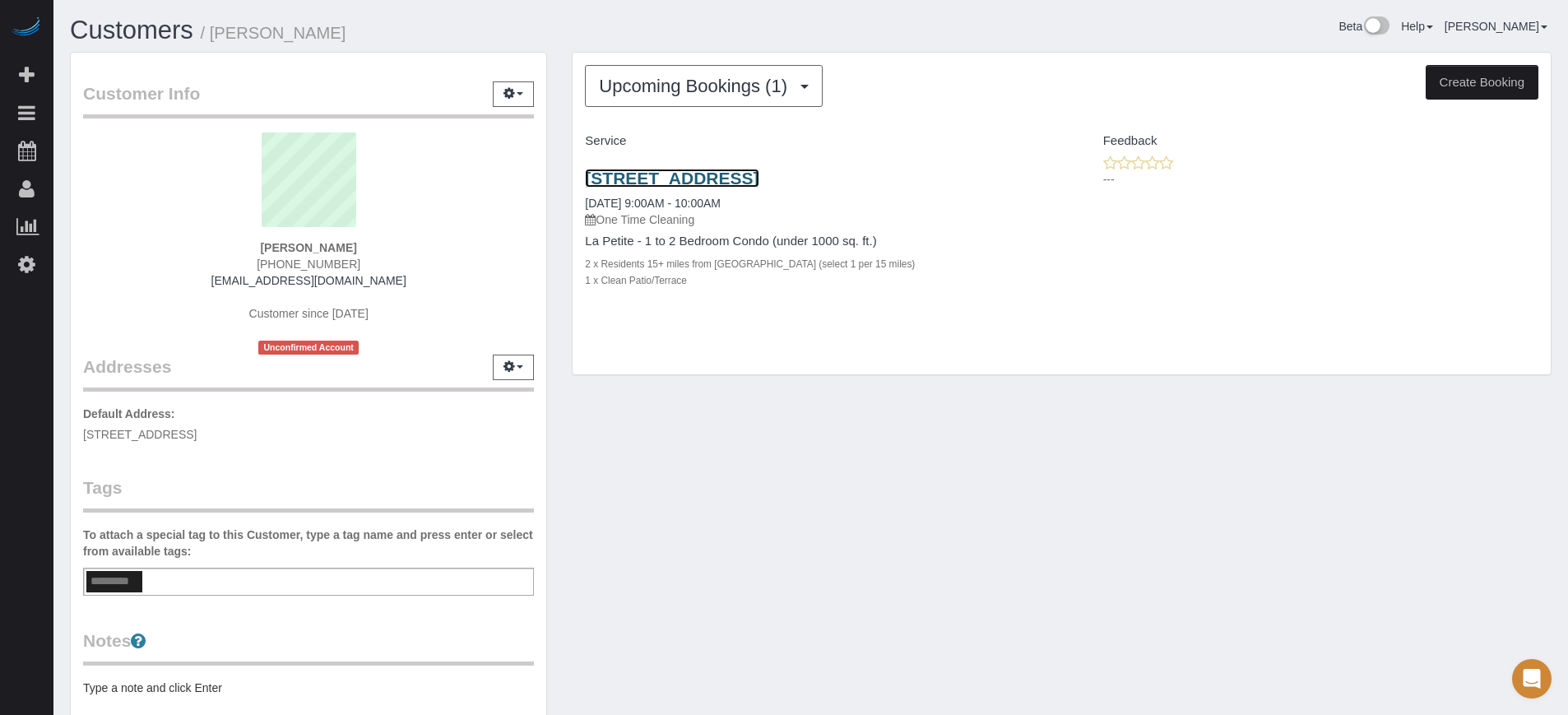
click at [759, 186] on link "[STREET_ADDRESS]" at bounding box center [671, 177] width 174 height 19
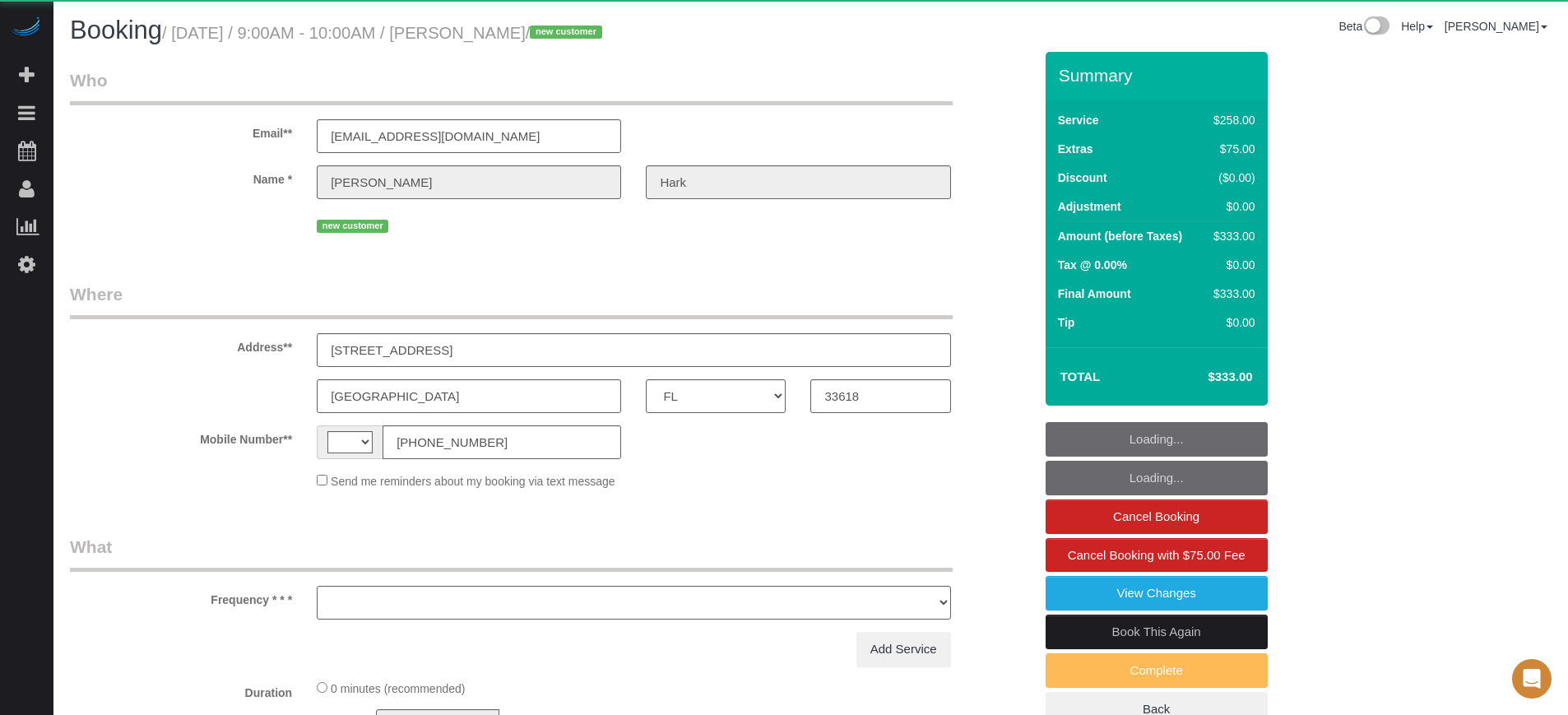
select select "FL"
select select "string:US"
select select "object:595"
select select "string:fspay-8e9305d6-f9ce-4f1a-899a-7925ca6a8db7"
select select "5"
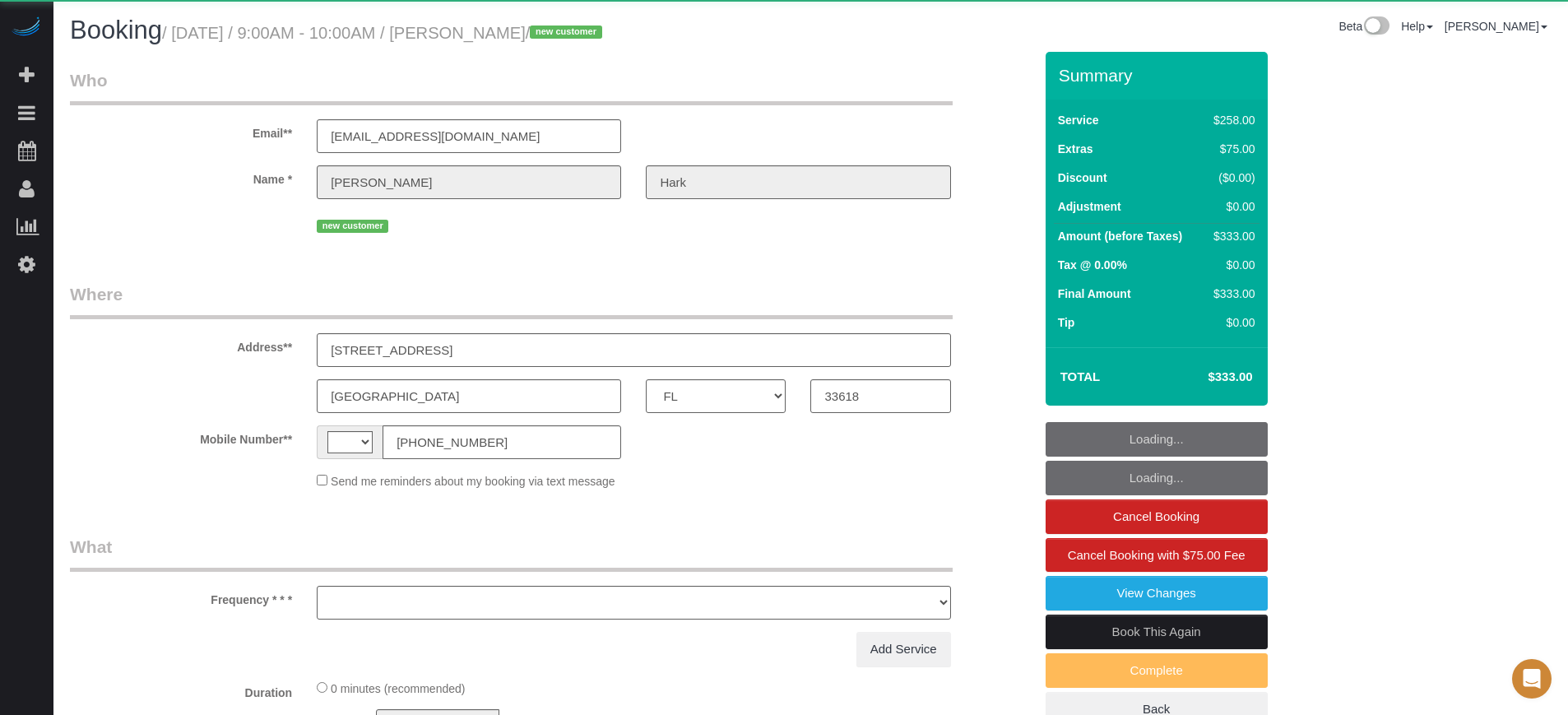
select select "number:9"
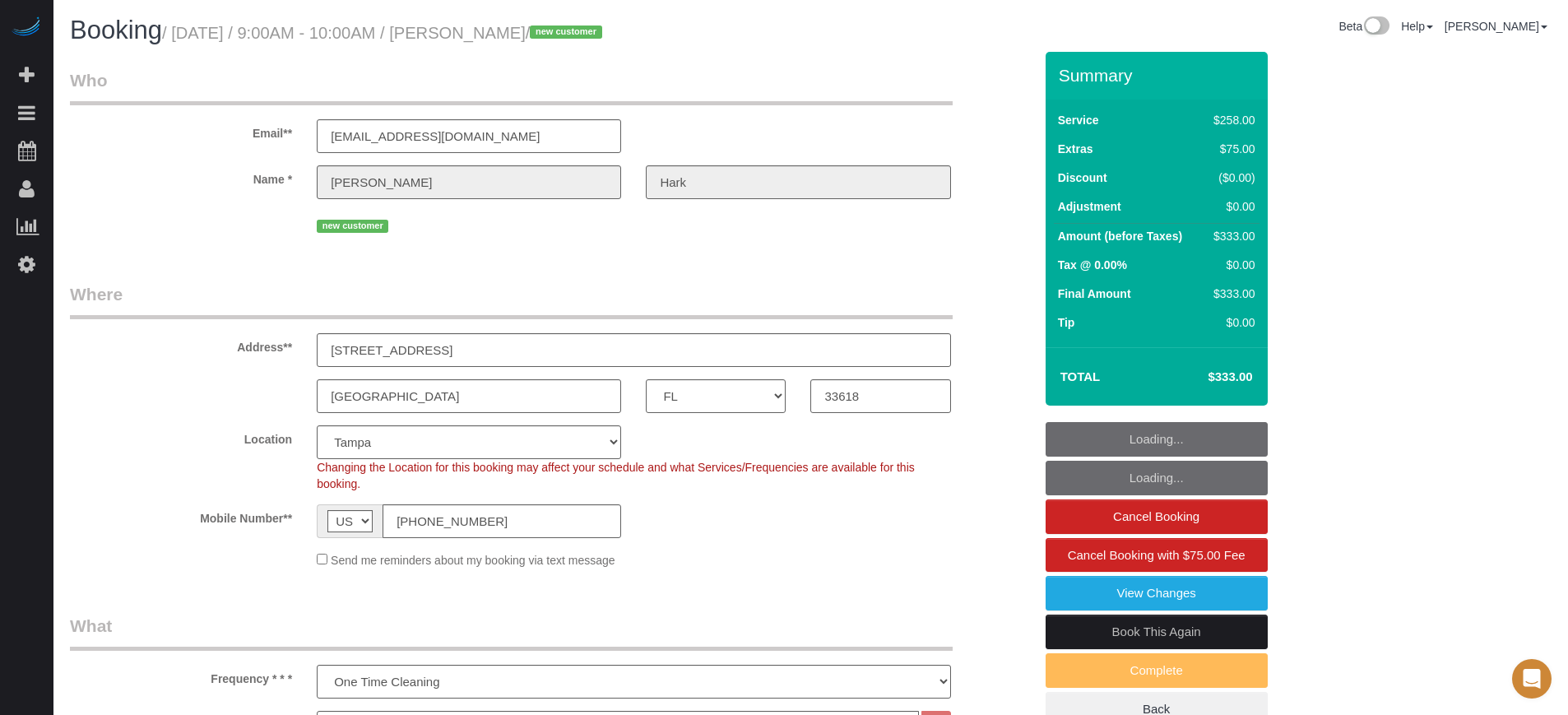
select select "object:839"
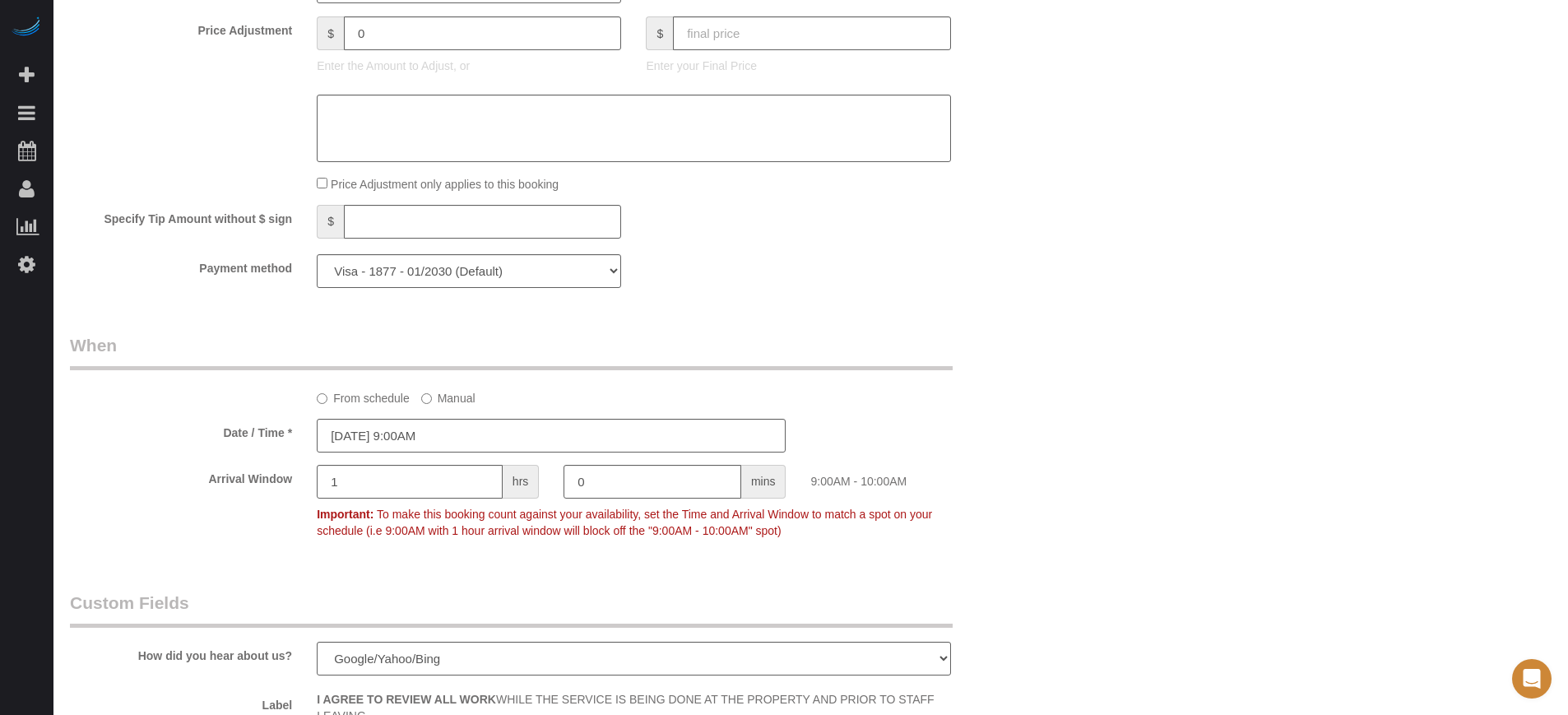
scroll to position [2768, 0]
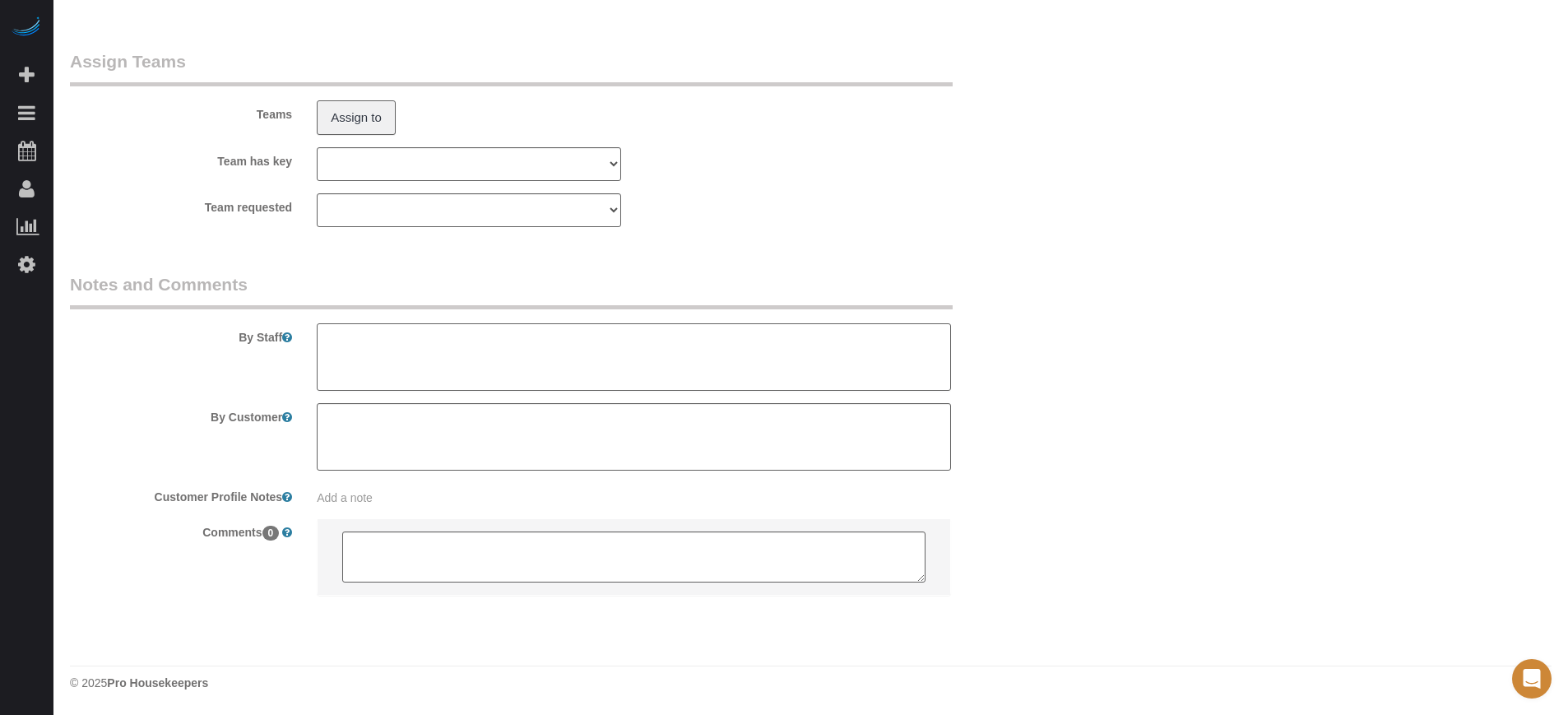
click at [450, 346] on textarea at bounding box center [634, 357] width 634 height 68
paste textarea "and there's no code there's there's an elevator just go up to the fourth floor …"
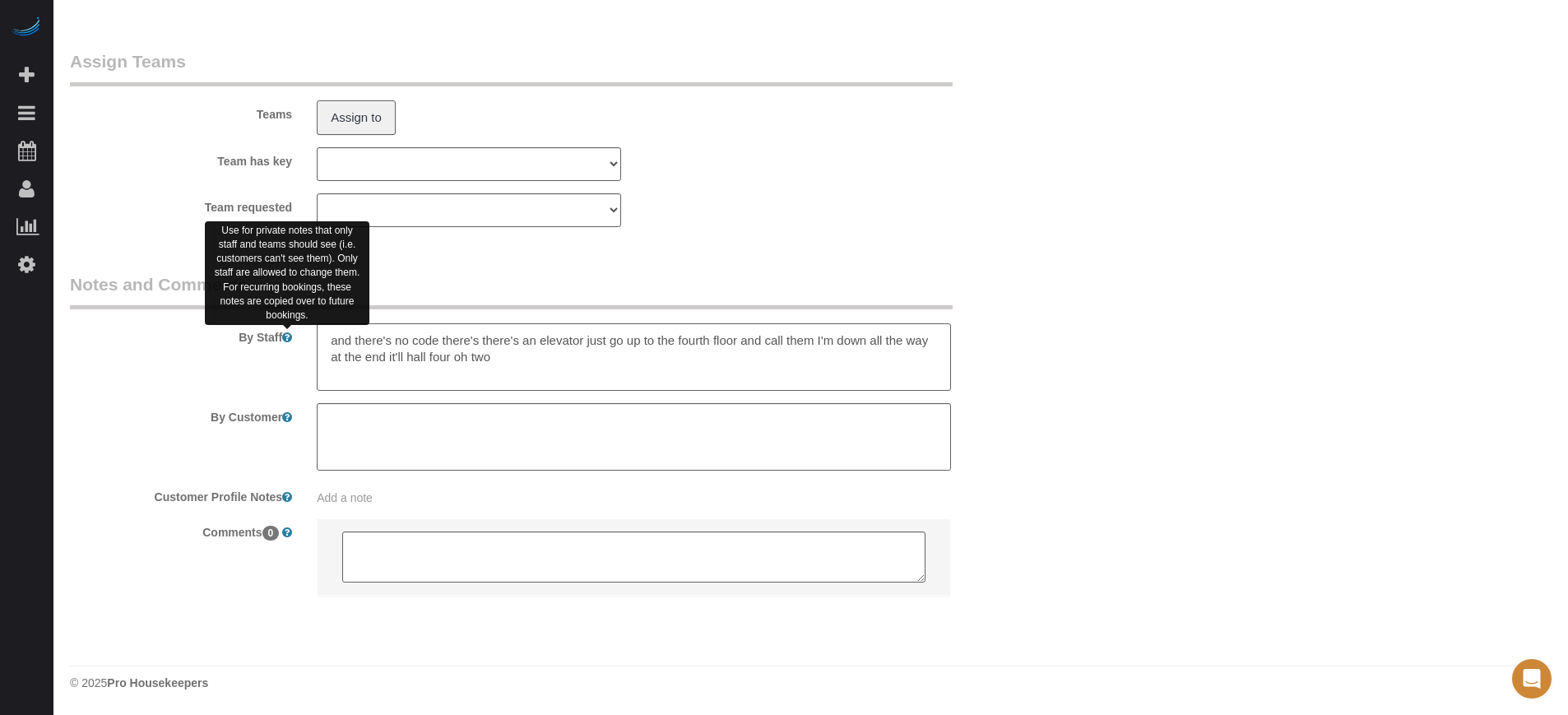
drag, startPoint x: 442, startPoint y: 340, endPoint x: 374, endPoint y: 330, distance: 68.7
click at [287, 340] on div "By Staff" at bounding box center [552, 332] width 988 height 119
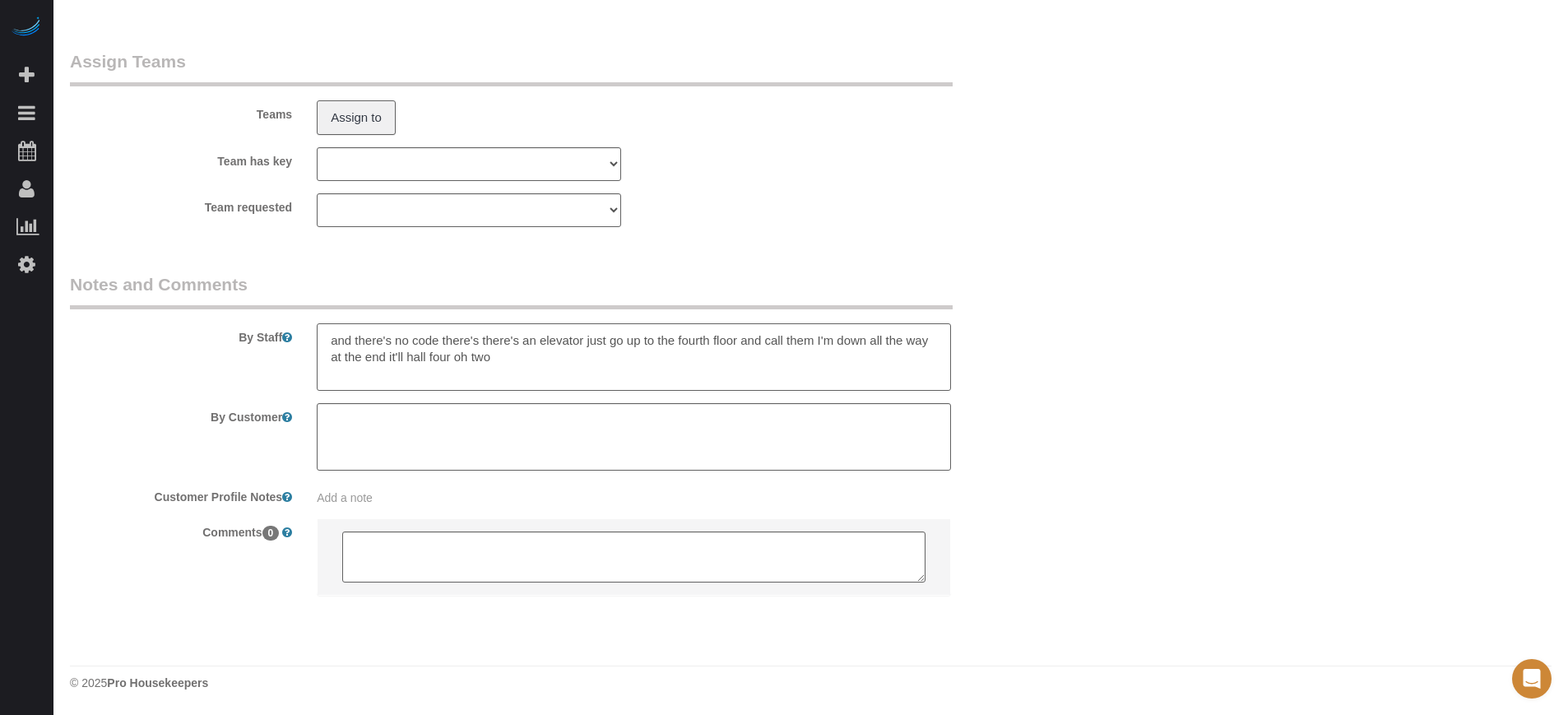
drag, startPoint x: 484, startPoint y: 336, endPoint x: 292, endPoint y: 337, distance: 192.0
click at [292, 337] on div "By Staff" at bounding box center [552, 332] width 988 height 119
click at [436, 348] on textarea at bounding box center [634, 357] width 634 height 68
click at [624, 345] on textarea at bounding box center [634, 357] width 634 height 68
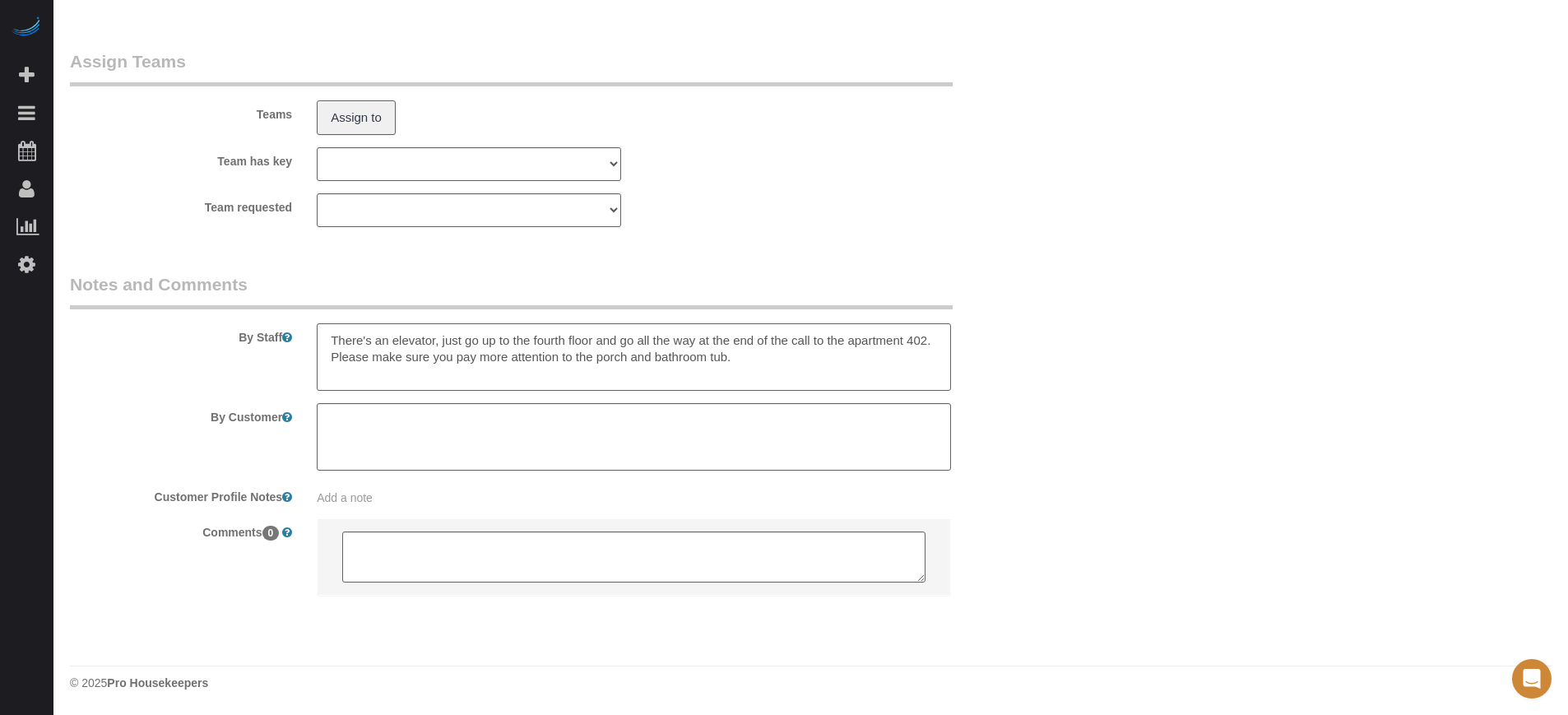
click at [465, 358] on textarea at bounding box center [634, 357] width 634 height 68
click at [571, 359] on textarea at bounding box center [634, 357] width 634 height 68
click at [739, 338] on textarea at bounding box center [634, 357] width 634 height 68
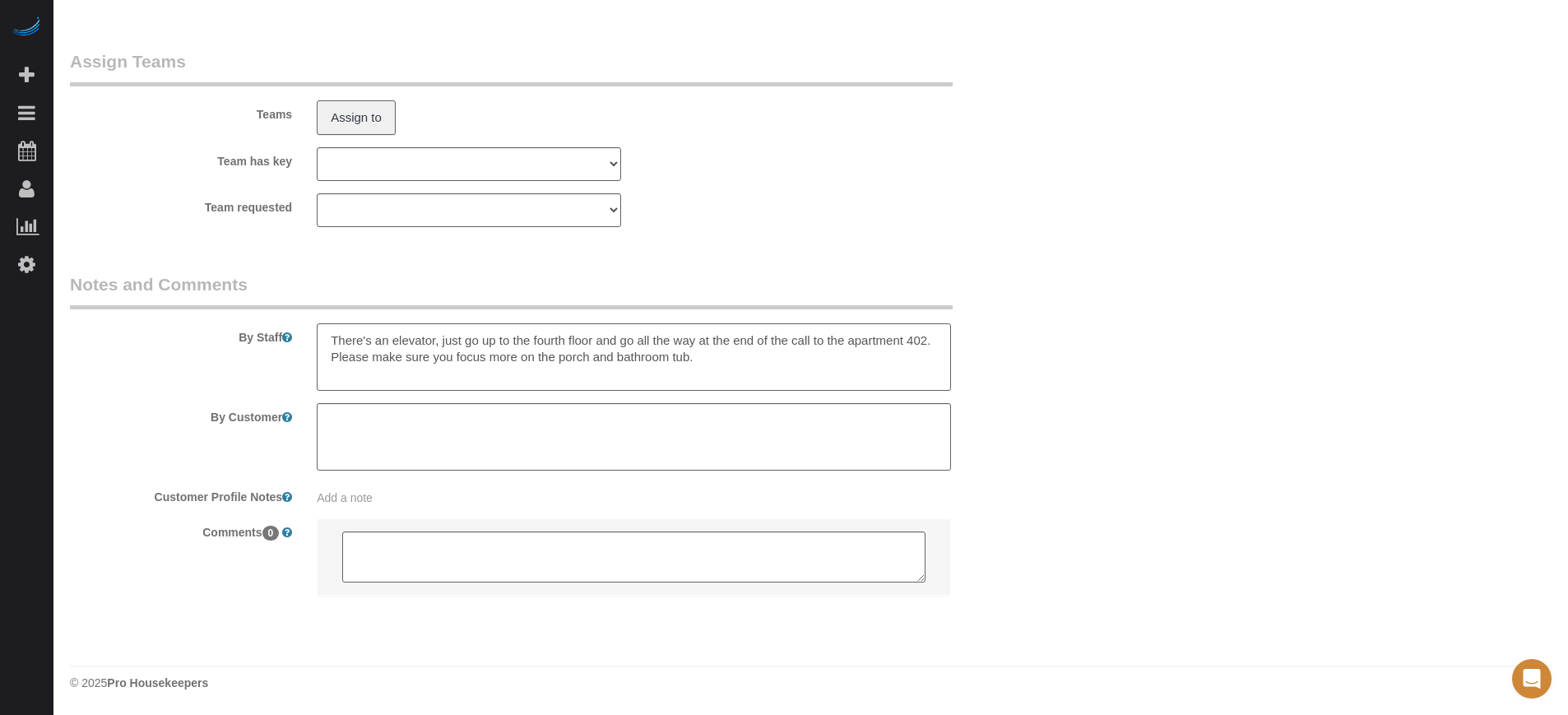
click at [743, 368] on textarea at bounding box center [634, 357] width 634 height 68
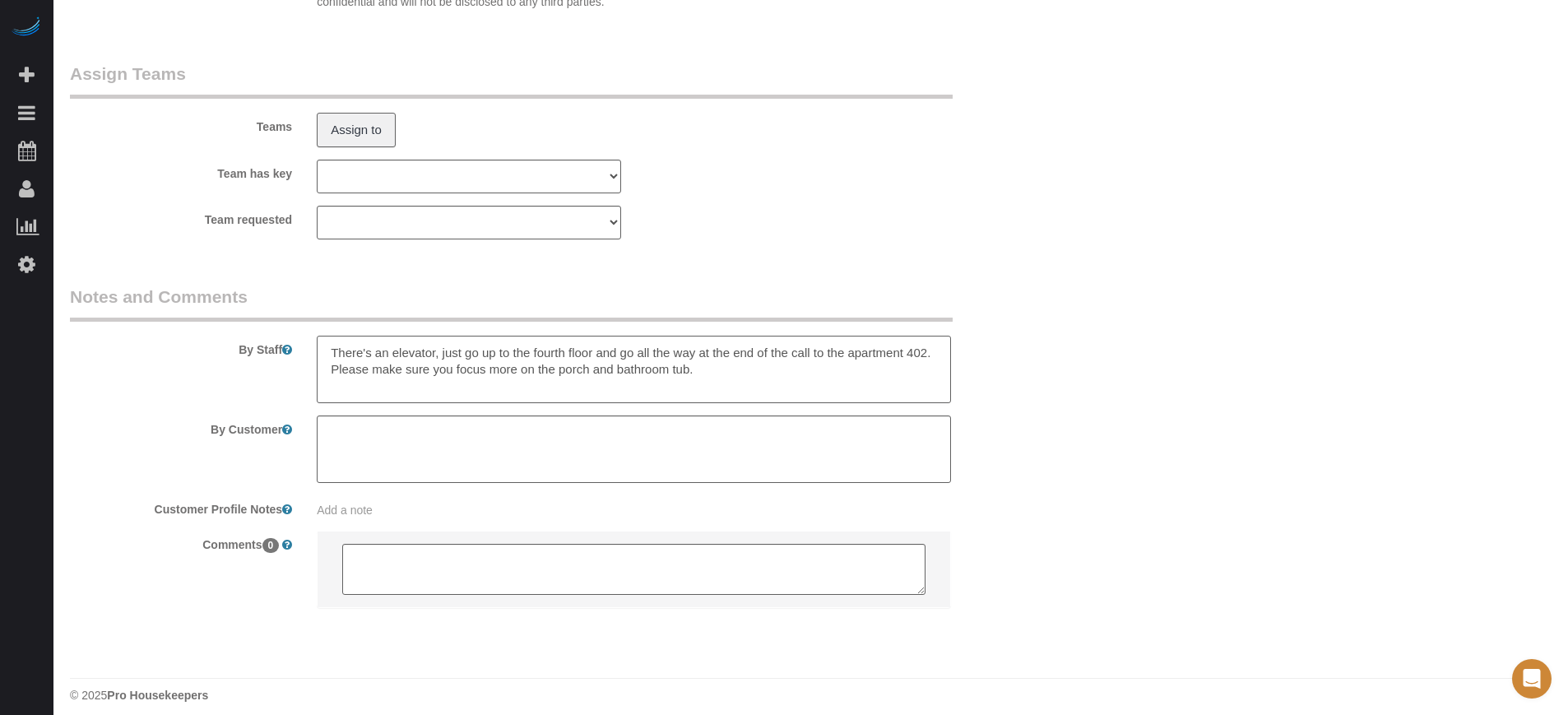
click at [334, 348] on textarea at bounding box center [634, 369] width 634 height 68
paste textarea "they can't park under the covered parking. They can park anywhere else."
click at [343, 349] on textarea at bounding box center [634, 369] width 634 height 68
click at [579, 347] on textarea at bounding box center [634, 369] width 634 height 68
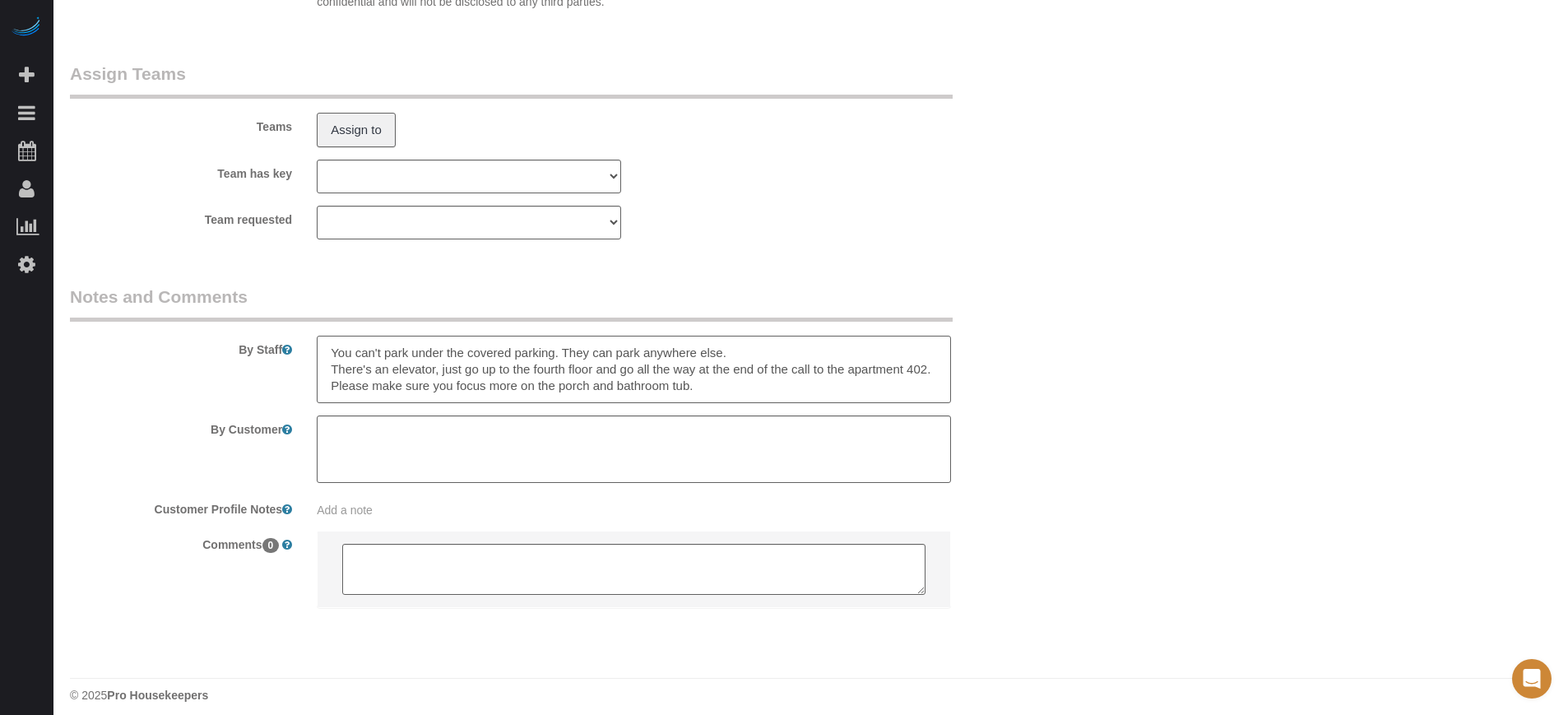
click at [580, 346] on textarea at bounding box center [634, 369] width 634 height 68
type textarea "You can't park under the covered parking. You can park anywhere else. There's a…"
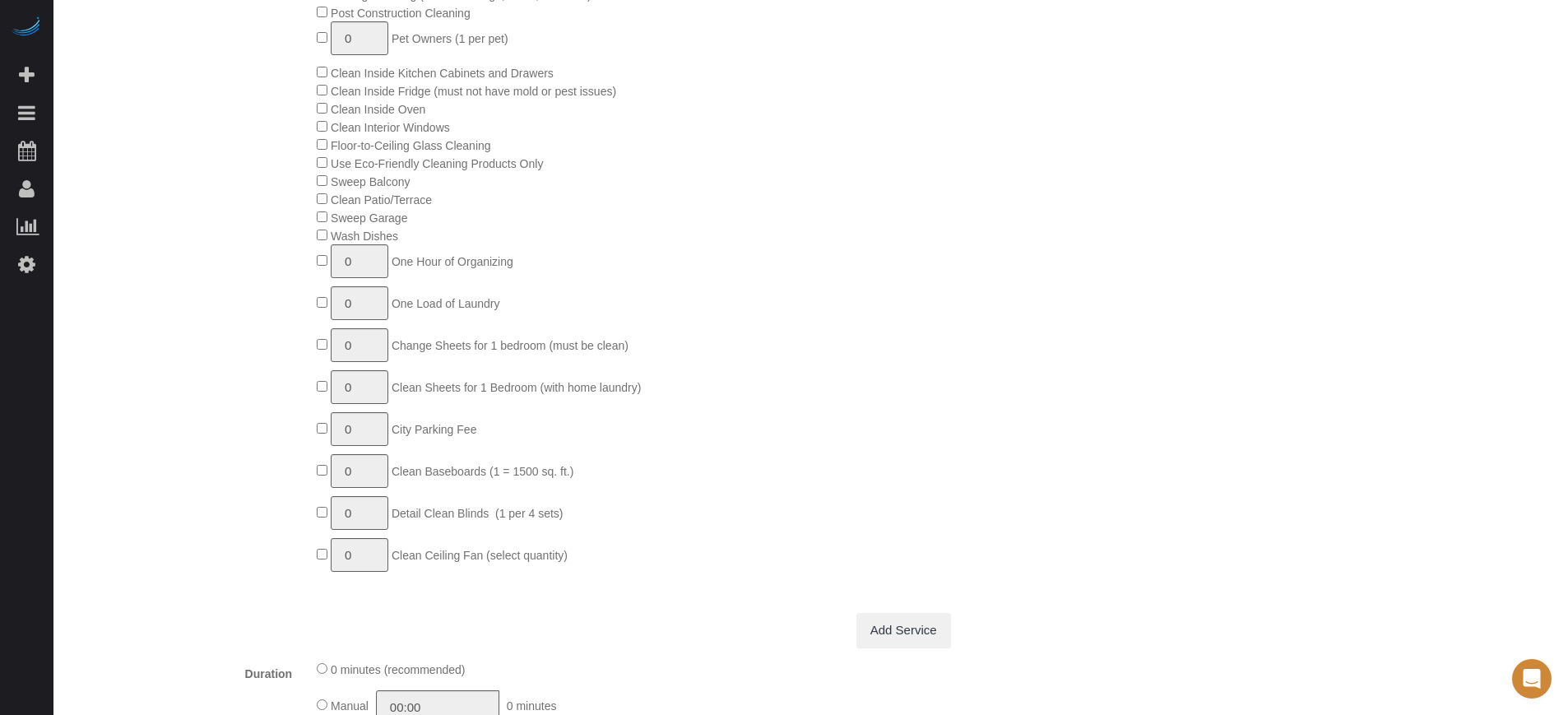
scroll to position [0, 0]
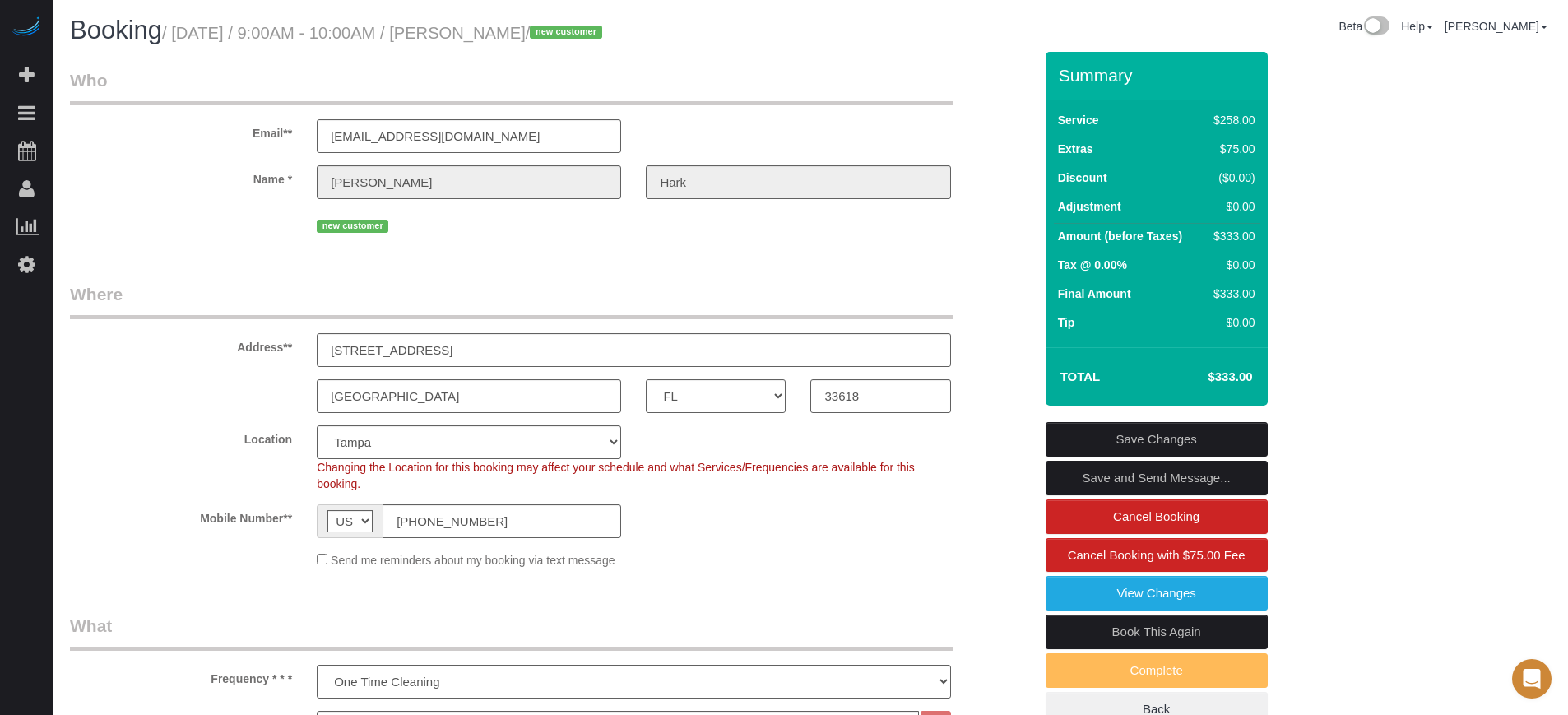
click at [1193, 436] on link "Save Changes" at bounding box center [1157, 439] width 222 height 34
click at [1193, 436] on fieldset "Save Changes Save and Send Message... Cancel Booking Cancel Booking with $75.00…" at bounding box center [1157, 575] width 222 height 305
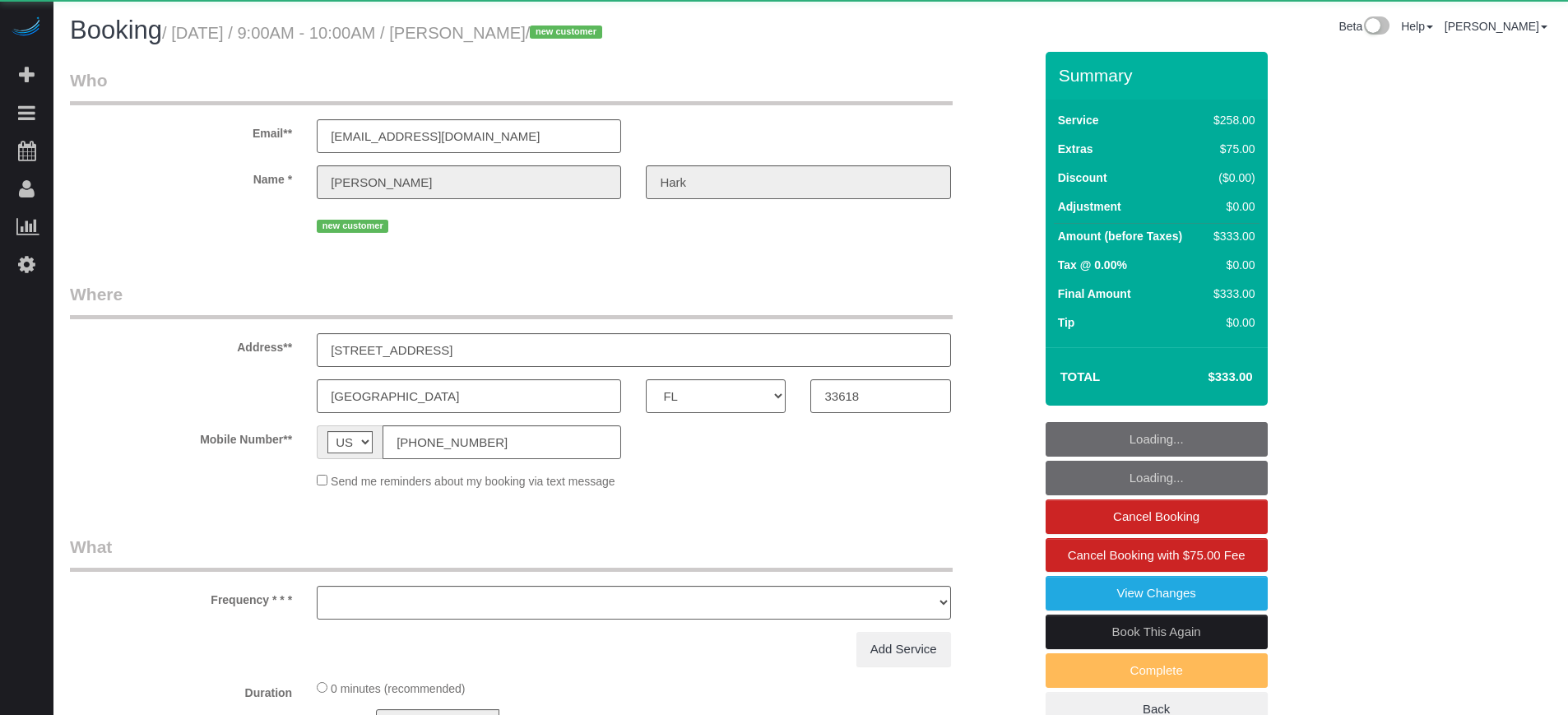
select select "FL"
select select "number:9"
select select "object:839"
select select "5"
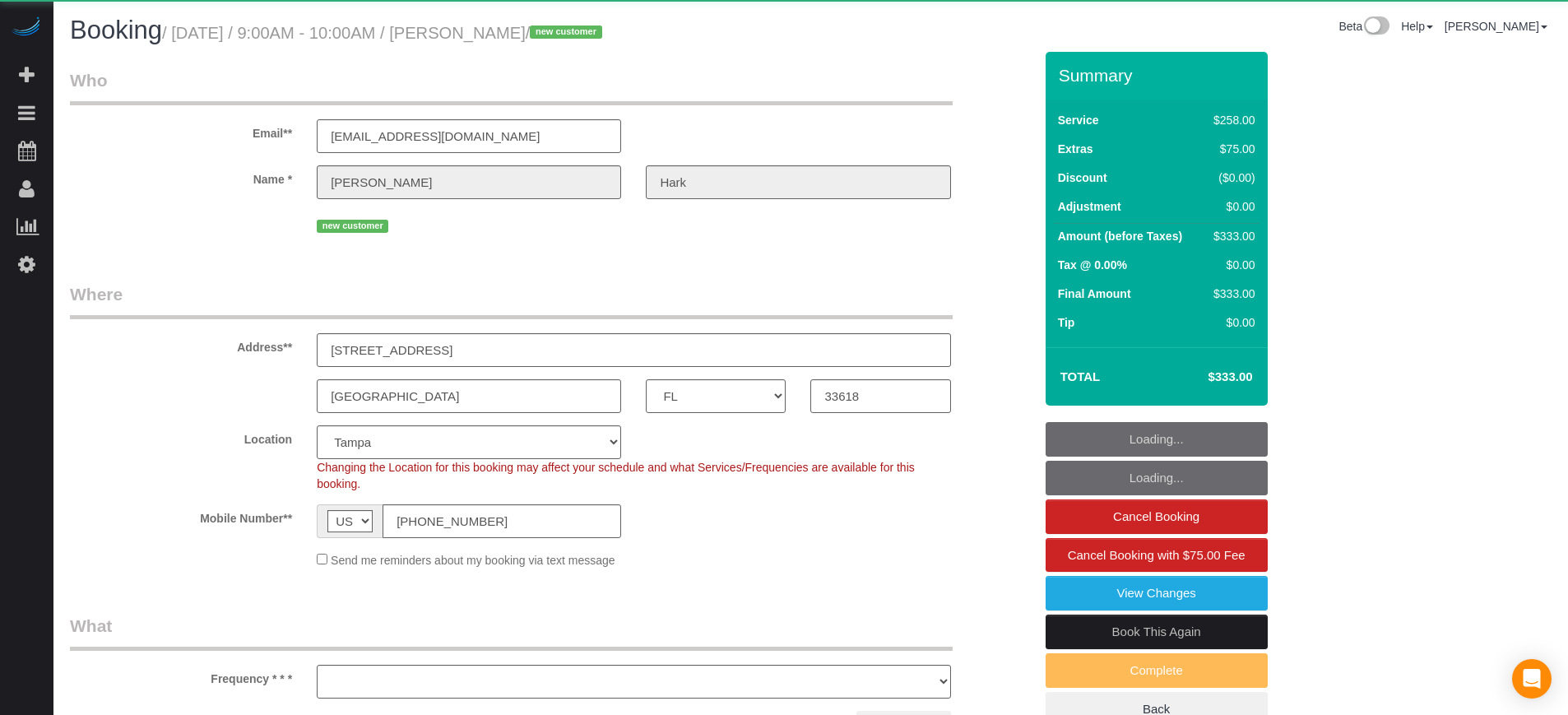
select select "FL"
select select "object:710"
select select "5"
select select "number:9"
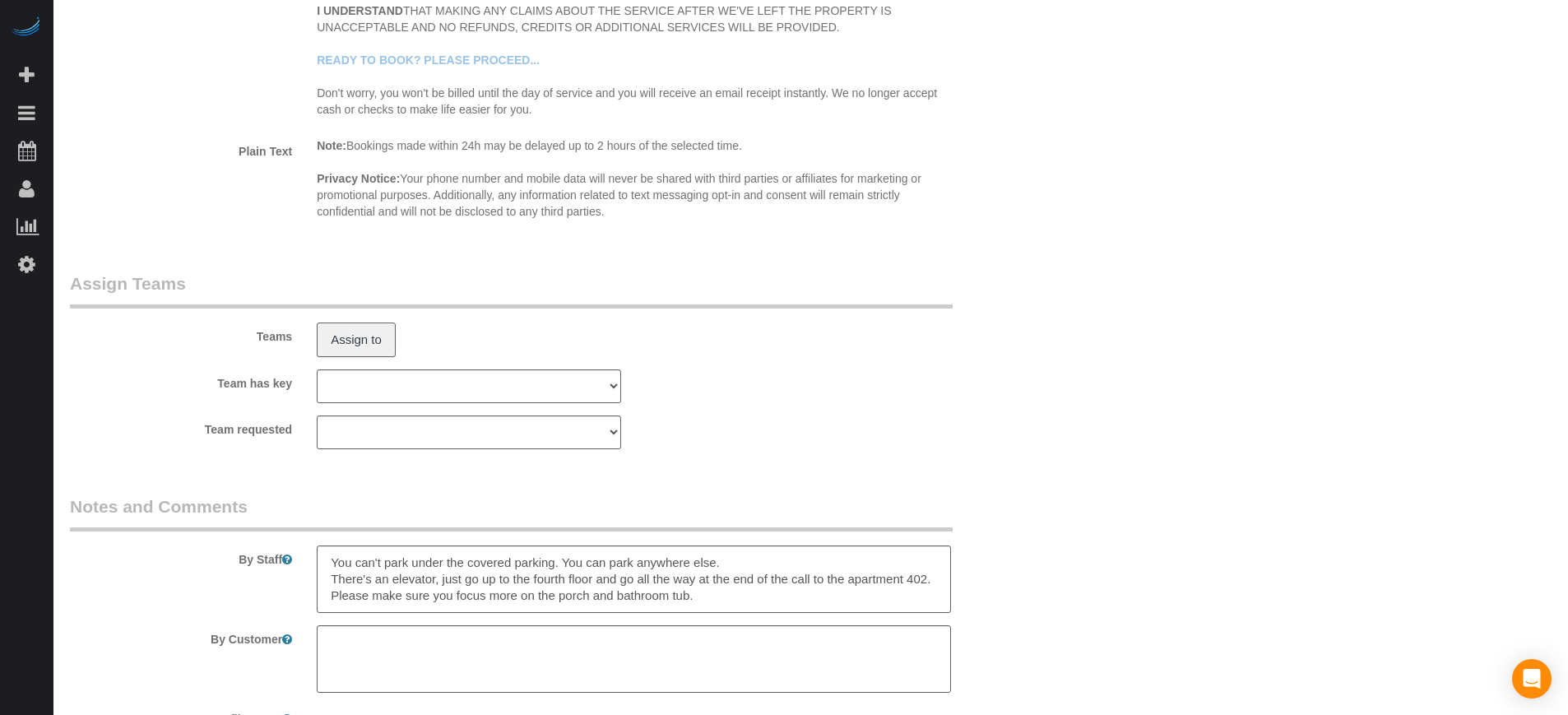
scroll to position [2768, 0]
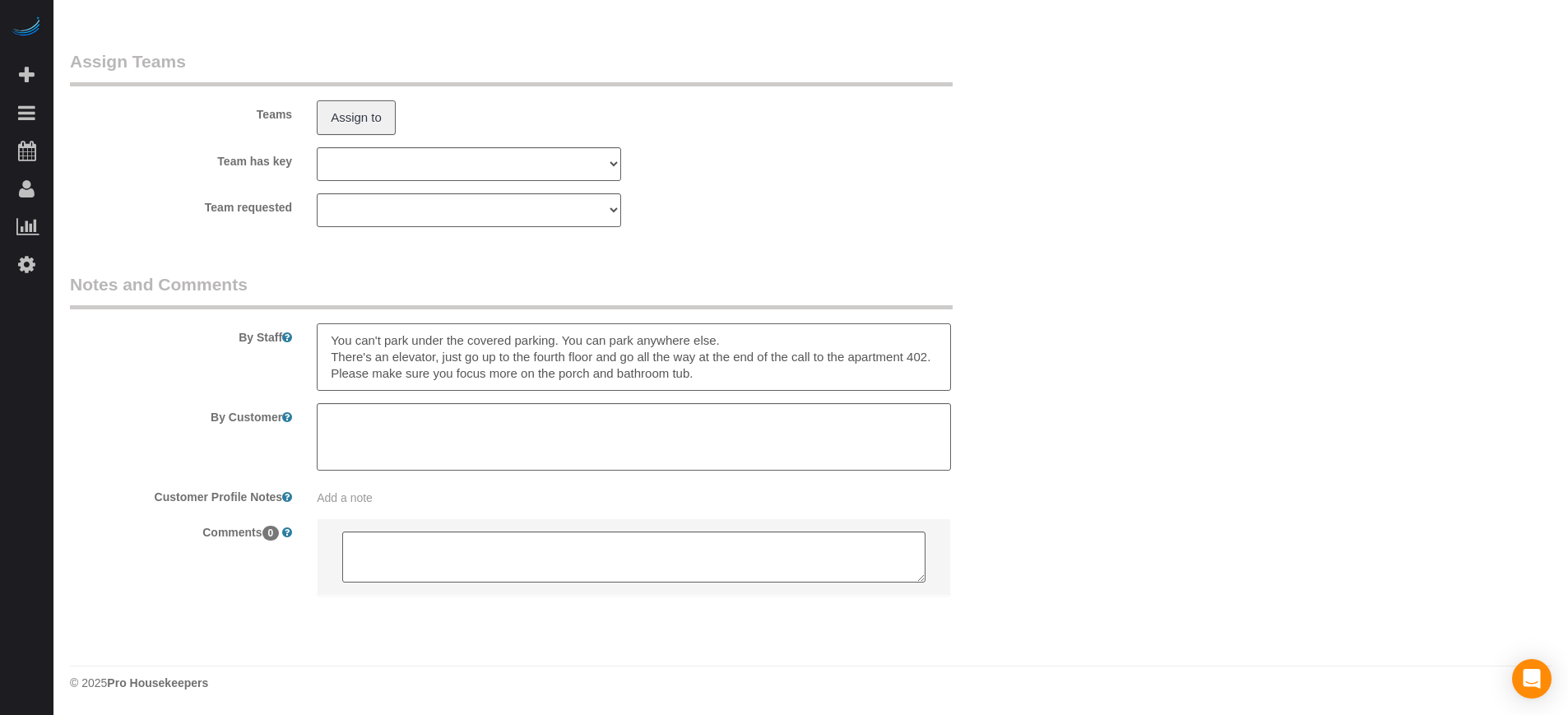
click at [595, 375] on textarea at bounding box center [634, 357] width 634 height 68
click at [875, 379] on textarea at bounding box center [634, 357] width 634 height 68
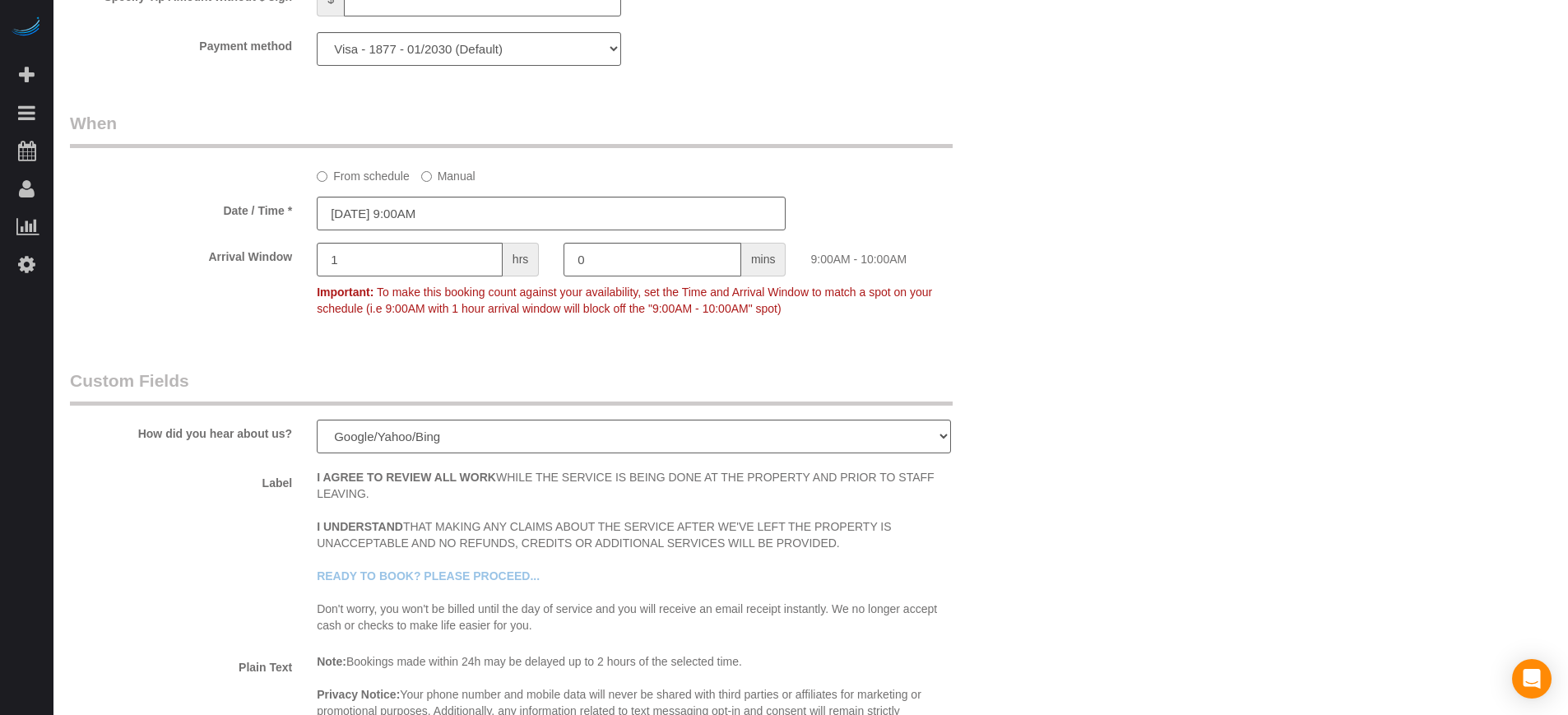
scroll to position [0, 0]
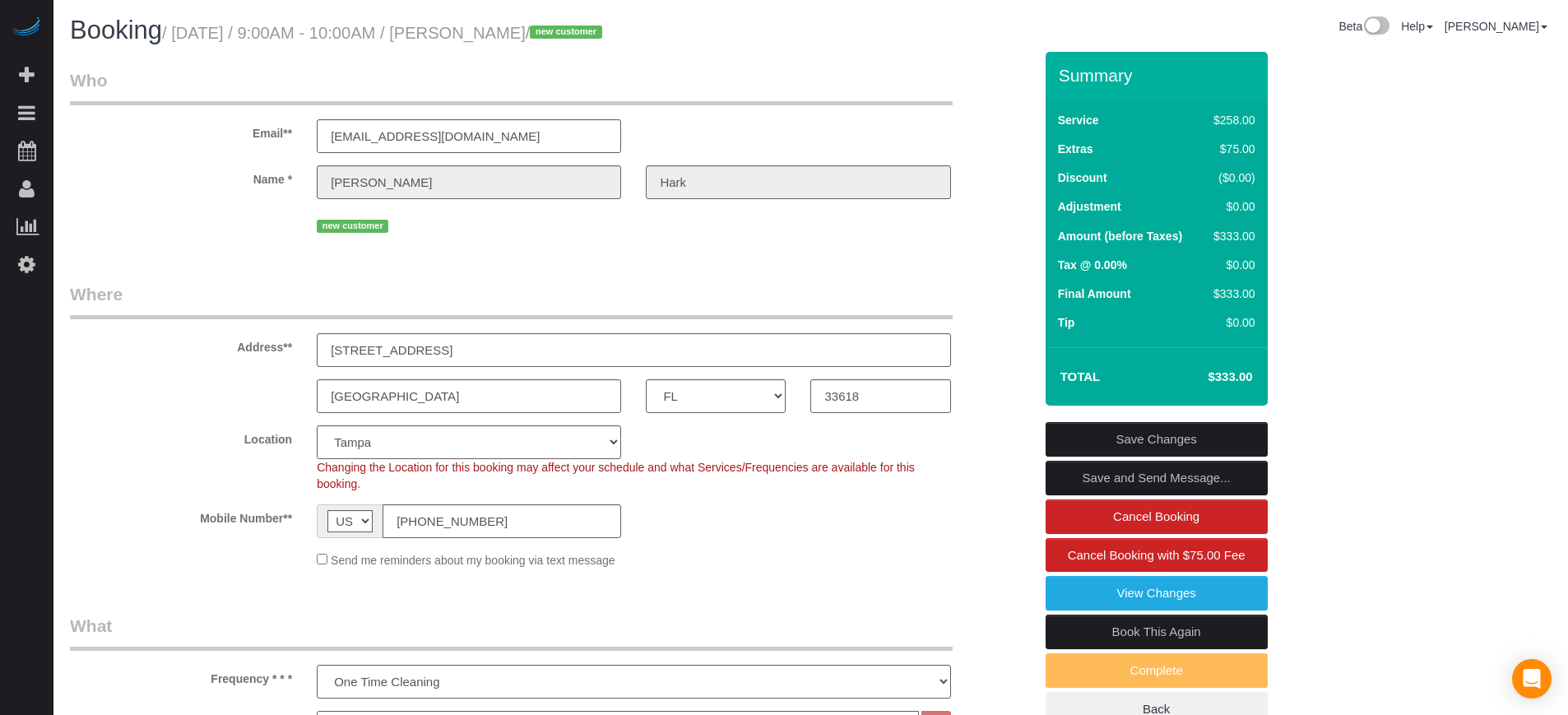
type textarea "You can't park under the covered parking. You can park anywhere else. There's a…"
click at [1158, 436] on link "Save Changes" at bounding box center [1157, 439] width 222 height 34
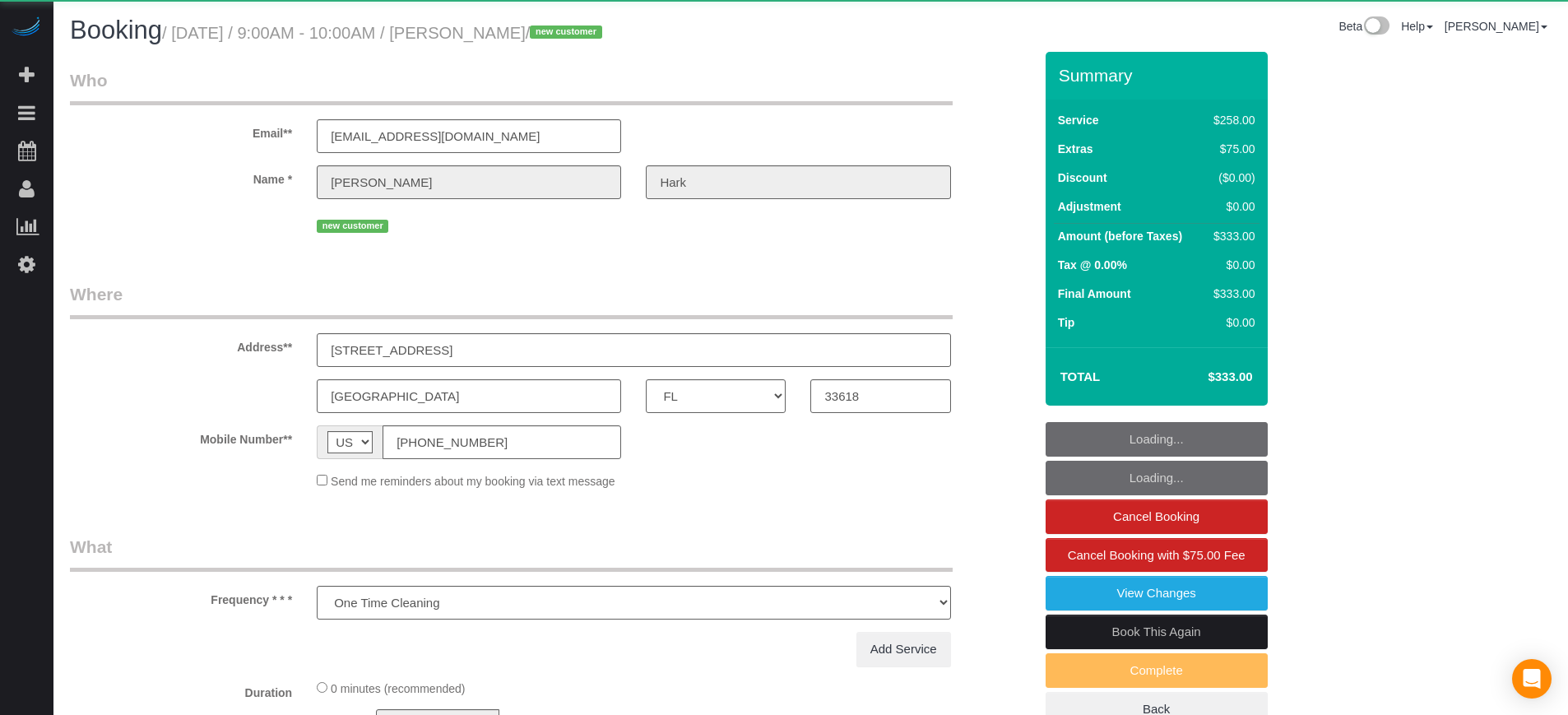
select select "FL"
select select "object:710"
select select "5"
select select "number:9"
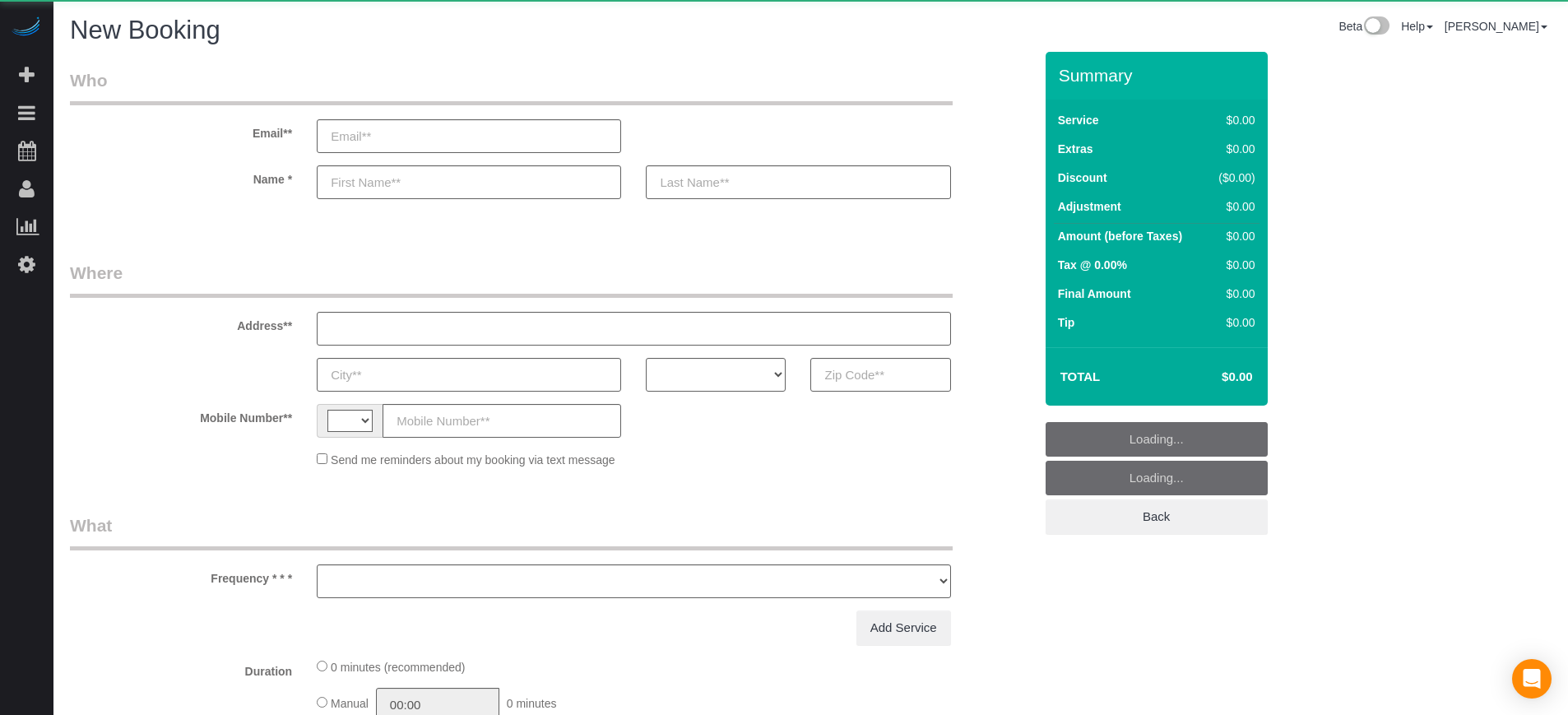
select select "string:[GEOGRAPHIC_DATA]"
select select "object:604"
select select "number:9"
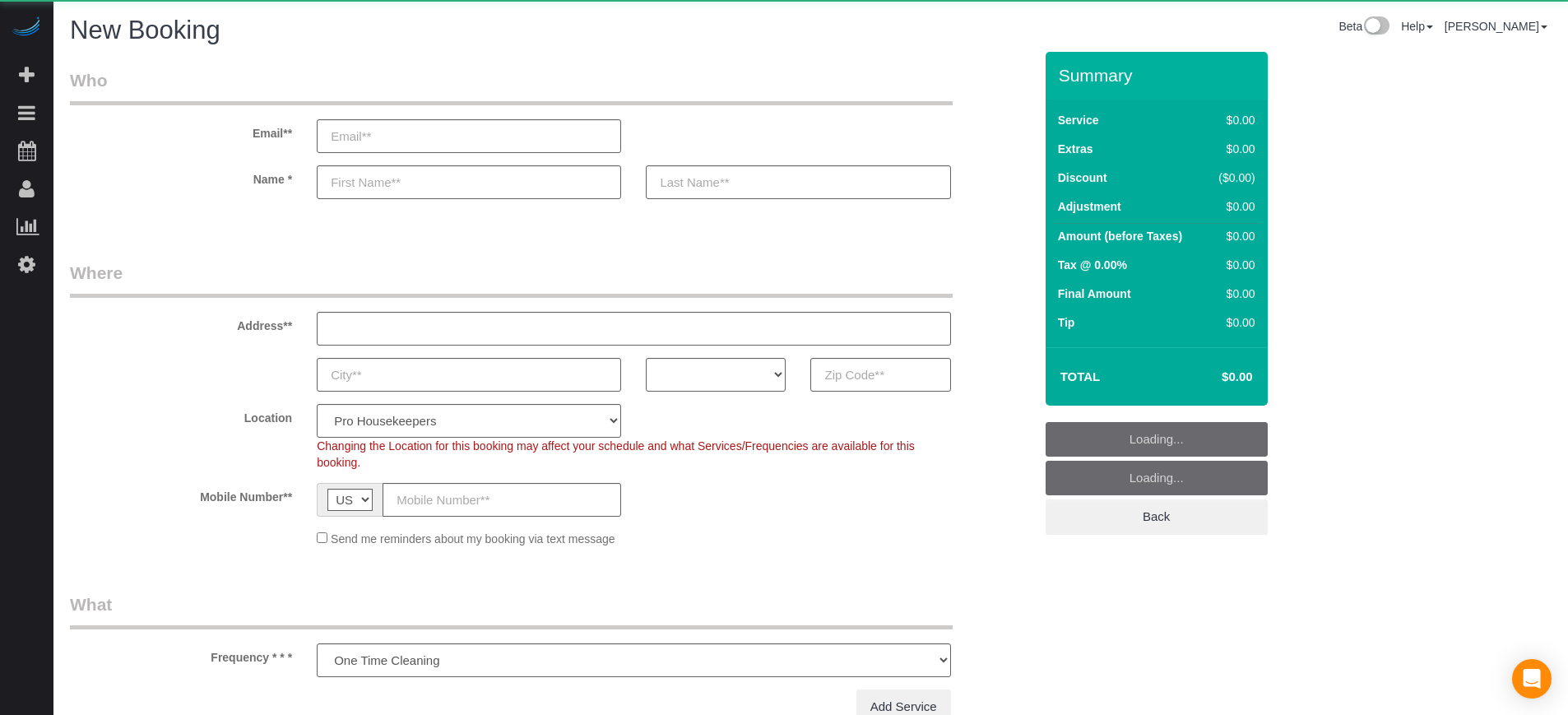
select select "object:1067"
select select "4"
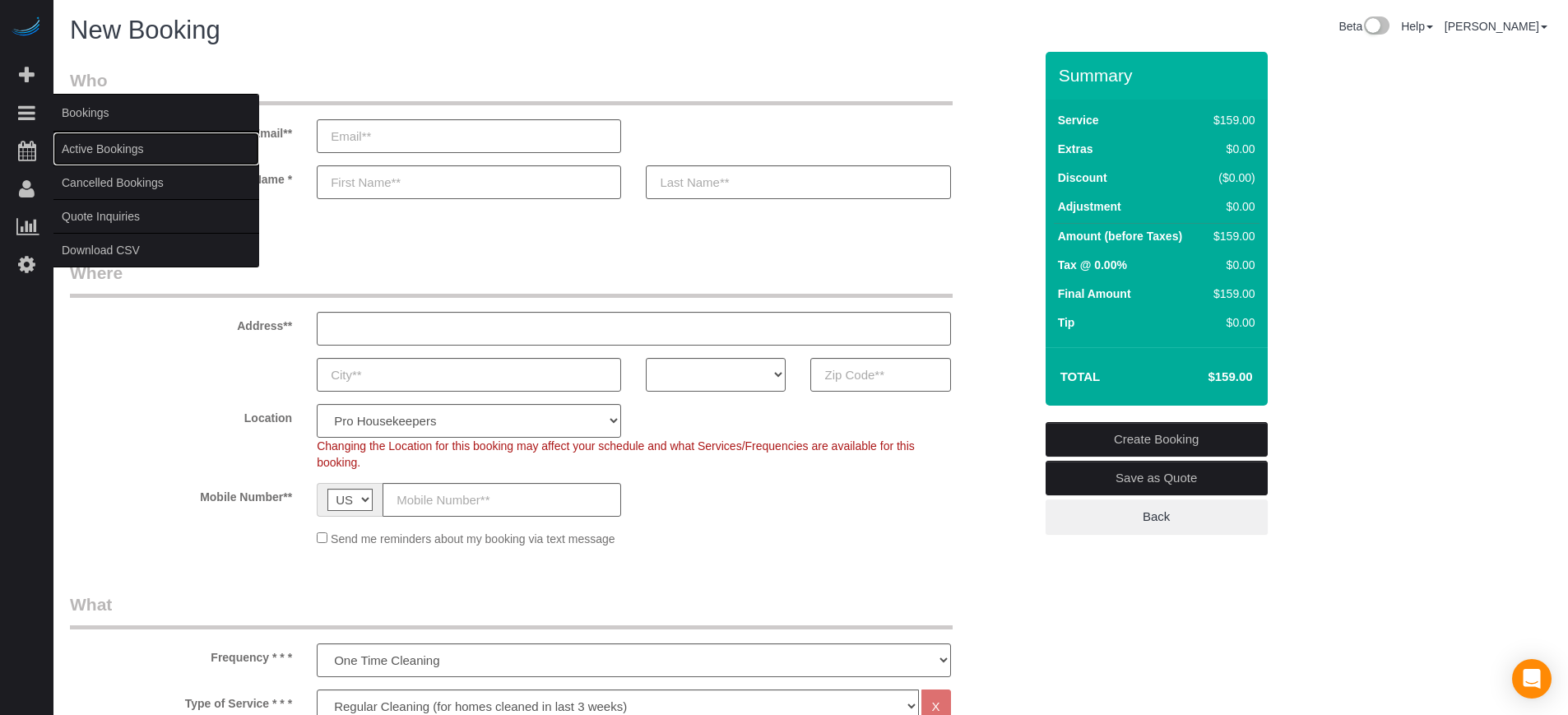
click at [100, 149] on link "Active Bookings" at bounding box center [156, 149] width 206 height 33
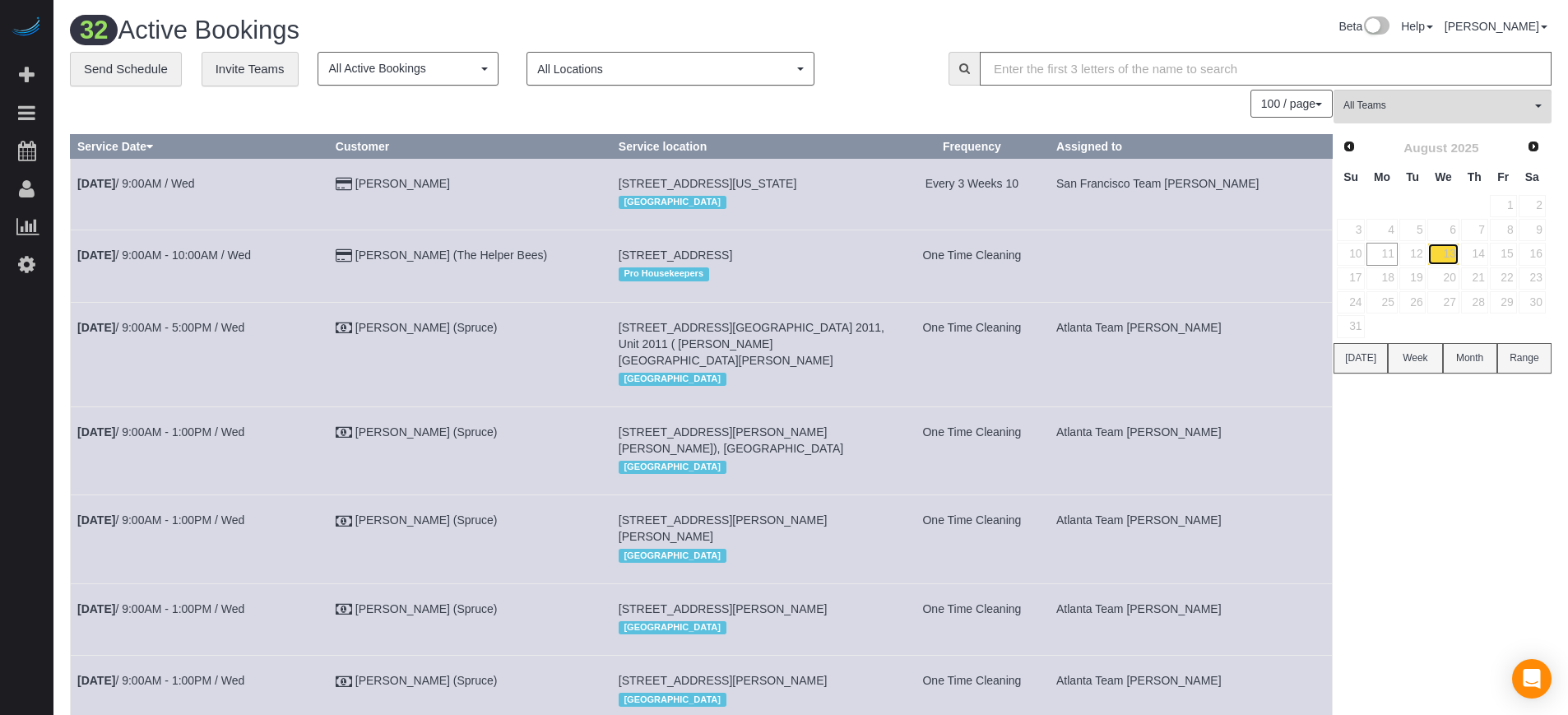
click at [1442, 258] on link "13" at bounding box center [1443, 254] width 32 height 23
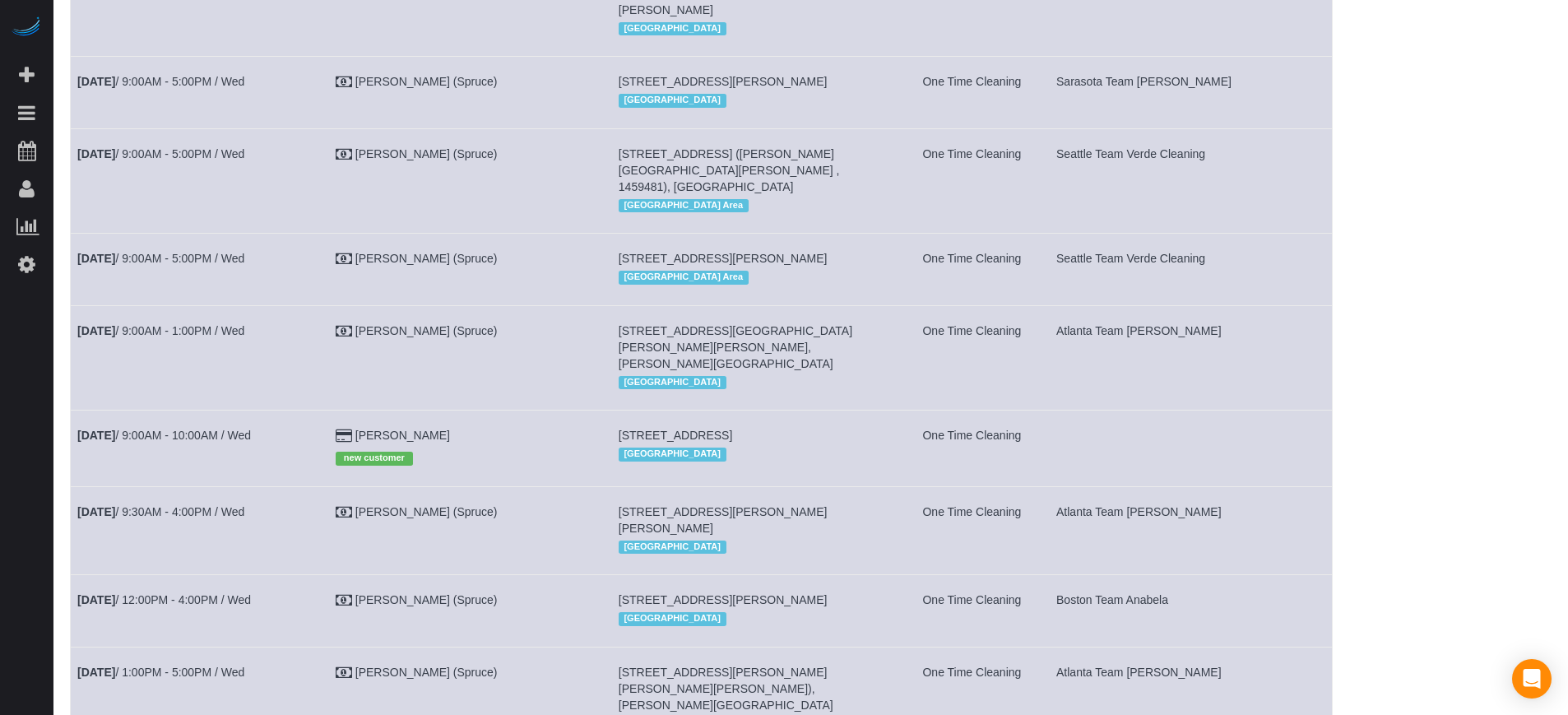
scroll to position [2058, 0]
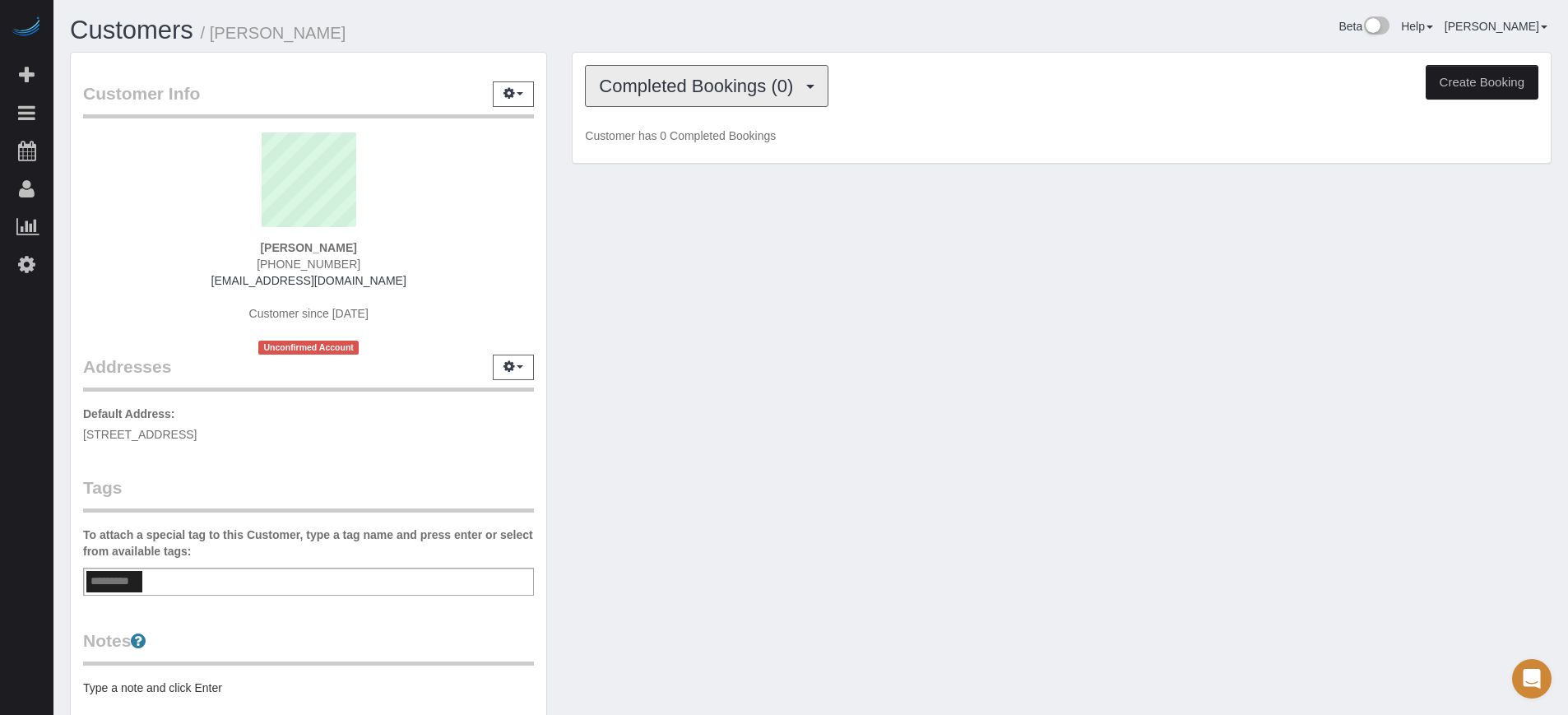
click at [760, 81] on span "Completed Bookings (0)" at bounding box center [699, 86] width 203 height 21
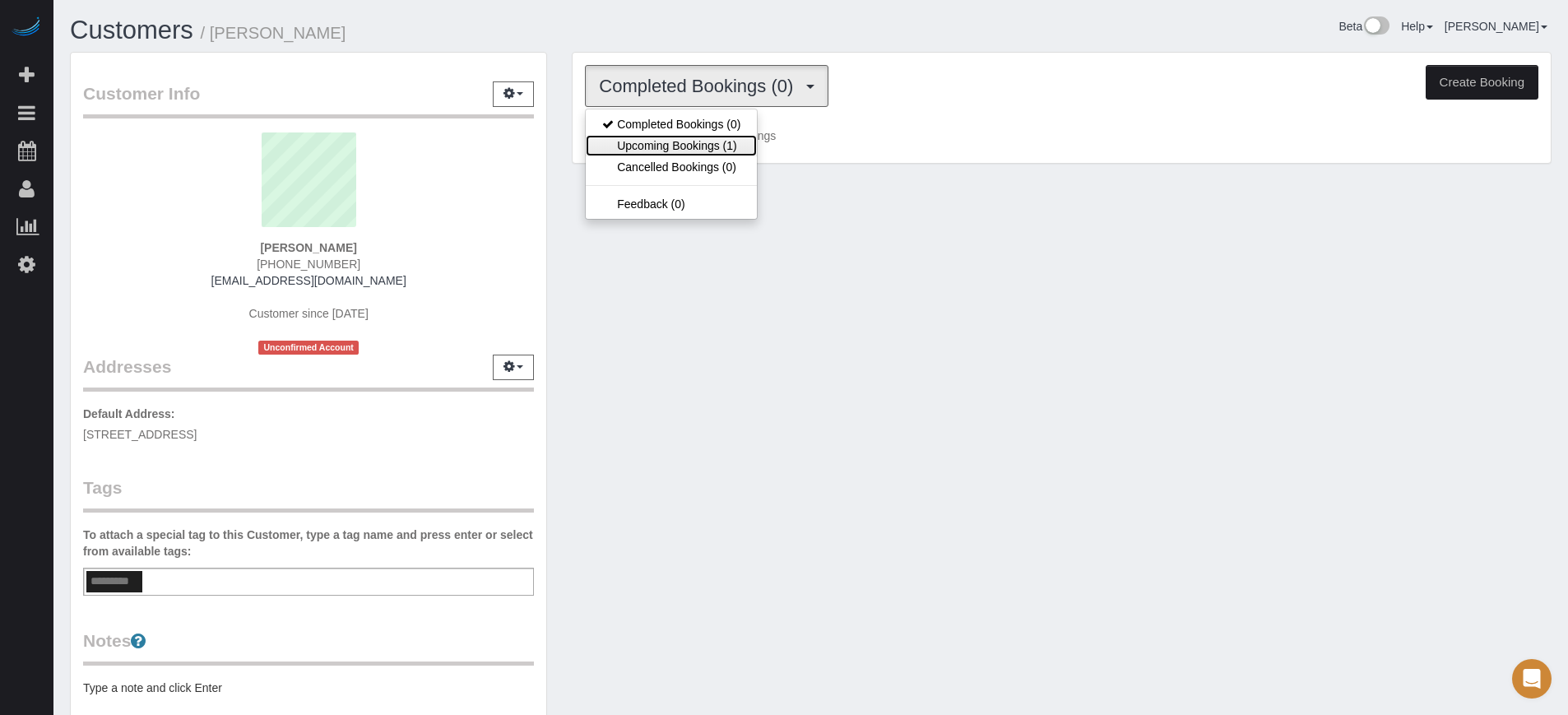
click at [709, 153] on link "Upcoming Bookings (1)" at bounding box center [671, 146] width 171 height 22
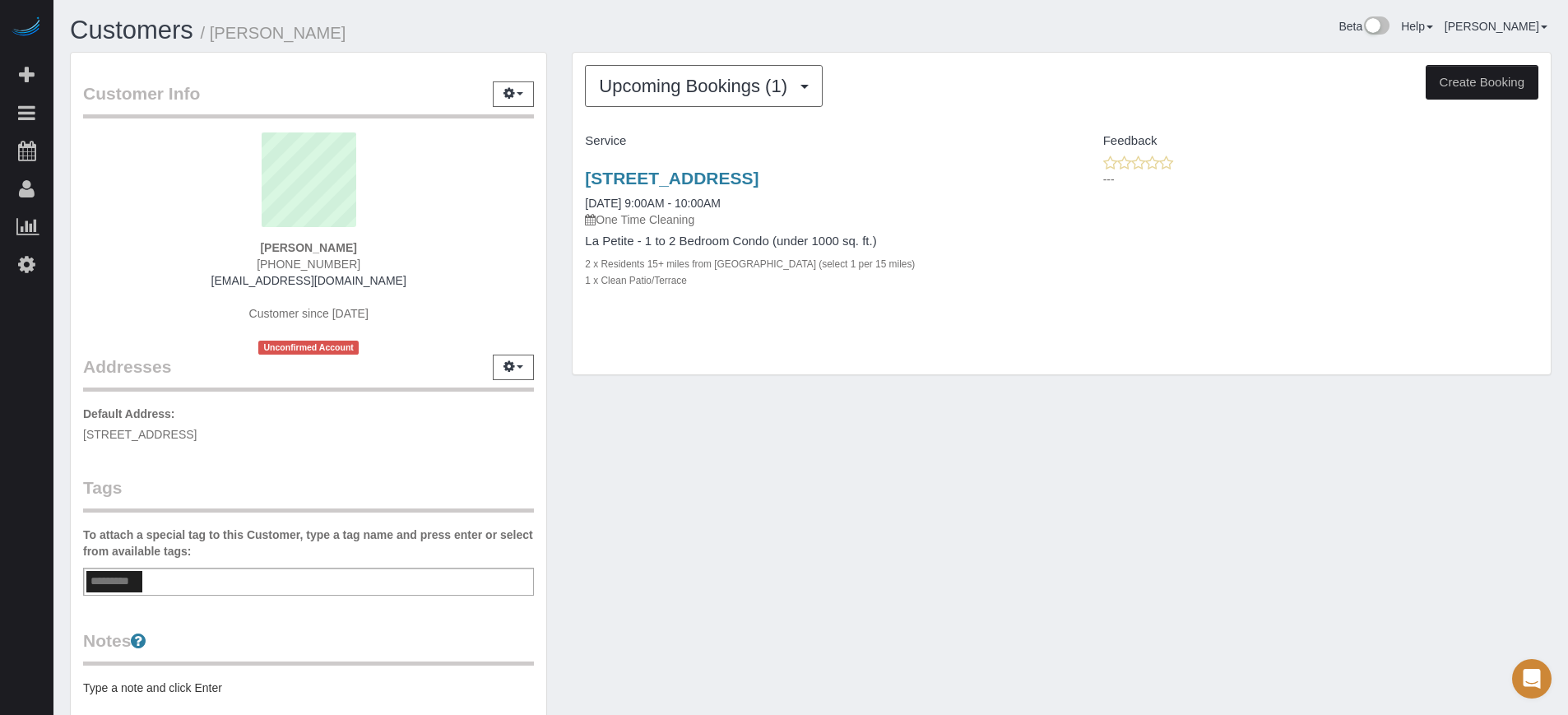
click at [330, 244] on strong "[PERSON_NAME]" at bounding box center [308, 248] width 96 height 14
copy div "[PERSON_NAME]"
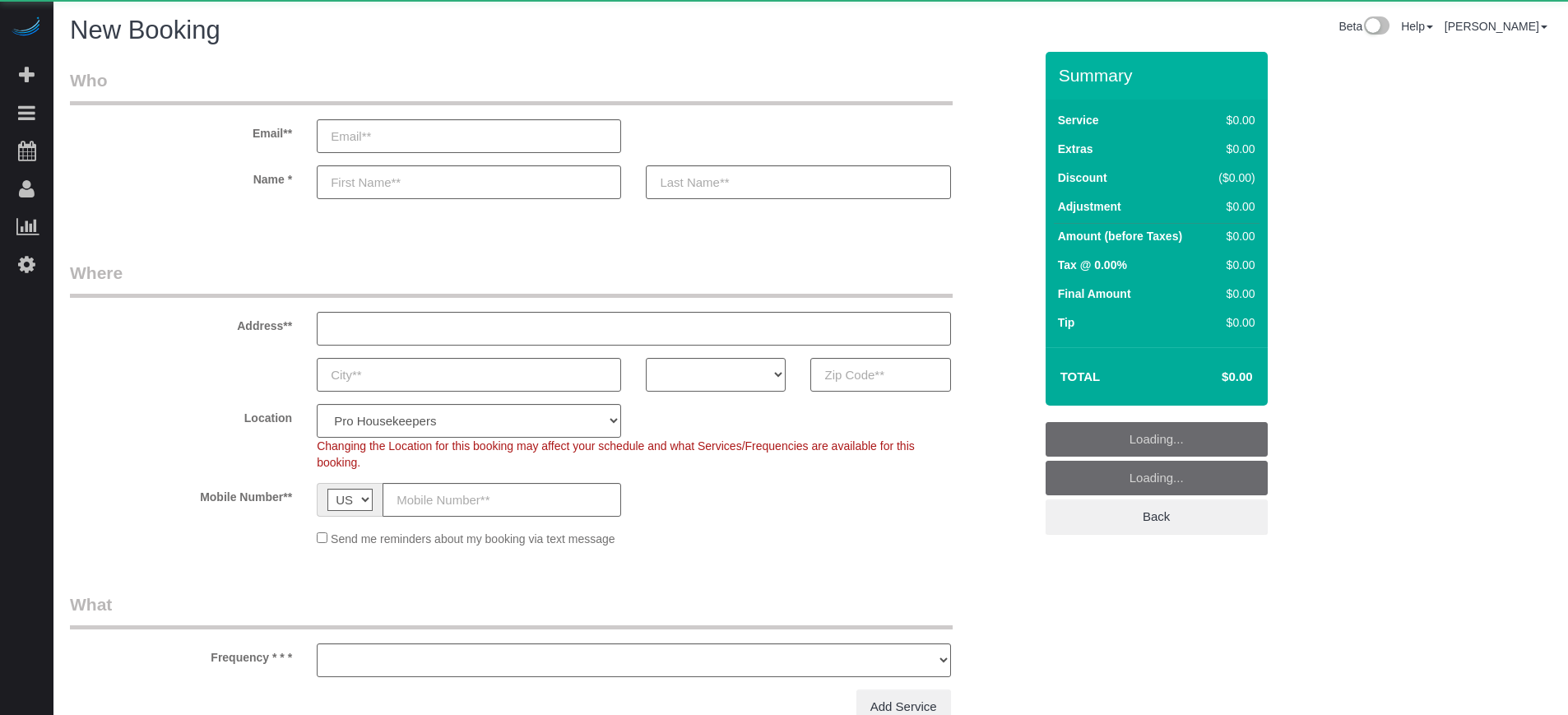
select select "number:9"
select select "object:1196"
select select "4"
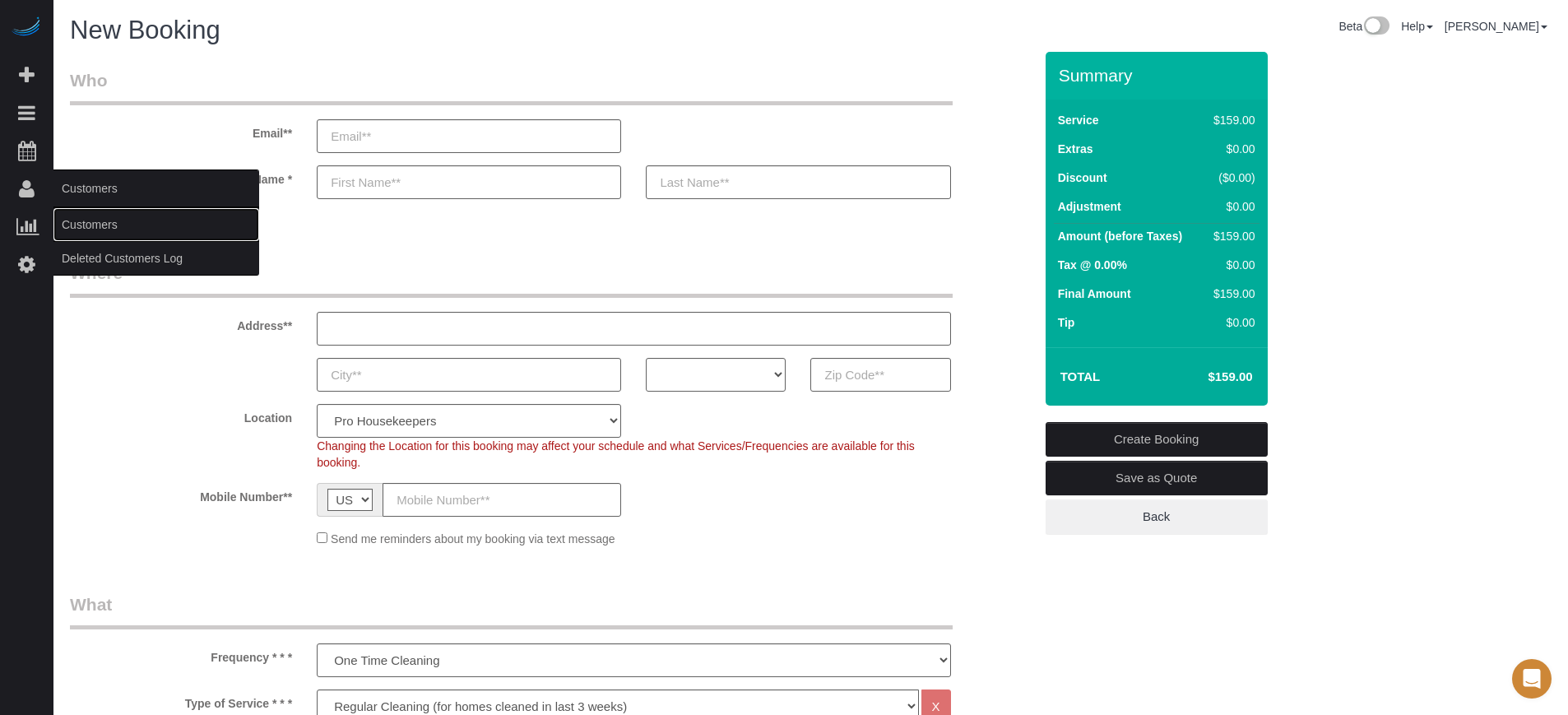
click at [109, 226] on link "Customers" at bounding box center [156, 224] width 206 height 33
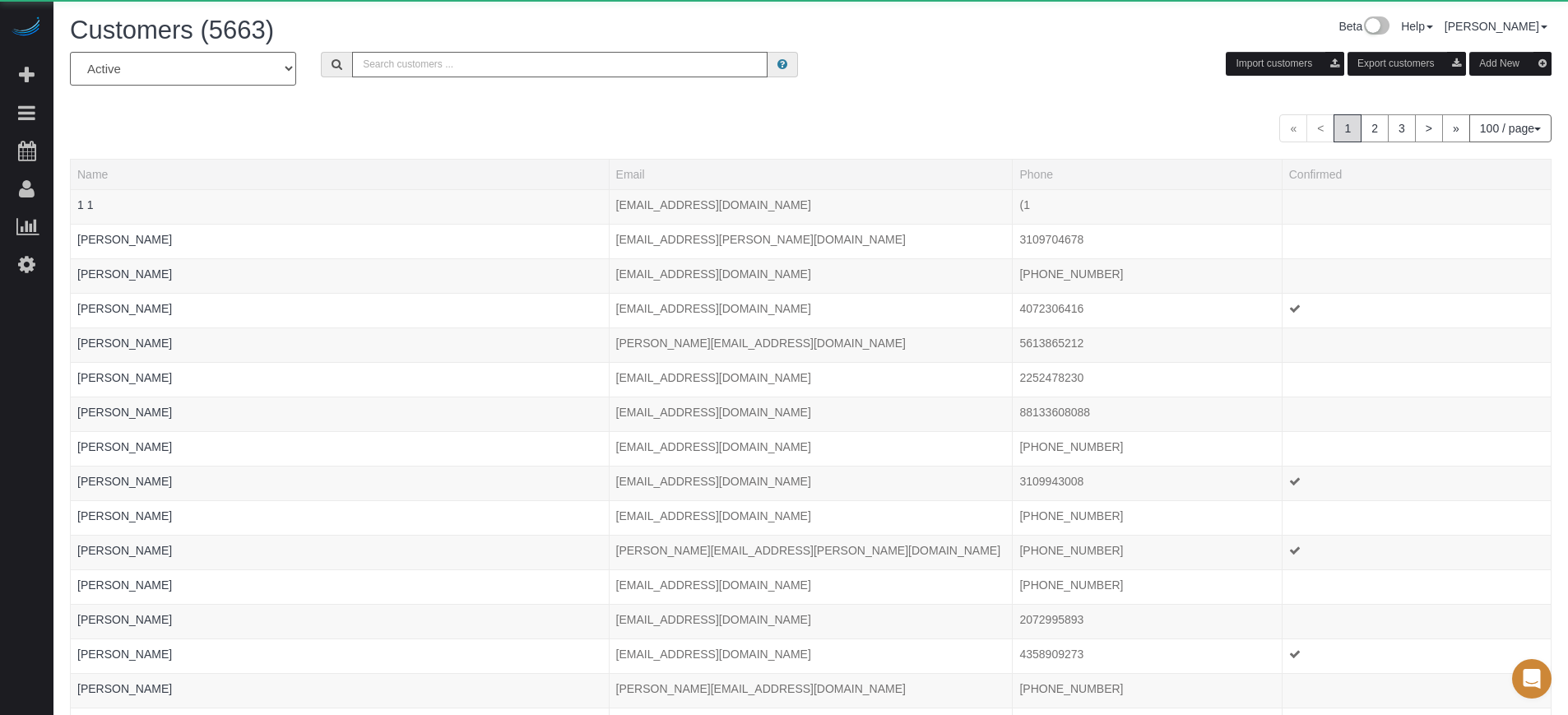
click at [668, 72] on input "text" at bounding box center [560, 65] width 416 height 25
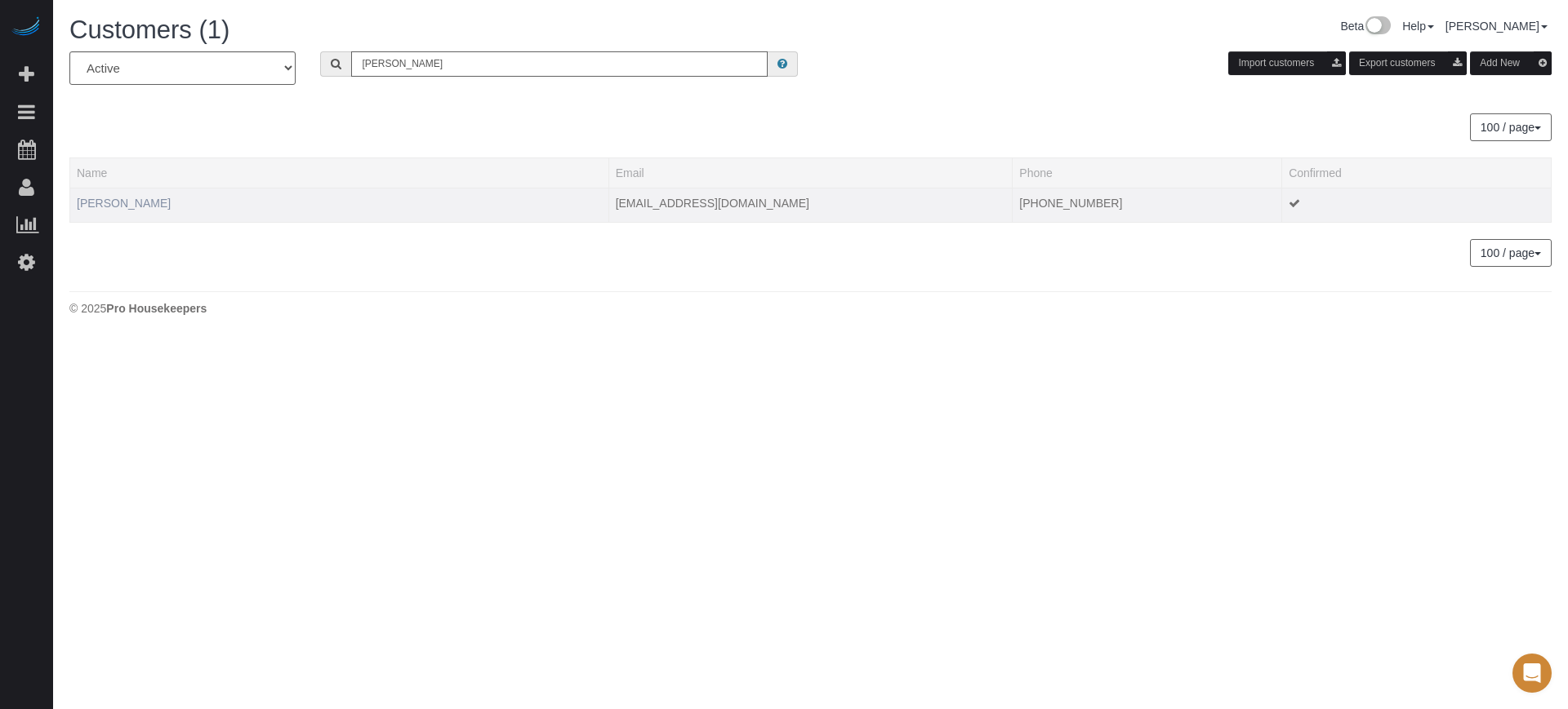
type input "[PERSON_NAME]"
click at [111, 209] on link "Daniel Hollie" at bounding box center [123, 203] width 94 height 13
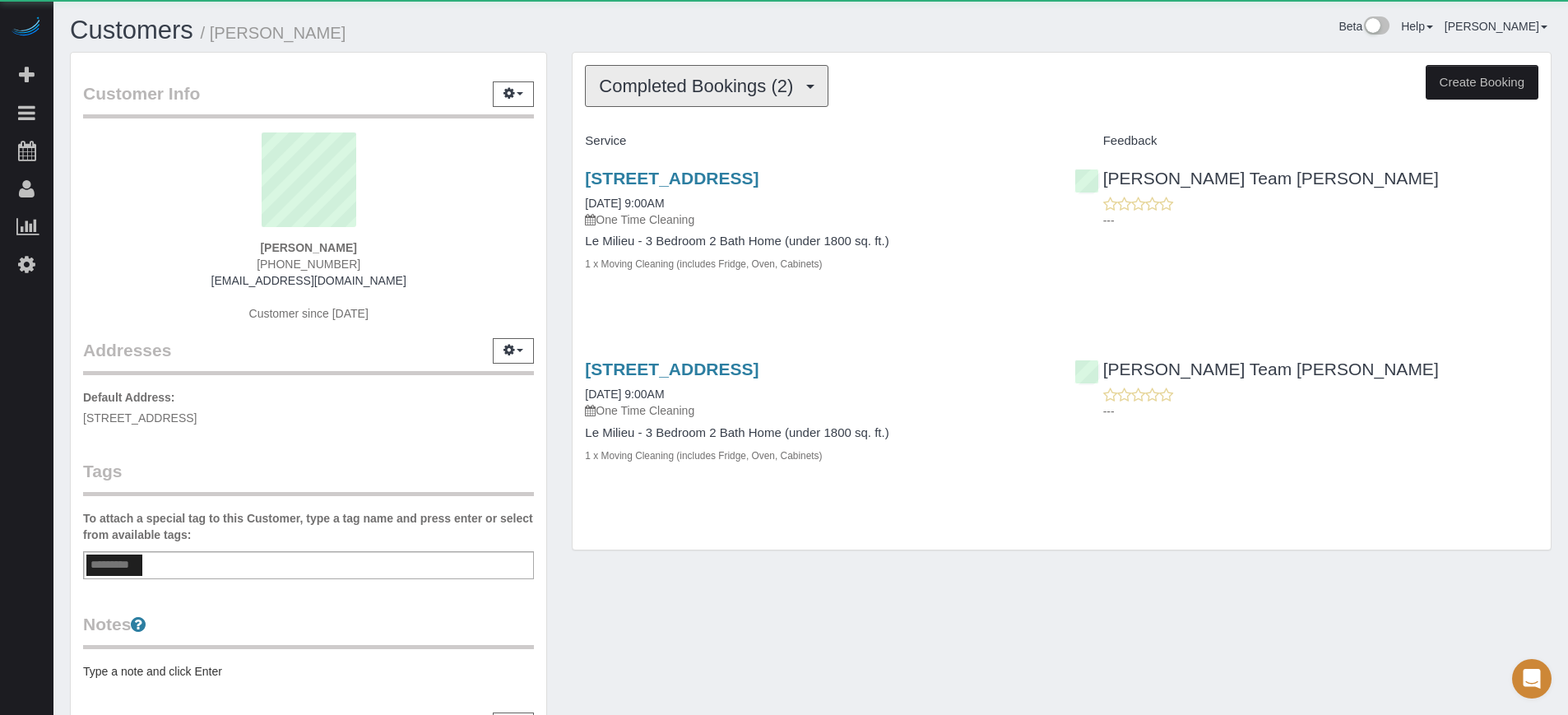
click at [743, 95] on span "Completed Bookings (2)" at bounding box center [699, 86] width 203 height 21
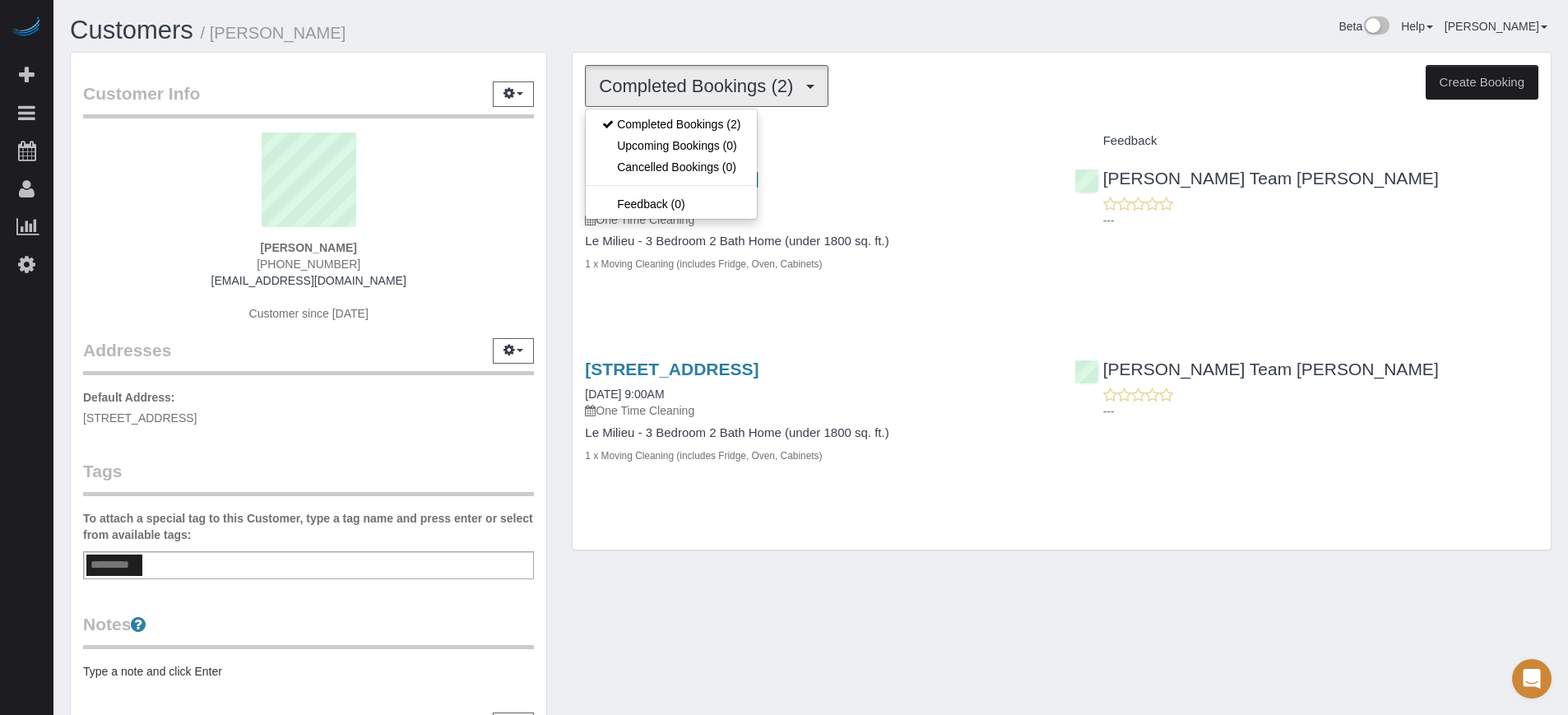
click at [865, 118] on div "Completed Bookings (2) Completed Bookings (2) Upcoming Bookings (0) Cancelled B…" at bounding box center [1061, 301] width 978 height 497
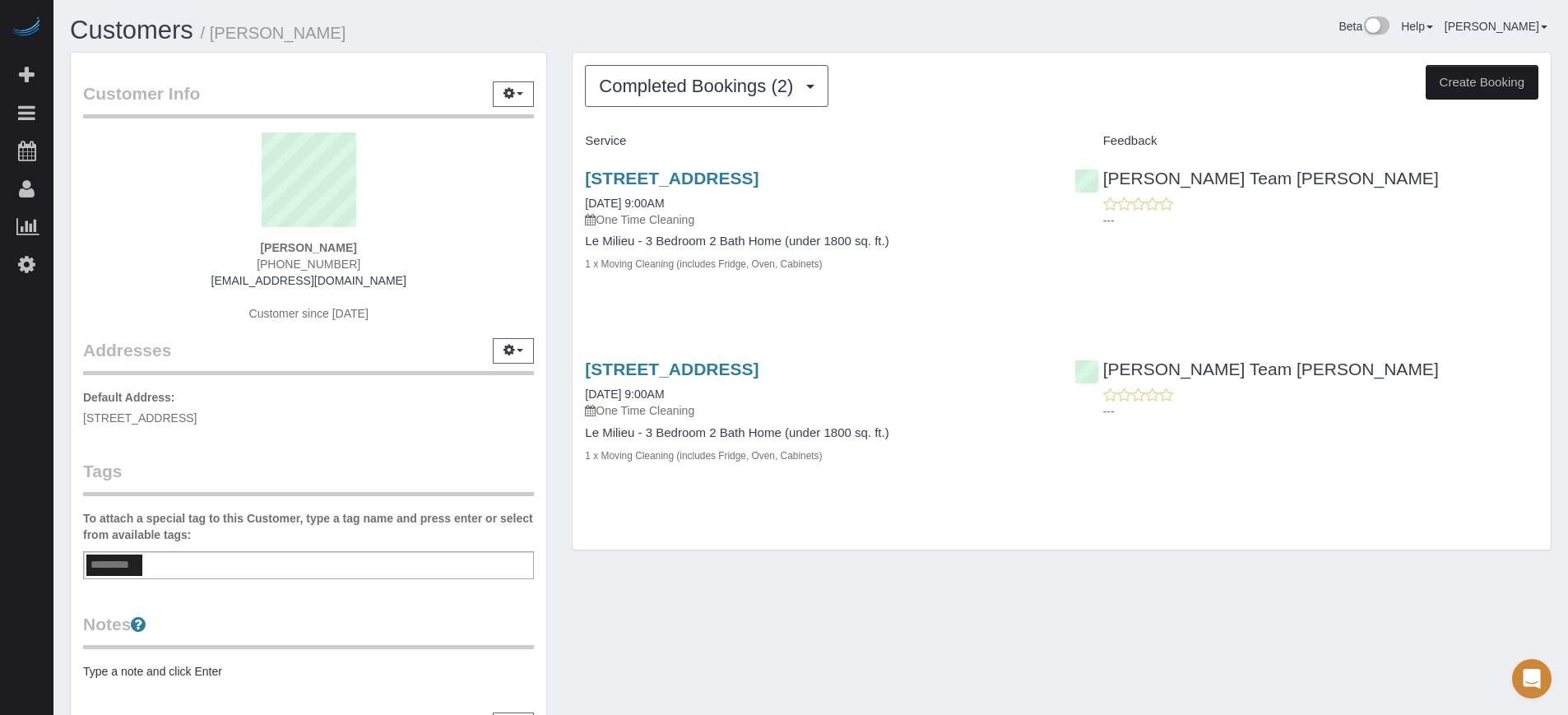
click at [934, 641] on div "Customer Info Edit Contact Info Send Message Email Preferences Special Sales Ta…" at bounding box center [811, 448] width 1507 height 791
click at [684, 187] on link "776 W Fairlane, Apt/Suite, Casa Grande, Az 85122, Casa Grande, AZ 85122" at bounding box center [671, 177] width 174 height 19
click at [670, 187] on link "776 W Fairlane, Apt/Suite, Casa Grande, Az 85122, Casa Grande, AZ 85122" at bounding box center [671, 177] width 174 height 19
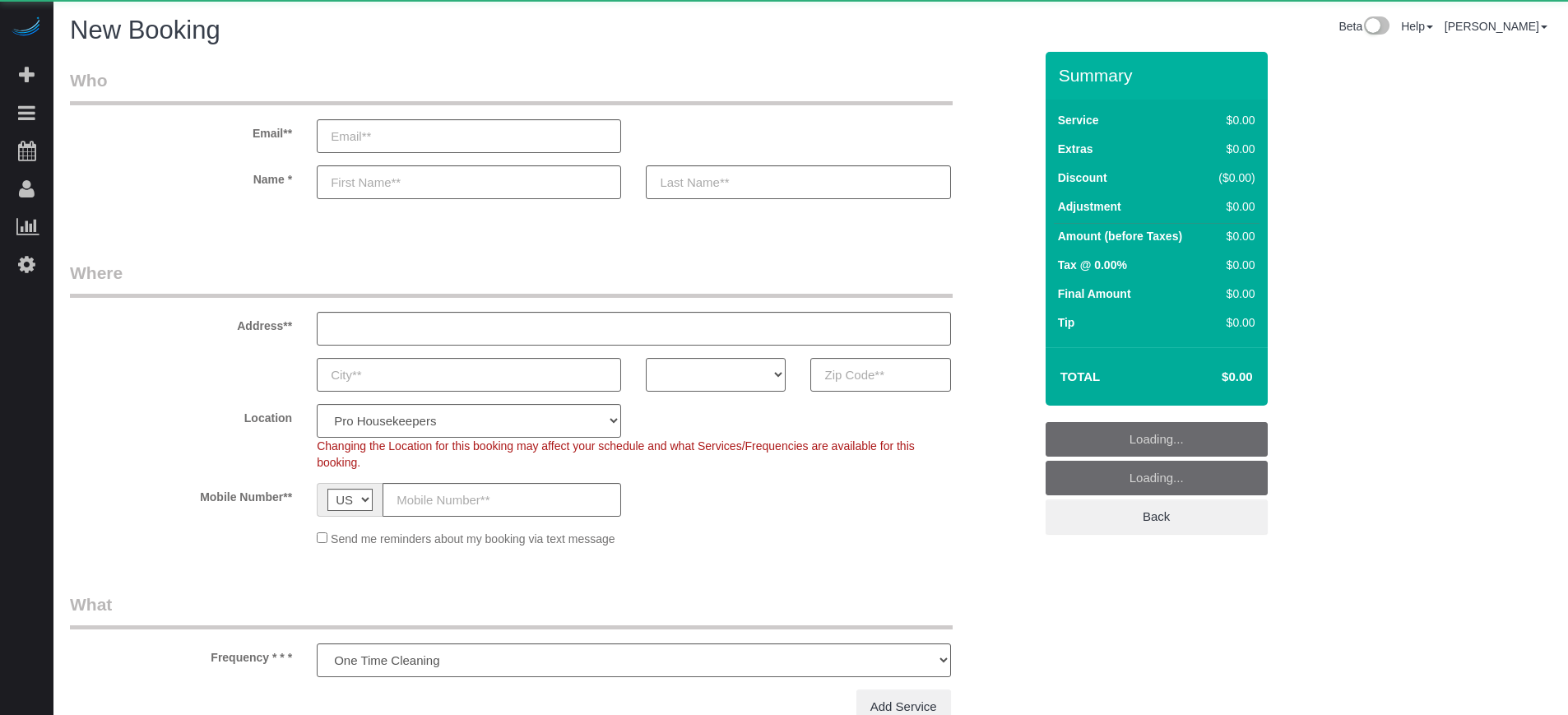
select select "number:9"
select select "4"
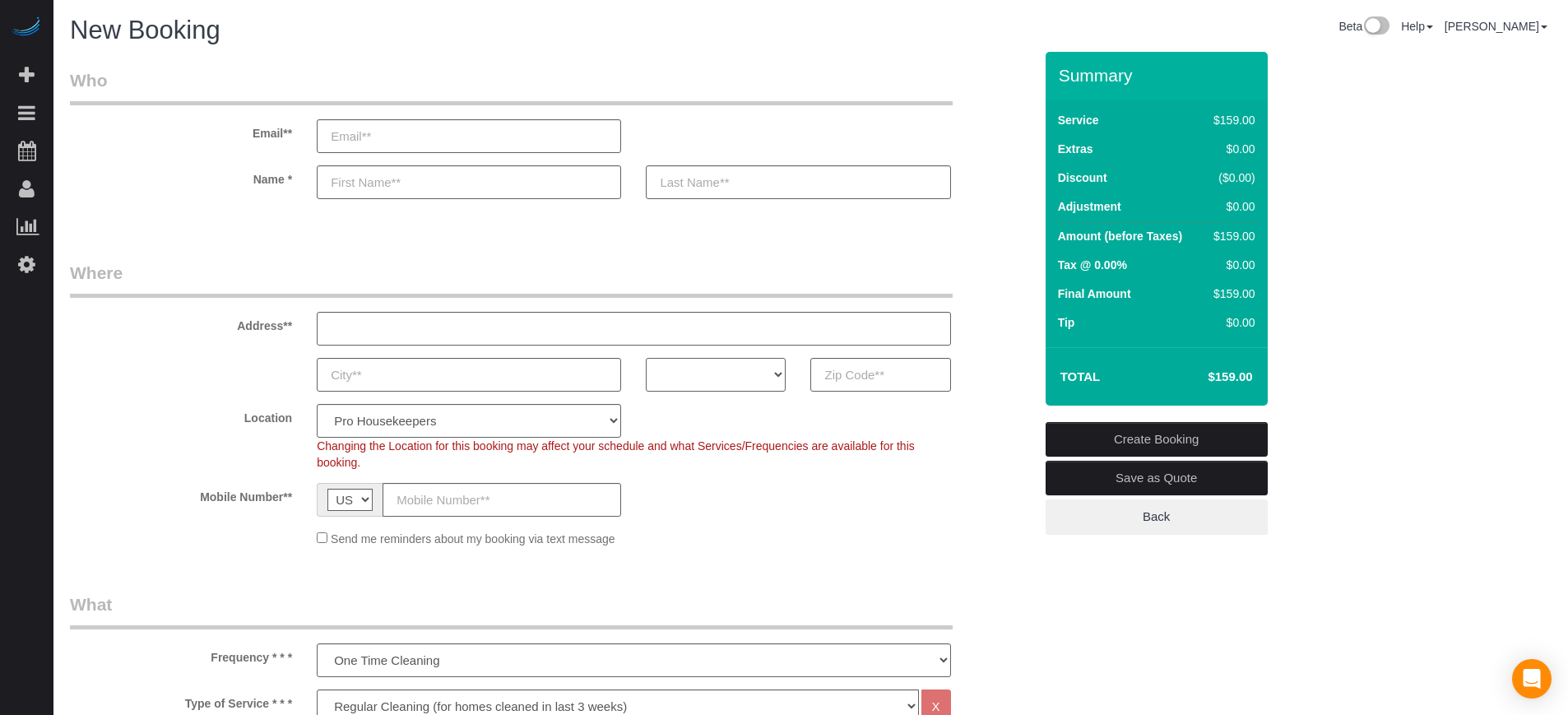
drag, startPoint x: 737, startPoint y: 379, endPoint x: 735, endPoint y: 368, distance: 11.2
click at [736, 379] on select "AK AL AR AZ CA CO CT DC DE [GEOGRAPHIC_DATA] [GEOGRAPHIC_DATA] HI IA ID IL IN K…" at bounding box center [716, 375] width 140 height 33
click at [531, 421] on select "Pro Housekeepers [GEOGRAPHIC_DATA] [GEOGRAPHIC_DATA] [GEOGRAPHIC_DATA] [GEOGRAP…" at bounding box center [469, 421] width 304 height 33
click at [744, 376] on select "AK AL AR AZ CA CO CT DC DE [GEOGRAPHIC_DATA] [GEOGRAPHIC_DATA] HI IA ID IL IN K…" at bounding box center [716, 375] width 140 height 33
select select "CA"
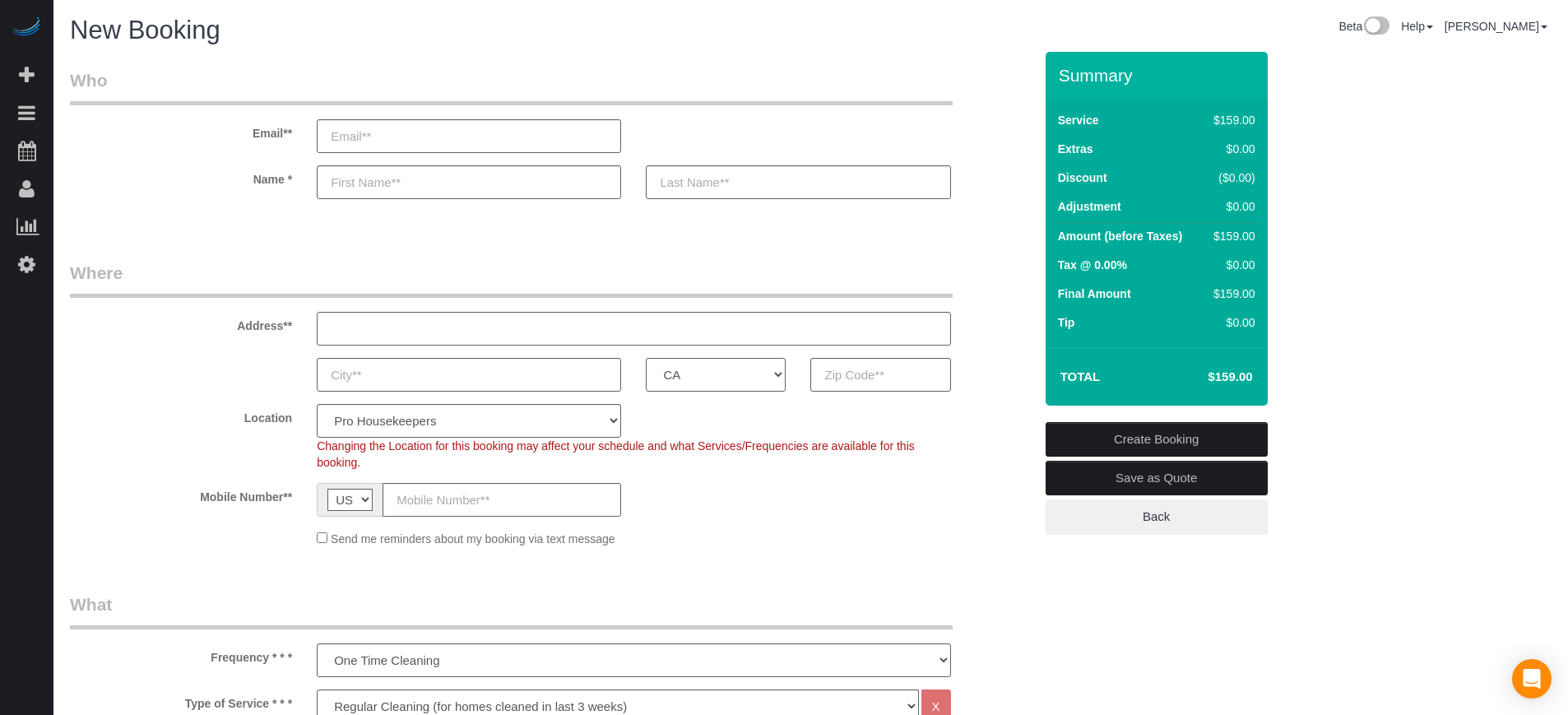
click at [646, 358] on select "AK AL AR AZ CA CO CT DC DE [GEOGRAPHIC_DATA] [GEOGRAPHIC_DATA] HI IA ID IL IN K…" at bounding box center [716, 375] width 140 height 33
click at [555, 429] on select "Pro Housekeepers Atlanta Austin Boston Chicago Cincinnati Clearwater Denver Ft …" at bounding box center [469, 421] width 304 height 33
select select "5"
click at [317, 404] on select "Pro Housekeepers Atlanta Austin Boston Chicago Cincinnati Clearwater Denver Ft …" at bounding box center [469, 421] width 304 height 33
select select "object:1205"
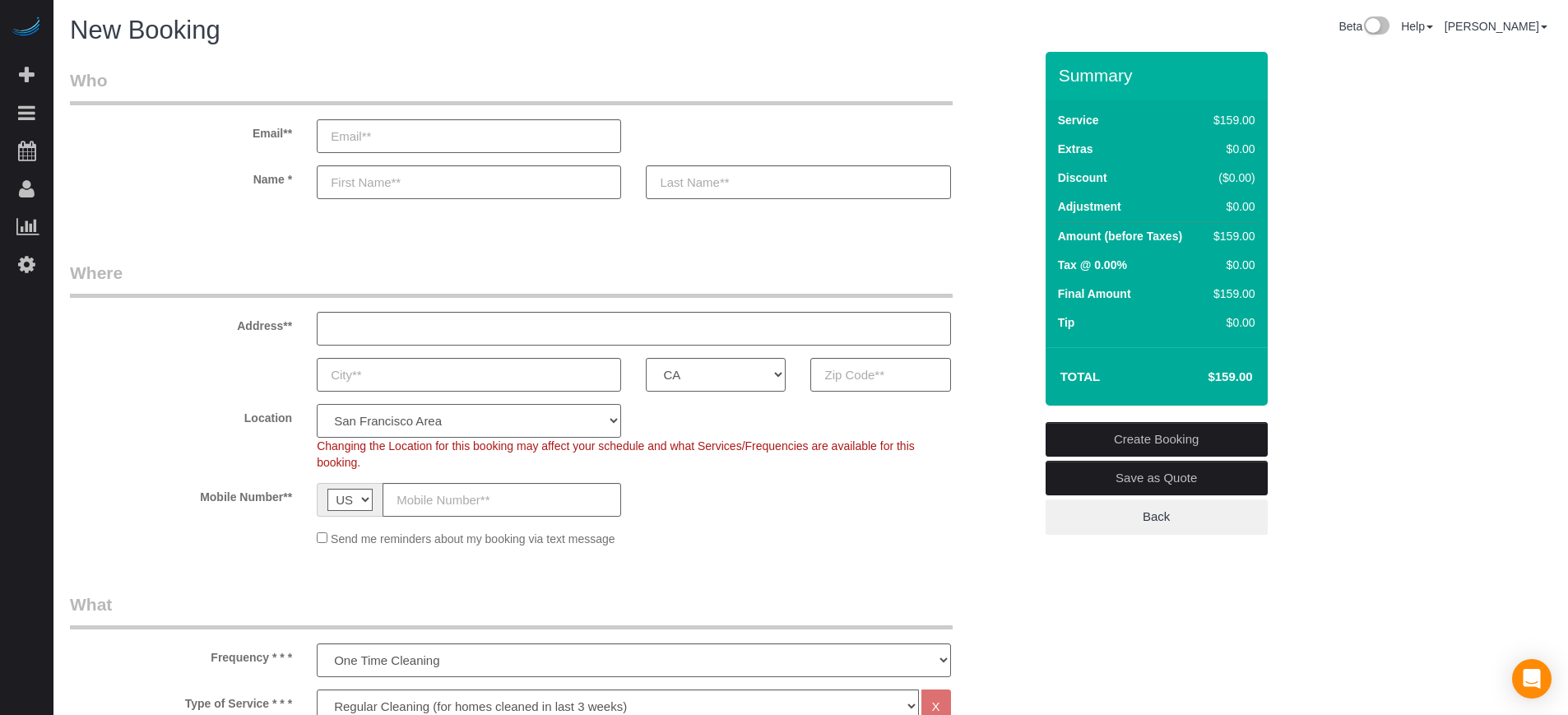
select select "204"
click at [844, 367] on input "text" at bounding box center [879, 375] width 140 height 33
paste input "94536"
type input "94536"
click at [182, 336] on div "Address**" at bounding box center [552, 303] width 988 height 85
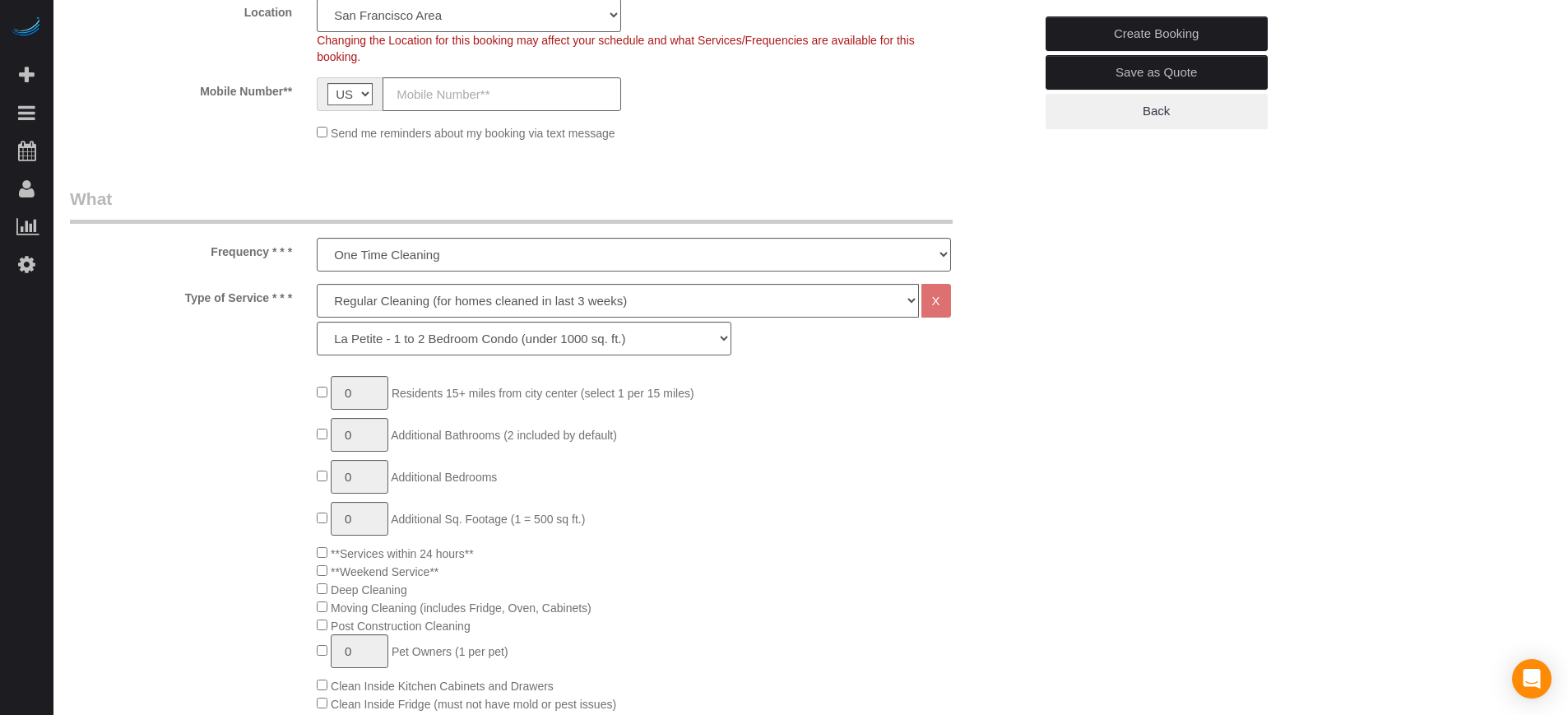
scroll to position [412, 0]
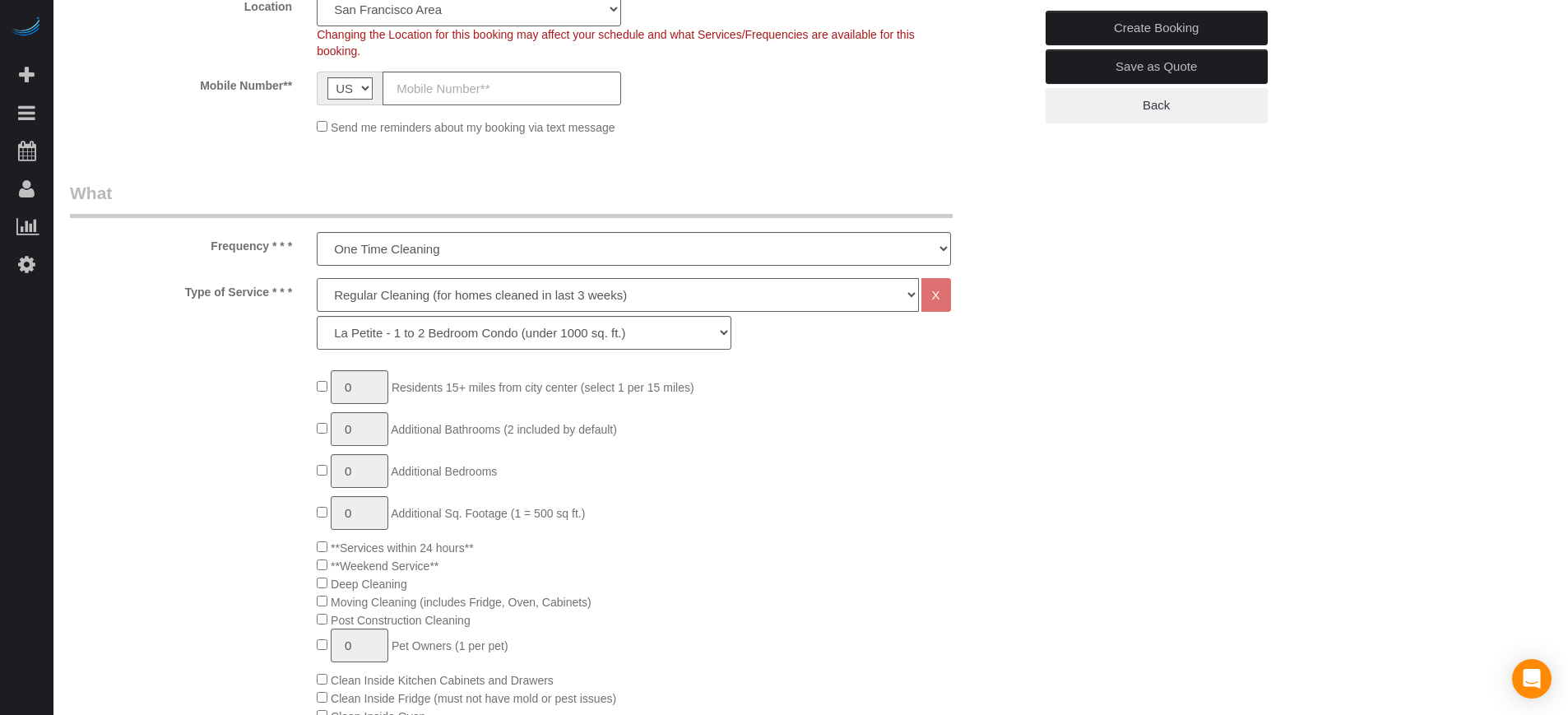
click at [421, 295] on select "Deep Cleaning (for homes that have not been cleaned in 3+ weeks) Spruce Regular…" at bounding box center [617, 294] width 601 height 33
select select "6"
click at [317, 278] on select "Deep Cleaning (for homes that have not been cleaned in 3+ weeks) Spruce Regular…" at bounding box center [617, 294] width 601 height 33
click at [417, 340] on select "La Petite - 1 to 2 Bedroom Condo (under 1000 sq. ft.) La Petite II - 2 Bedroom …" at bounding box center [524, 332] width 415 height 33
select select "218"
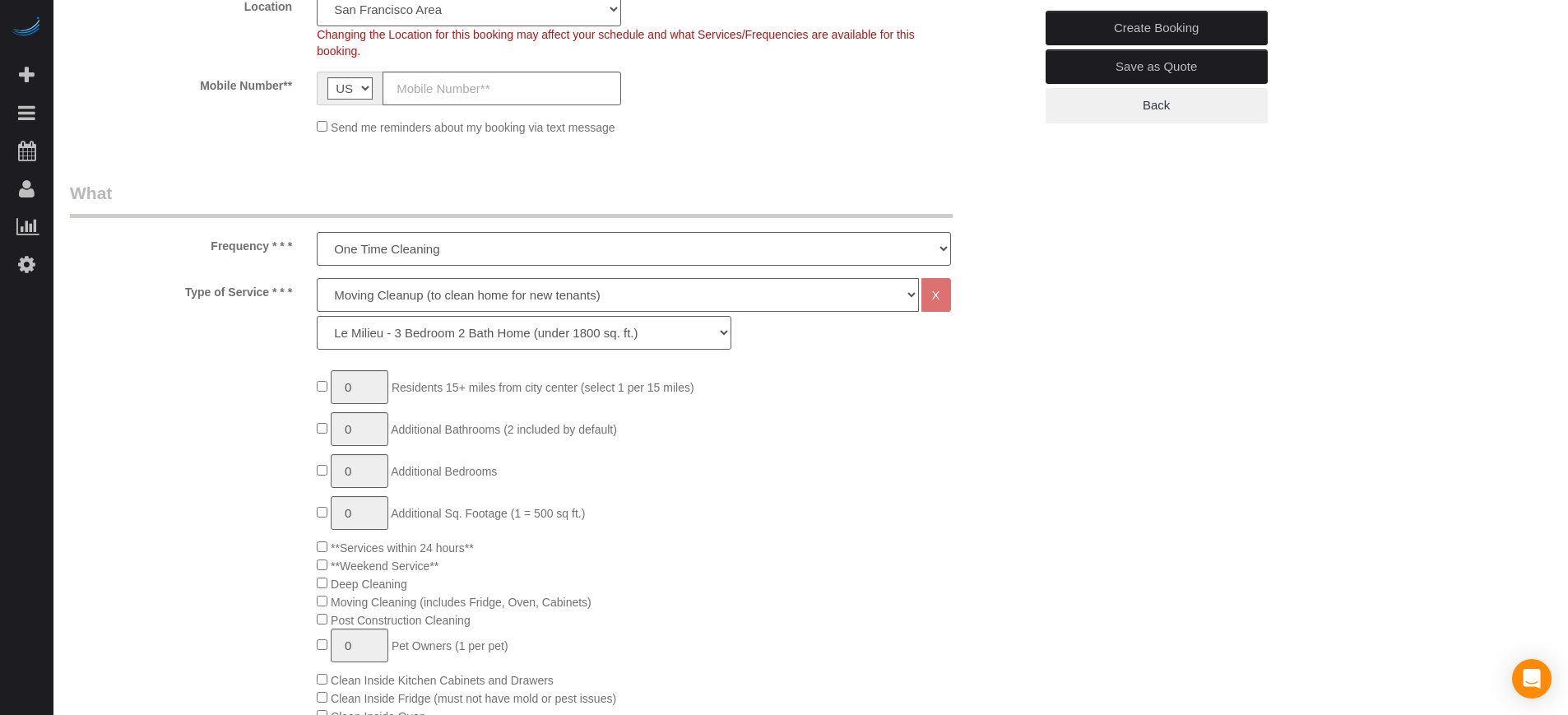
click at [317, 316] on select "La Petite - 1 to 2 Bedroom Condo (under 1000 sq. ft.) La Petite II - 2 Bedroom …" at bounding box center [524, 332] width 415 height 33
type input "1"
click at [375, 389] on input "1" at bounding box center [359, 386] width 58 height 33
type input "3"
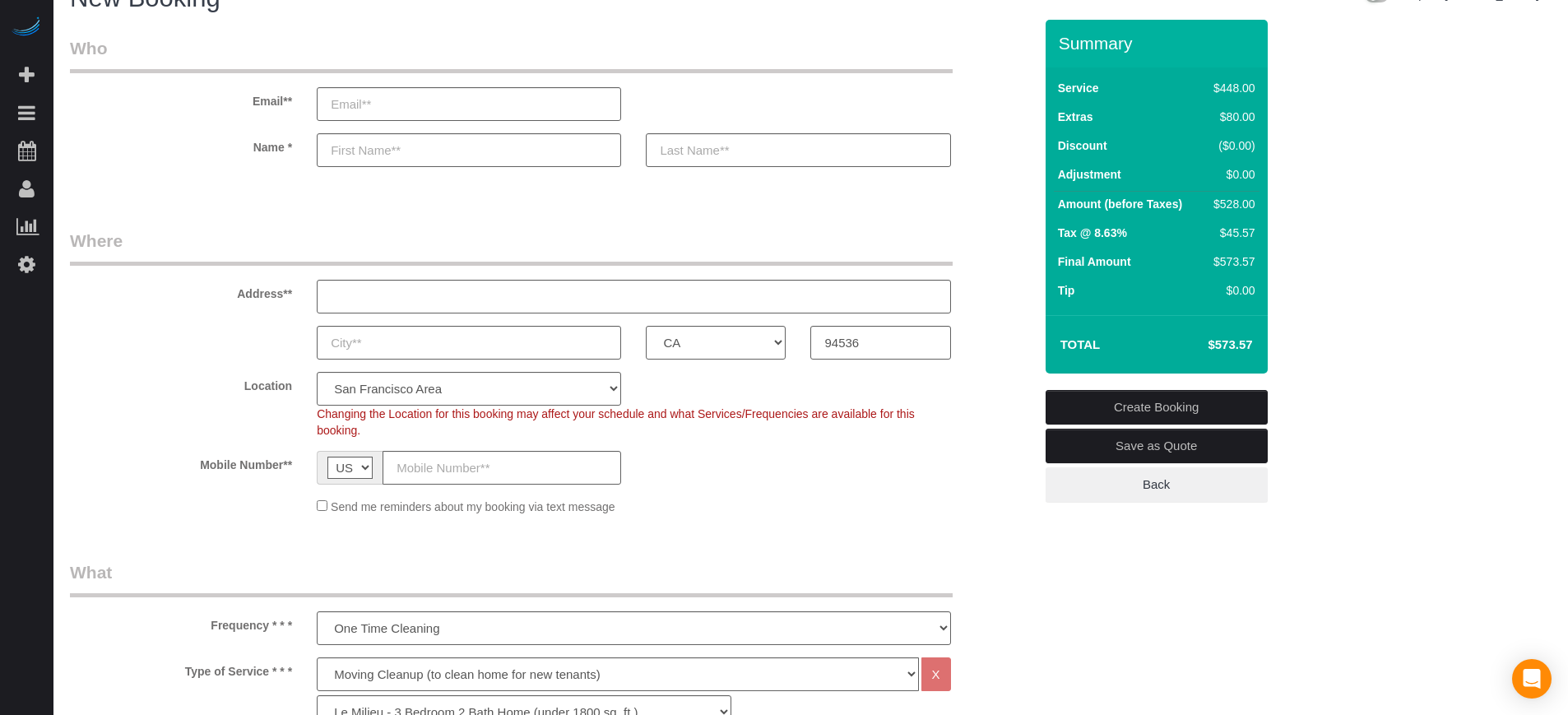
scroll to position [0, 0]
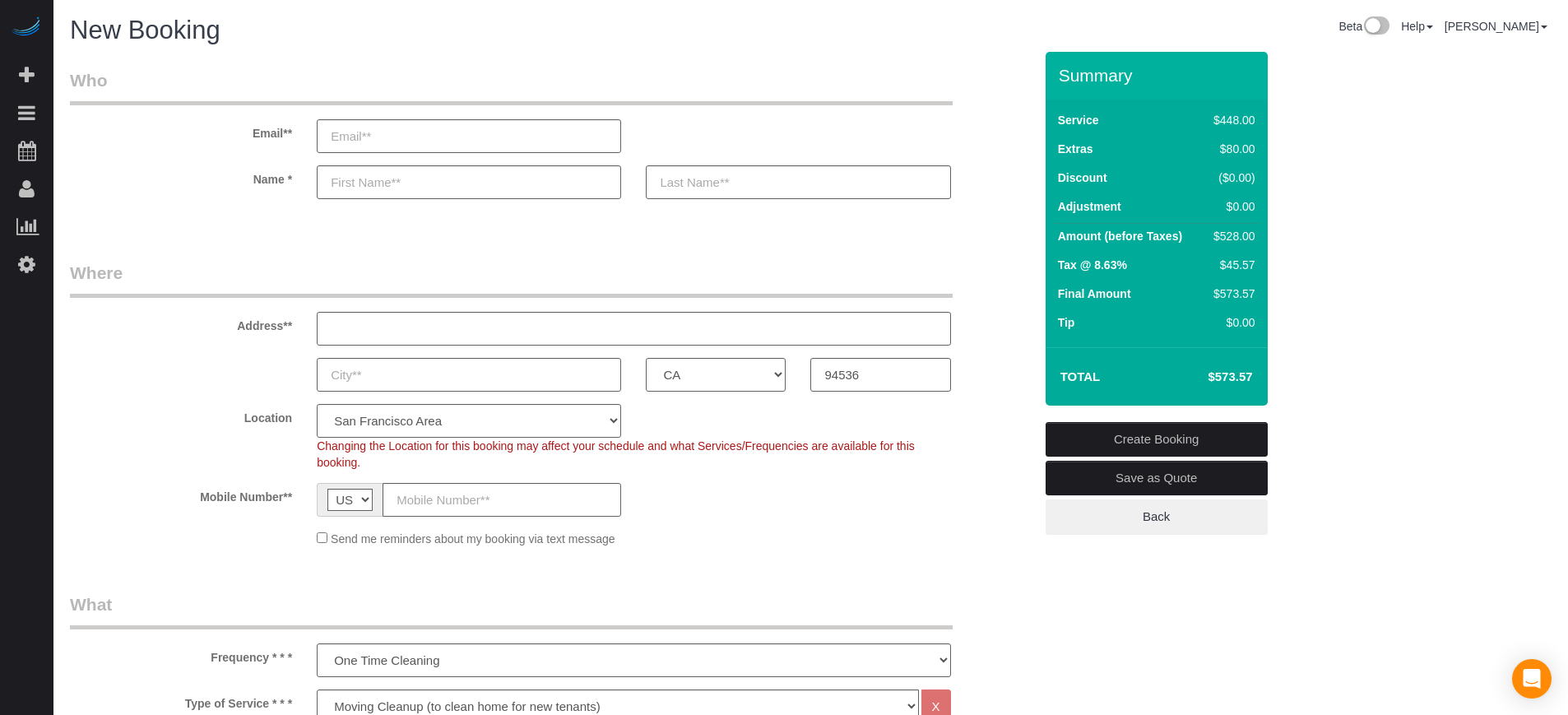
click at [1017, 393] on fieldset "Where Address** AK AL AR AZ CA CO CT DC DE FL GA HI IA ID IL IN KS KY LA MA MD …" at bounding box center [552, 411] width 963 height 299
click at [1000, 198] on sui-booking-customer "Email** Name *" at bounding box center [552, 142] width 963 height 148
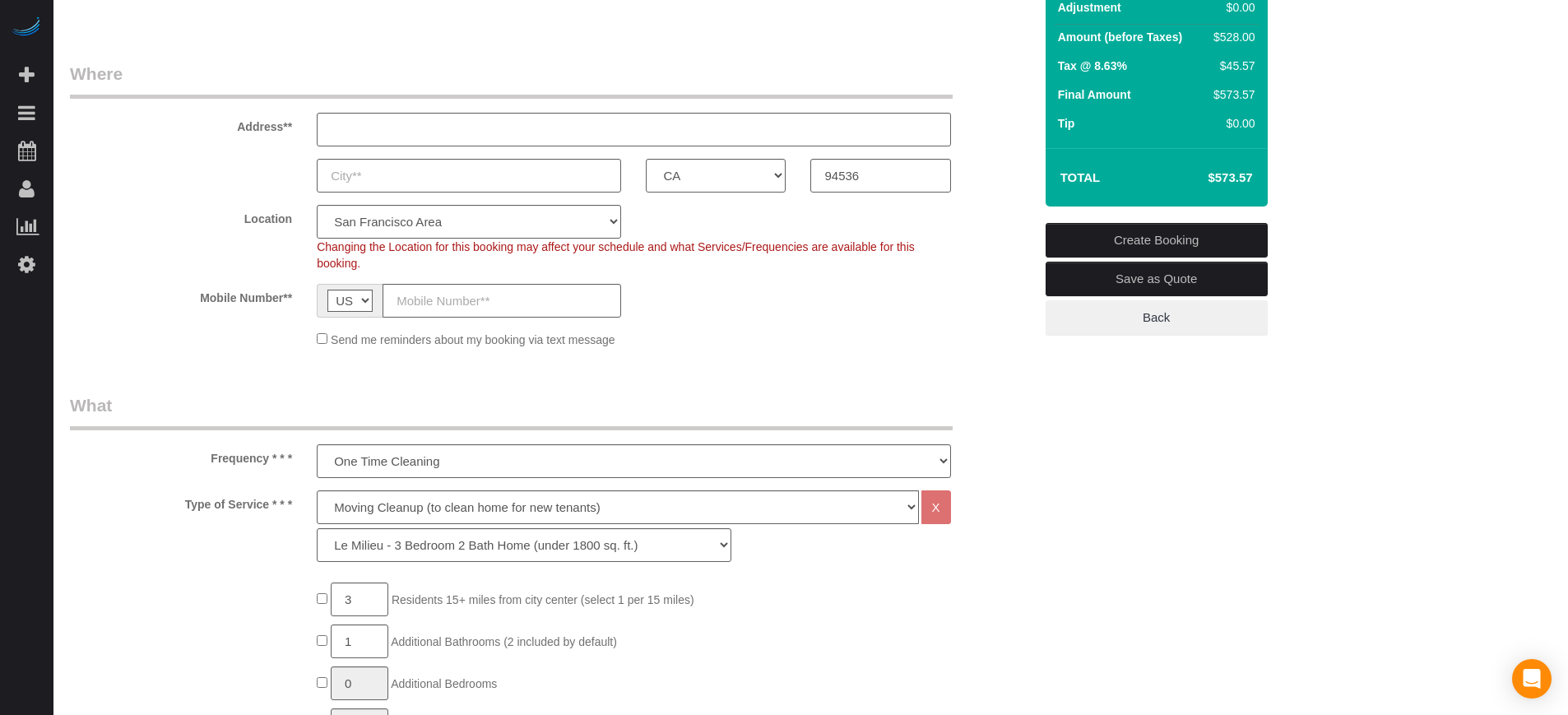
scroll to position [206, 0]
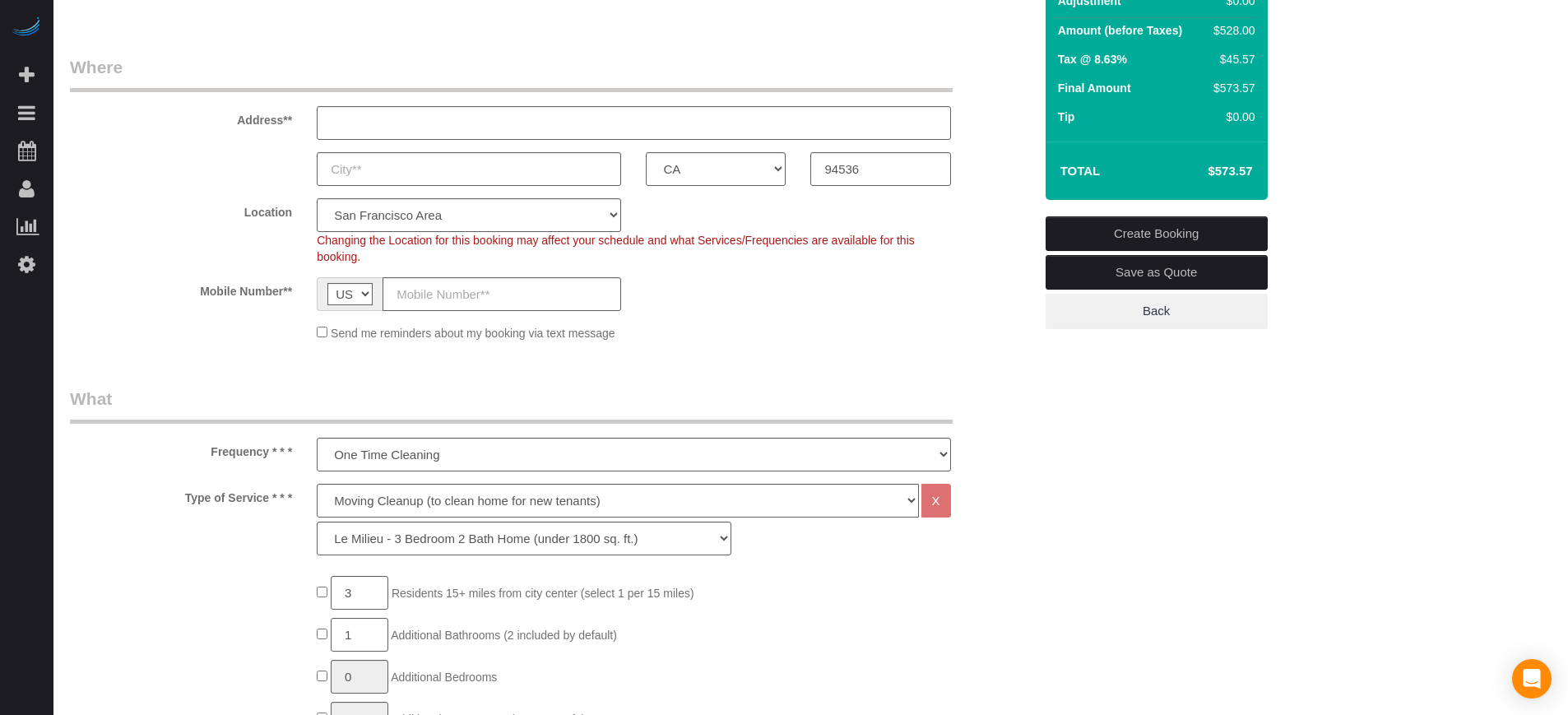
click at [1000, 198] on div "Location Pro Housekeepers Atlanta Austin Boston Chicago Cincinnati Clearwater D…" at bounding box center [552, 231] width 988 height 67
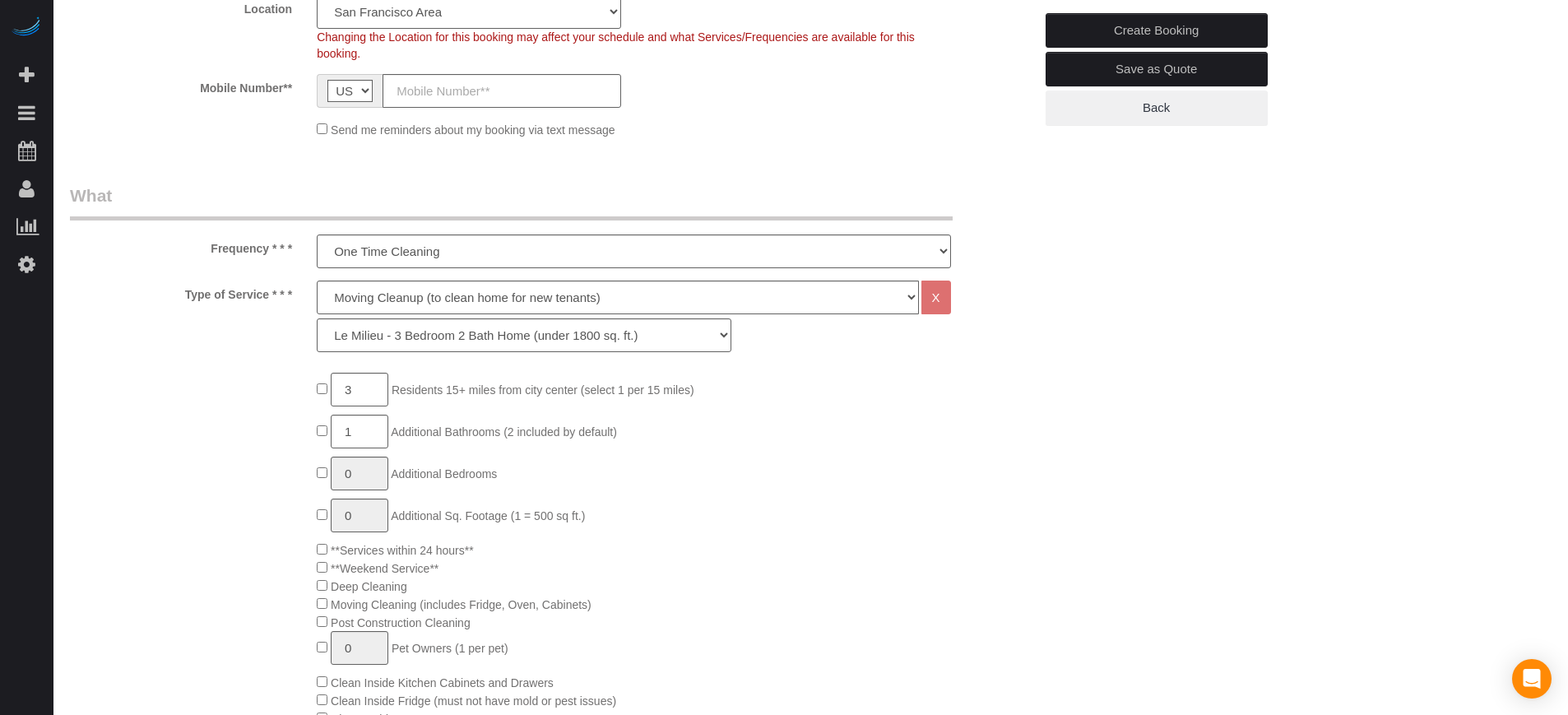
scroll to position [412, 0]
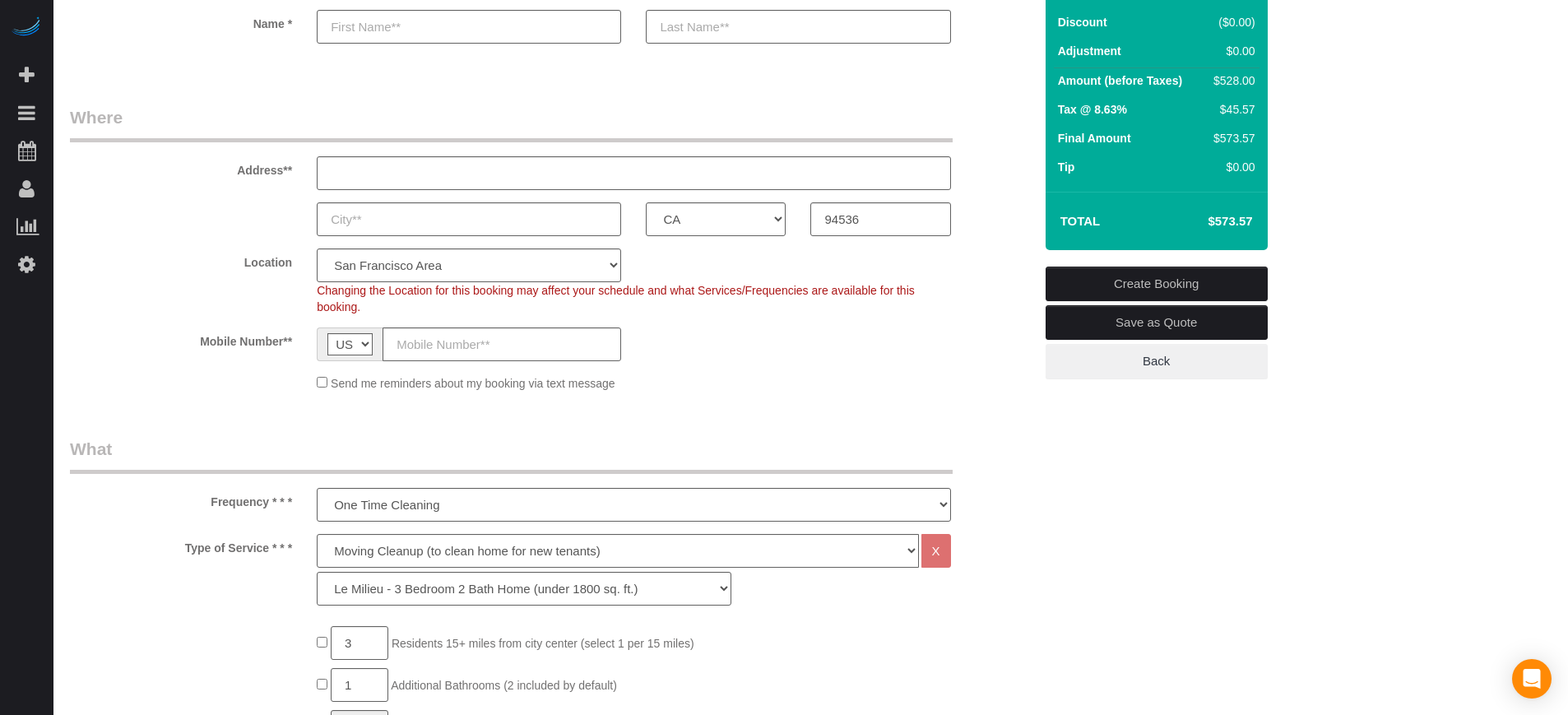
scroll to position [103, 0]
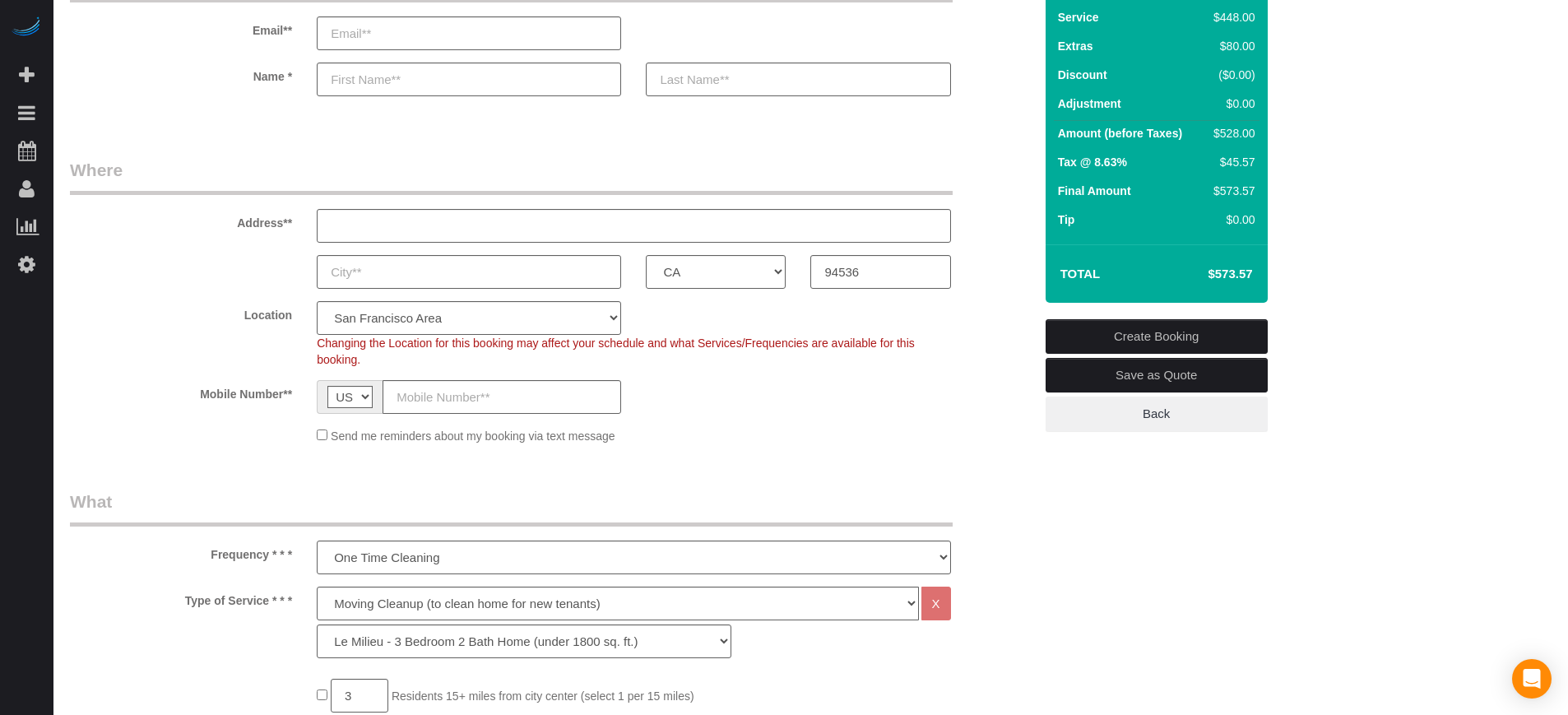
click at [1011, 278] on div "AK AL AR AZ CA CO CT DC DE FL GA HI IA ID IL IN KS KY LA MA MD ME MI MN MO MS M…" at bounding box center [552, 271] width 988 height 33
click at [1010, 240] on div "Address**" at bounding box center [552, 200] width 988 height 85
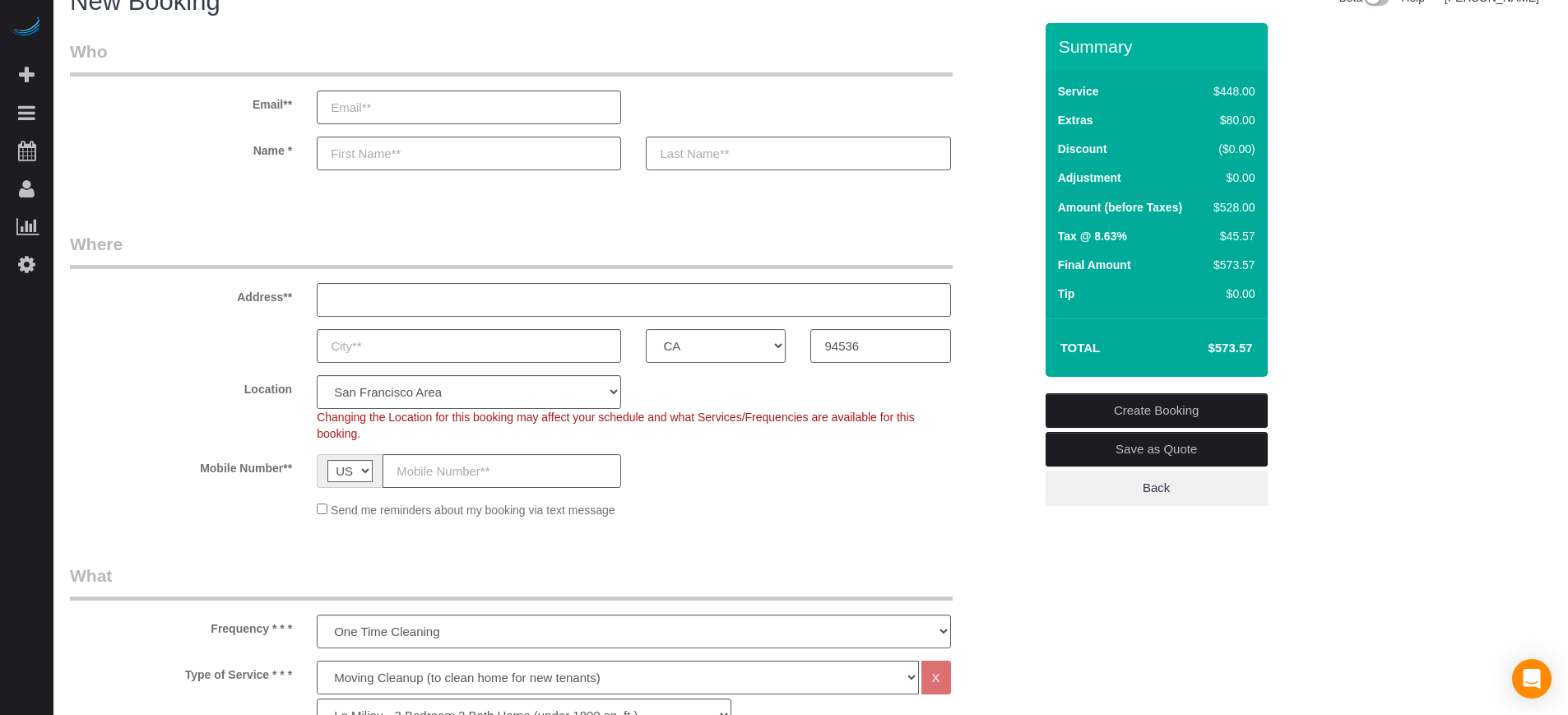
scroll to position [0, 0]
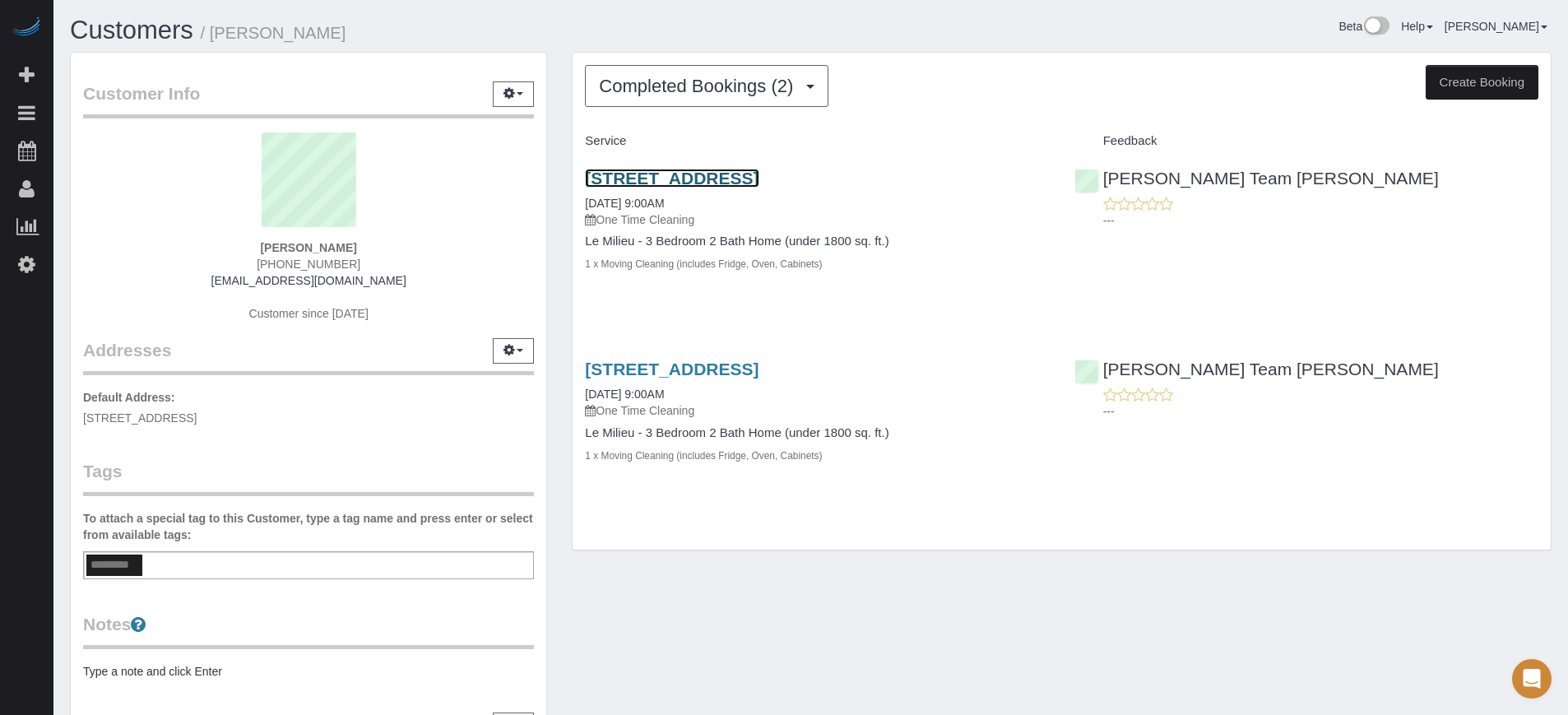
click at [759, 173] on link "[STREET_ADDRESS]" at bounding box center [671, 177] width 174 height 19
